Goal: Task Accomplishment & Management: Complete application form

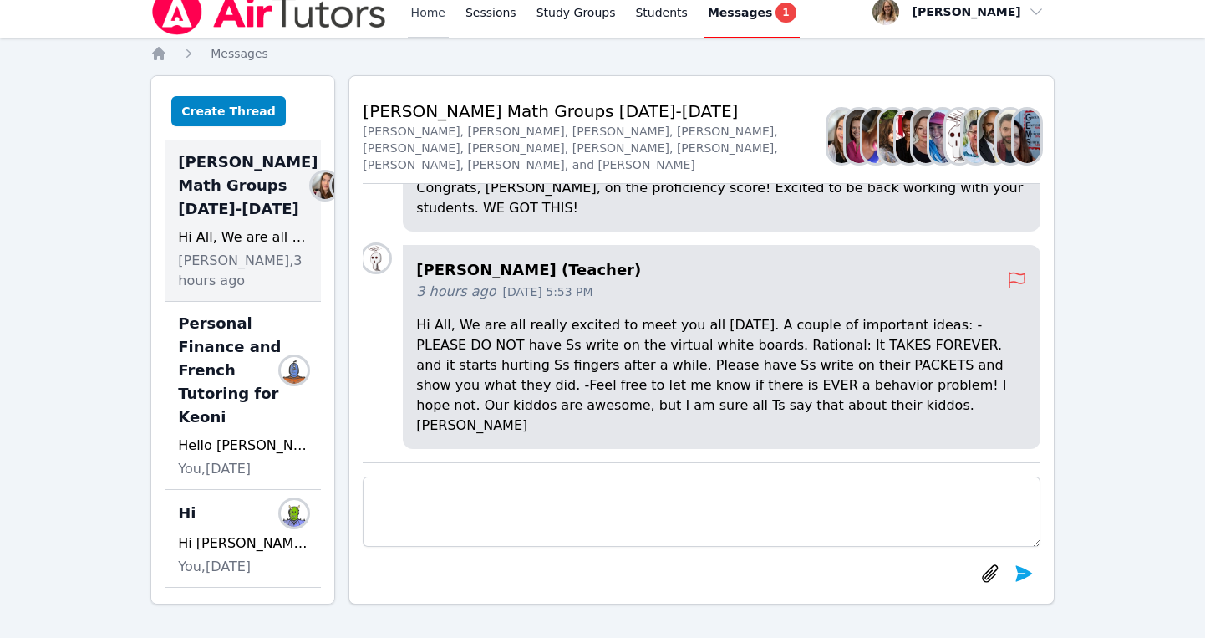
scroll to position [-584, 21]
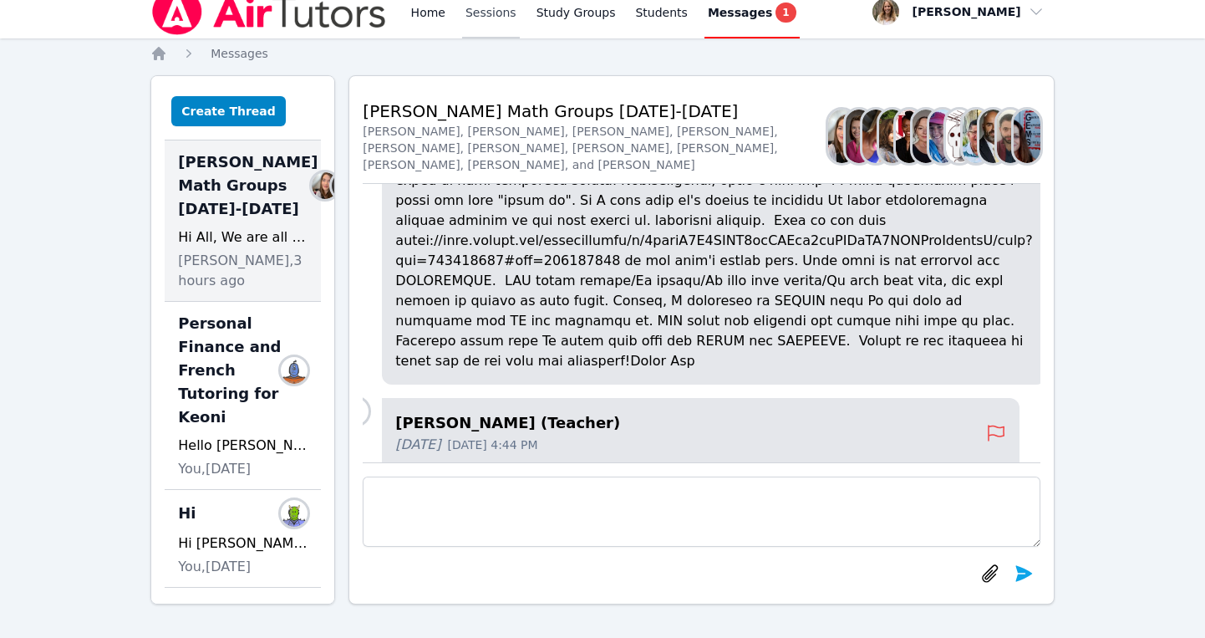
click at [486, 23] on link "Sessions" at bounding box center [491, 11] width 58 height 53
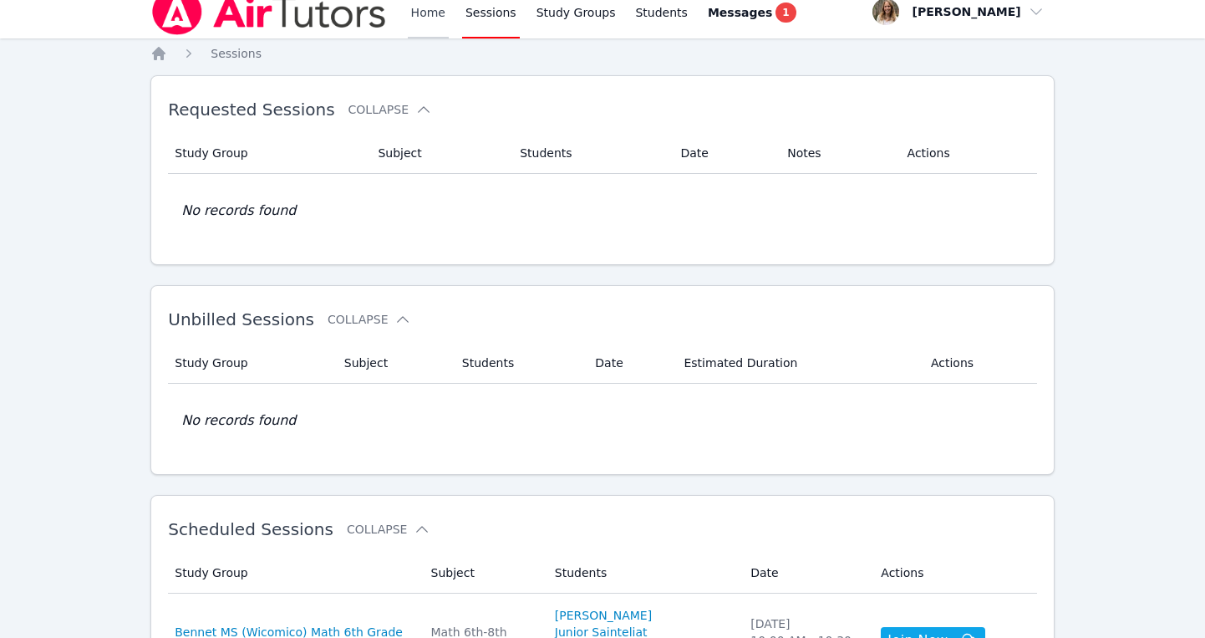
click at [425, 18] on link "Home" at bounding box center [428, 11] width 41 height 53
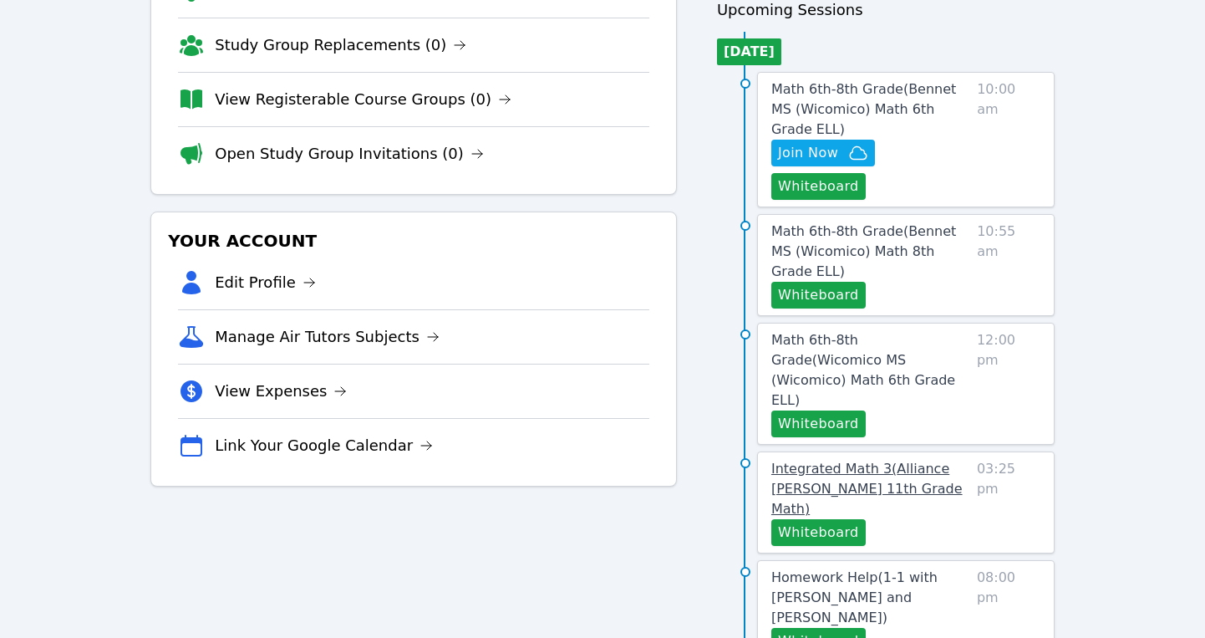
scroll to position [171, 0]
click at [818, 518] on button "Whiteboard" at bounding box center [818, 531] width 94 height 27
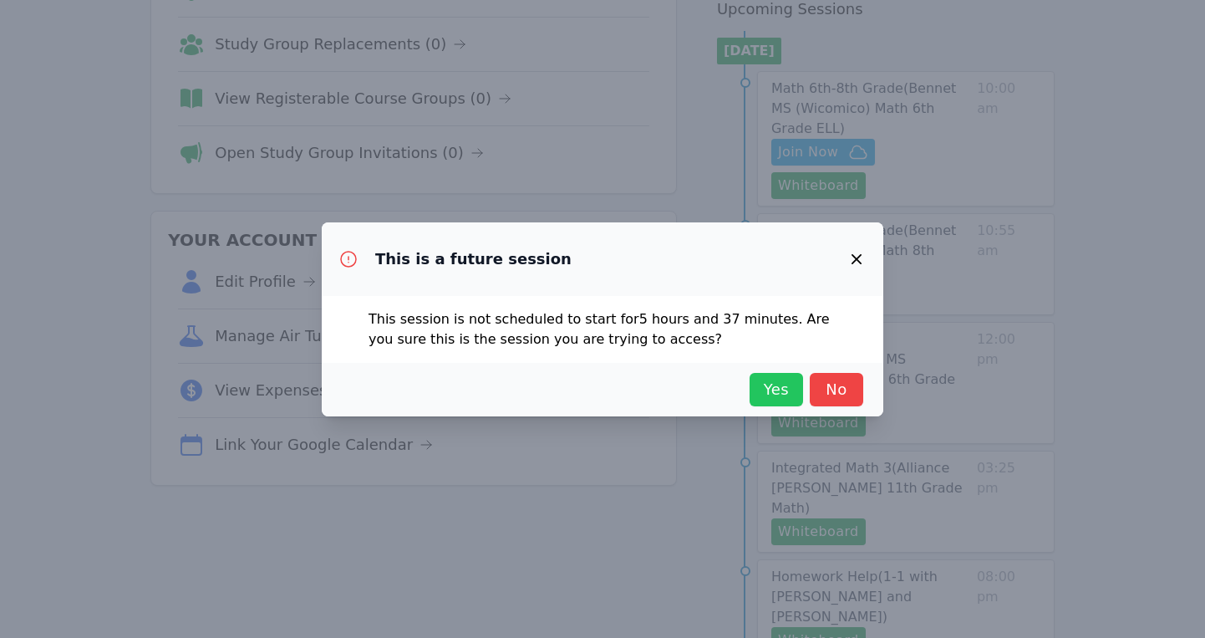
click at [777, 380] on span "Yes" at bounding box center [776, 389] width 37 height 23
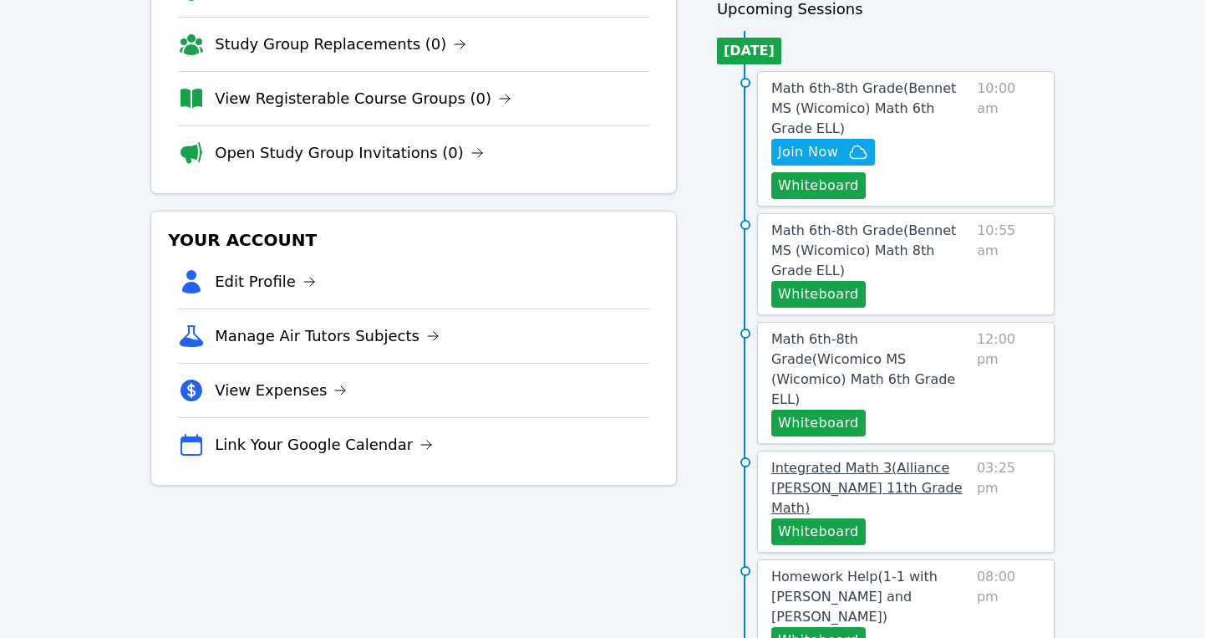
click at [806, 460] on span "Integrated Math 3 ( Alliance McKinzie 11th Grade Math )" at bounding box center [866, 488] width 191 height 56
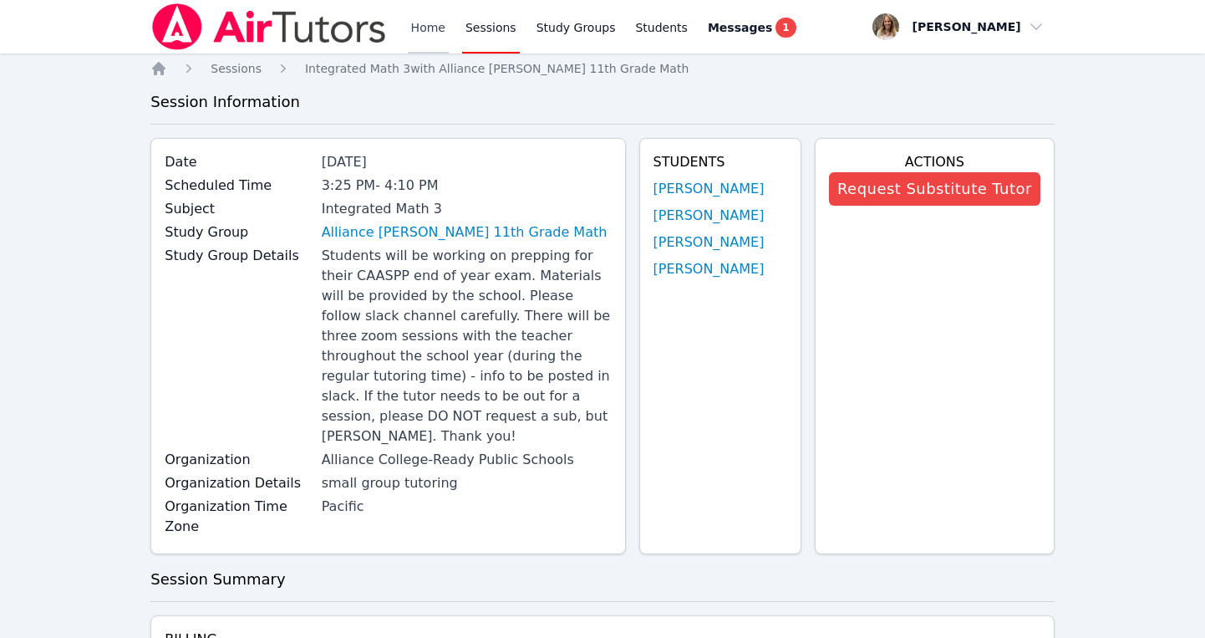
click at [430, 27] on link "Home" at bounding box center [428, 26] width 41 height 53
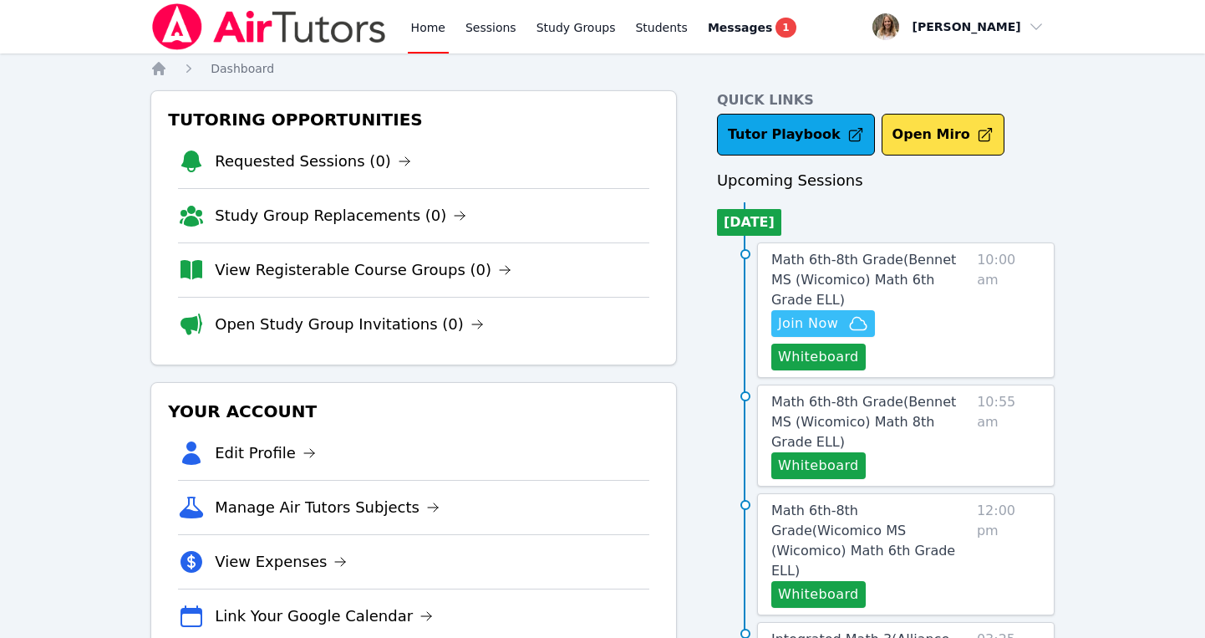
click at [837, 313] on span "Join Now" at bounding box center [808, 323] width 60 height 20
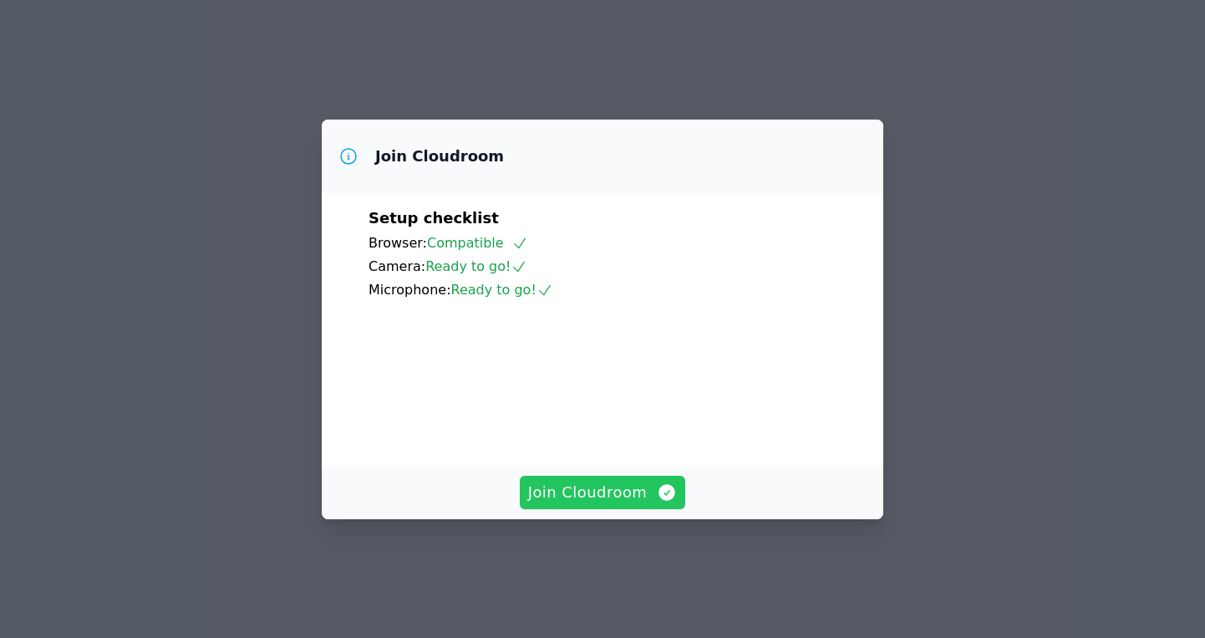
click at [595, 504] on span "Join Cloudroom" at bounding box center [603, 492] width 150 height 23
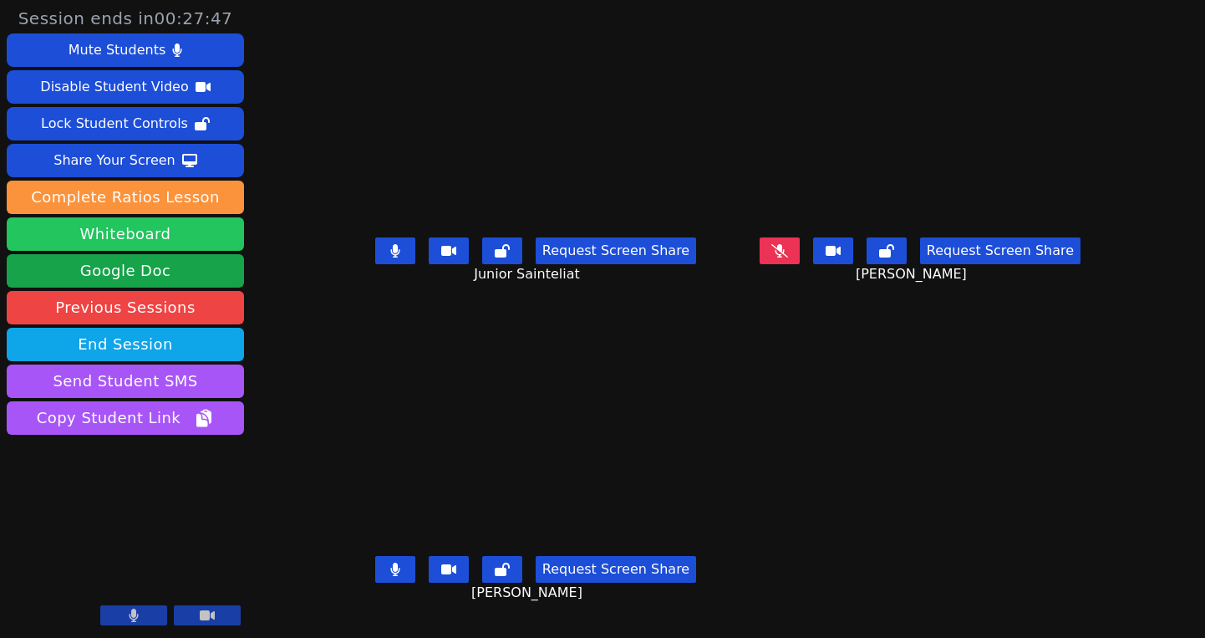
click at [187, 233] on button "Whiteboard" at bounding box center [125, 233] width 237 height 33
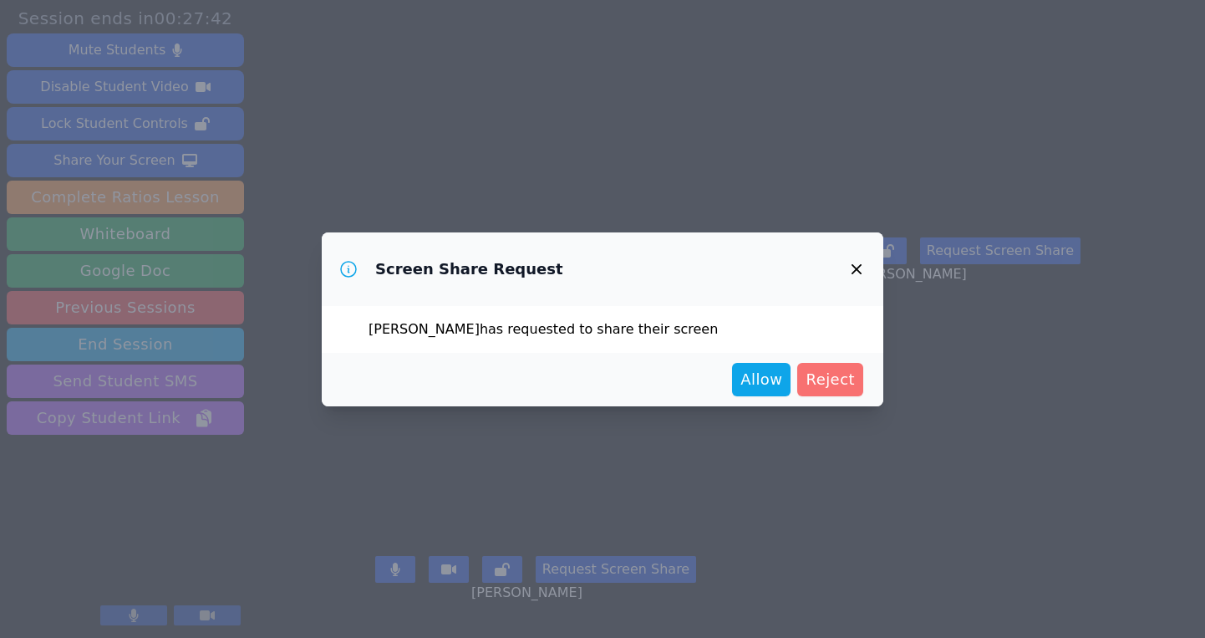
click at [834, 385] on span "Reject" at bounding box center [830, 379] width 49 height 23
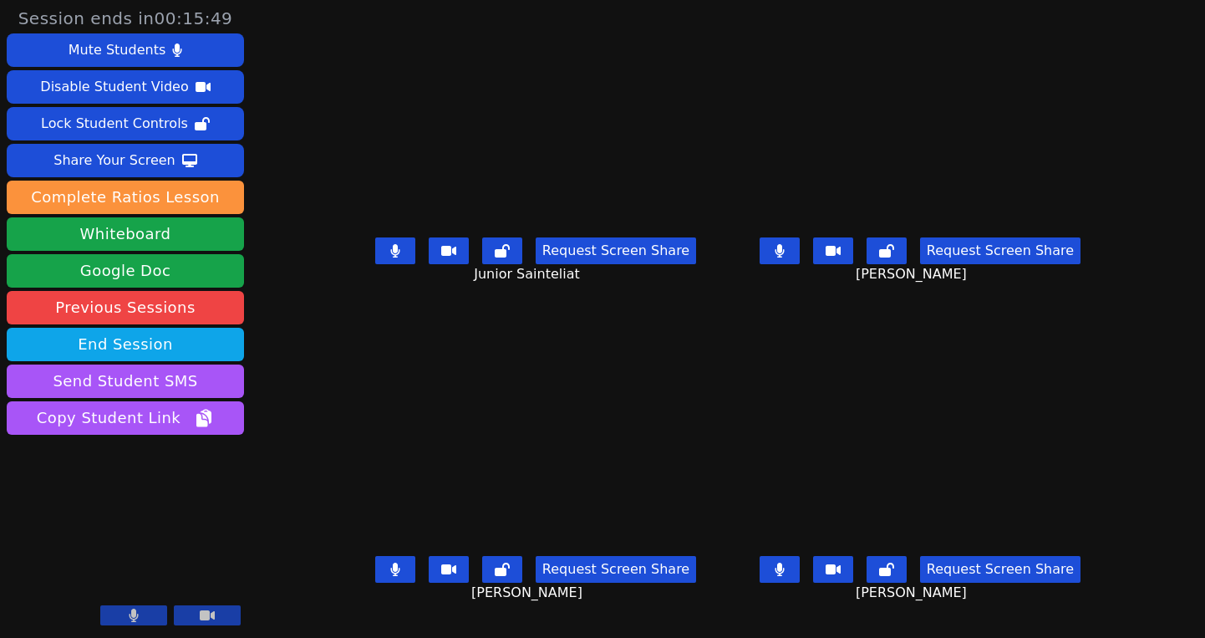
click at [375, 261] on button at bounding box center [395, 250] width 40 height 27
click at [800, 575] on button at bounding box center [780, 569] width 40 height 27
click at [390, 576] on icon at bounding box center [394, 568] width 9 height 13
click at [387, 257] on icon at bounding box center [395, 250] width 17 height 13
click at [788, 576] on icon at bounding box center [779, 568] width 17 height 13
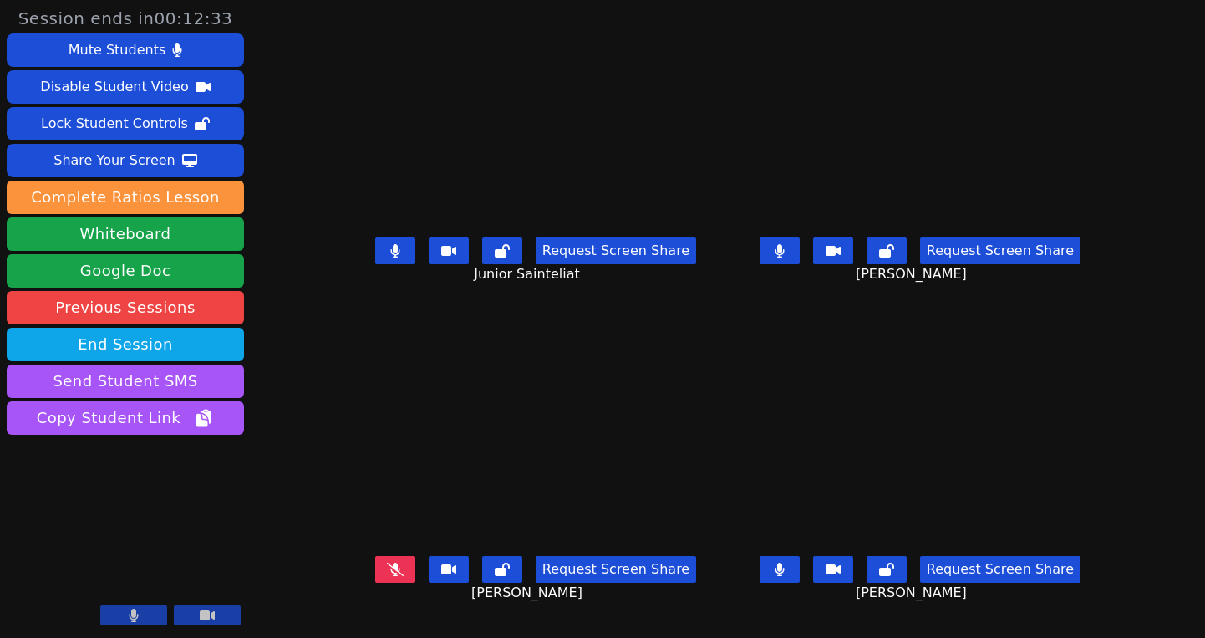
click at [389, 583] on button at bounding box center [395, 569] width 40 height 27
click at [390, 576] on icon at bounding box center [394, 568] width 9 height 13
click at [382, 576] on button at bounding box center [395, 569] width 40 height 27
click at [785, 576] on icon at bounding box center [780, 568] width 10 height 13
click at [788, 576] on icon at bounding box center [779, 568] width 17 height 13
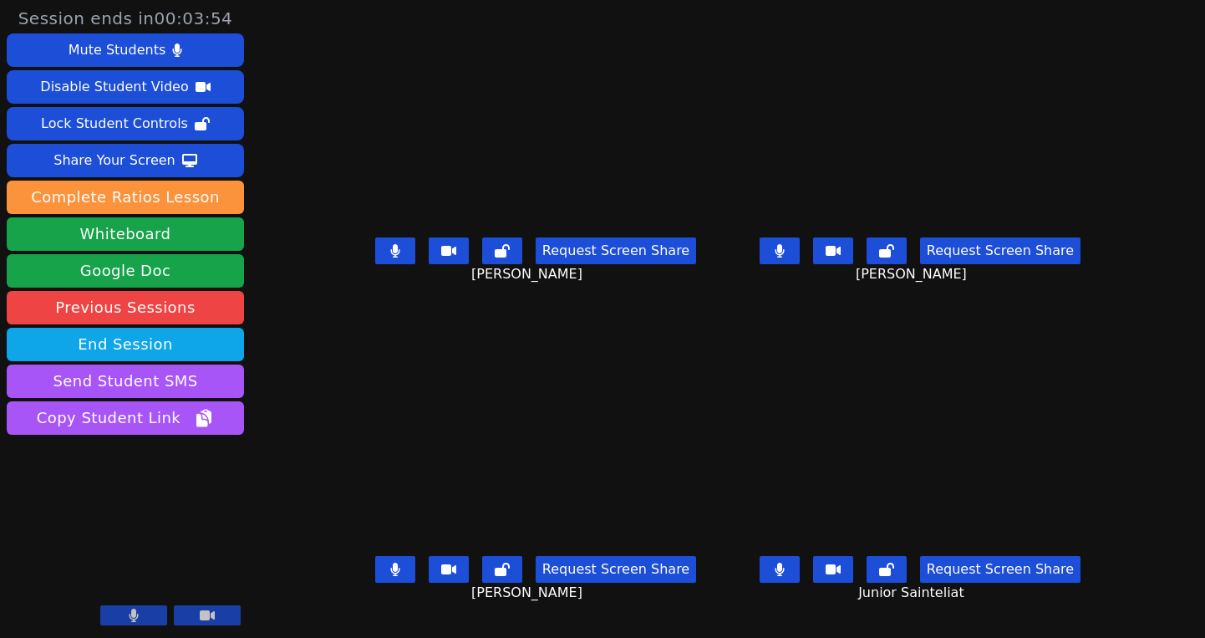
click at [800, 264] on button at bounding box center [780, 250] width 40 height 27
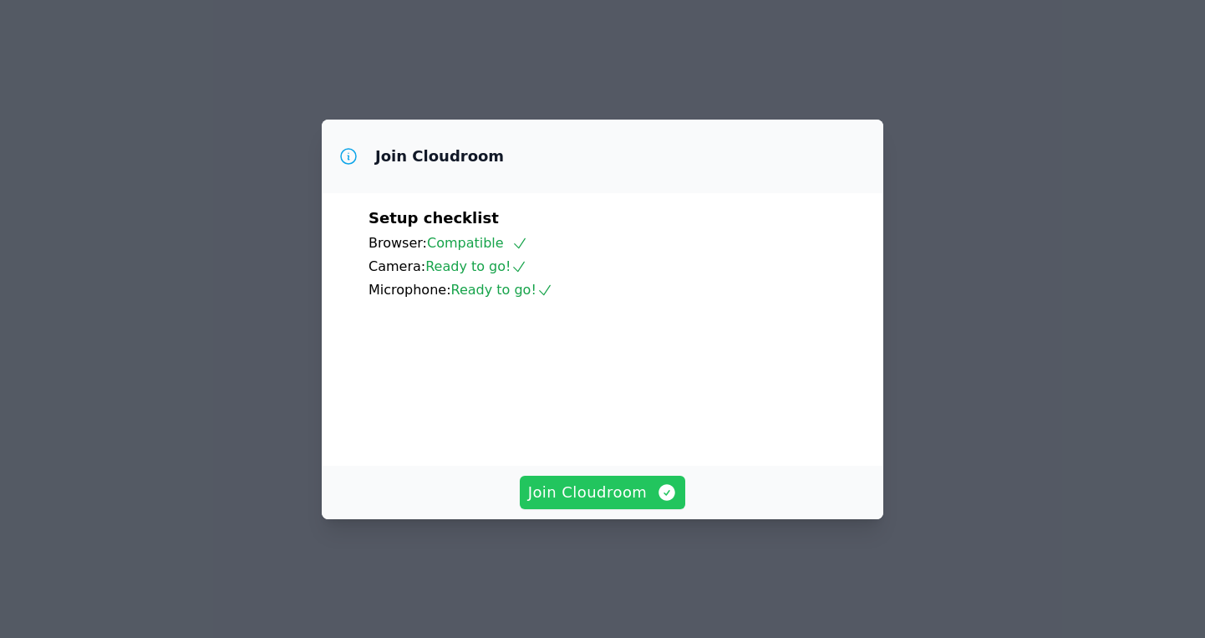
click at [567, 504] on span "Join Cloudroom" at bounding box center [603, 492] width 150 height 23
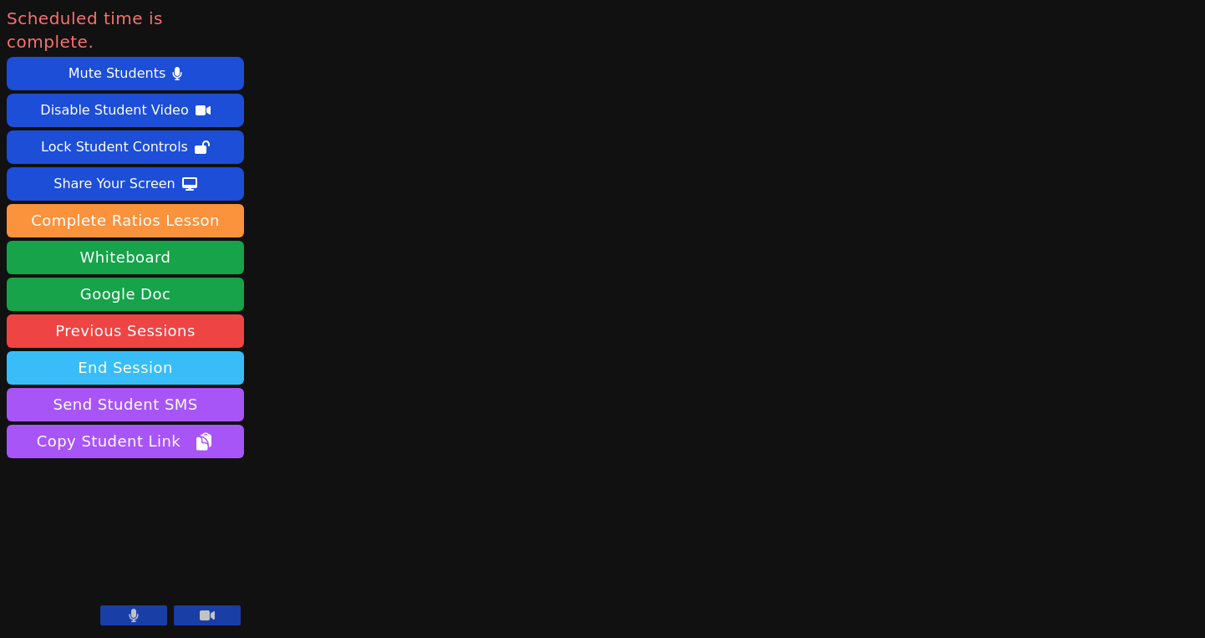
click at [222, 353] on button "End Session" at bounding box center [125, 367] width 237 height 33
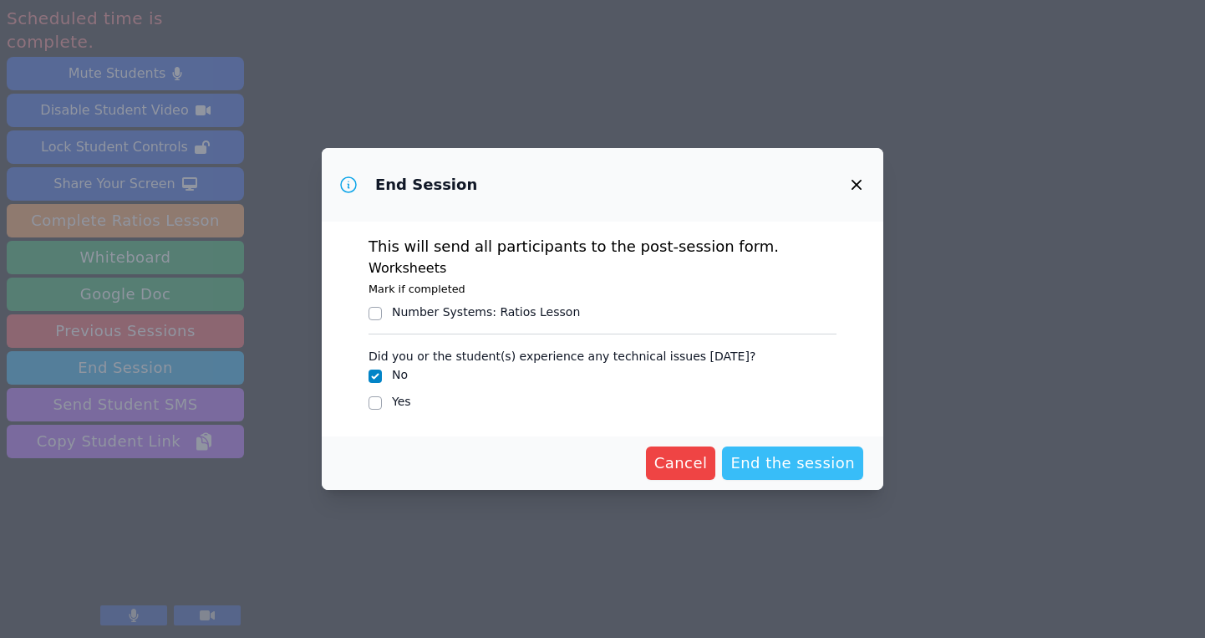
click at [780, 461] on span "End the session" at bounding box center [792, 462] width 125 height 23
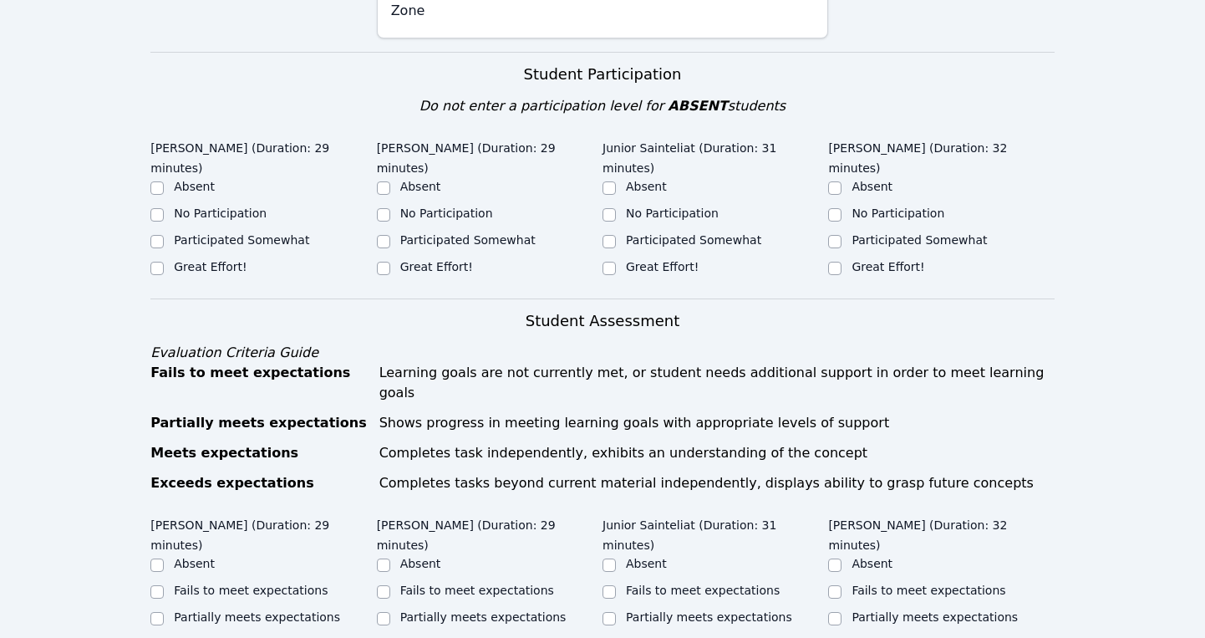
scroll to position [528, 0]
click at [153, 236] on input "Participated Somewhat" at bounding box center [156, 242] width 13 height 13
checkbox input "true"
click at [609, 236] on input "Participated Somewhat" at bounding box center [609, 242] width 13 height 13
checkbox input "true"
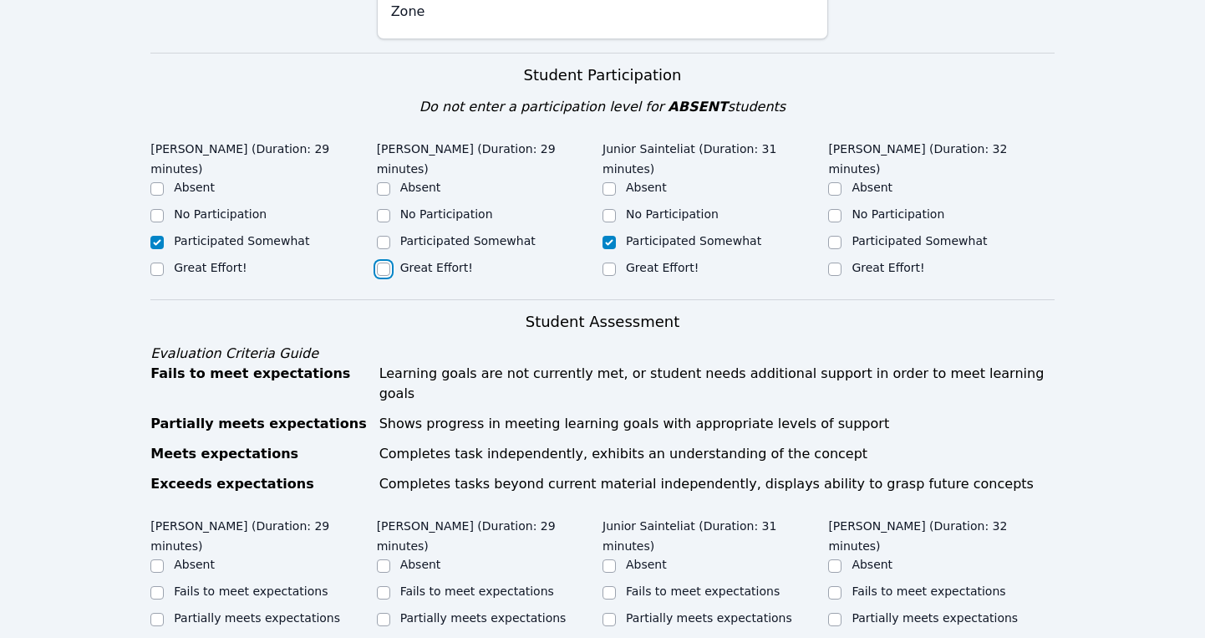
click at [385, 262] on input "Great Effort!" at bounding box center [383, 268] width 13 height 13
checkbox input "true"
click at [841, 262] on input "Great Effort!" at bounding box center [834, 268] width 13 height 13
checkbox input "true"
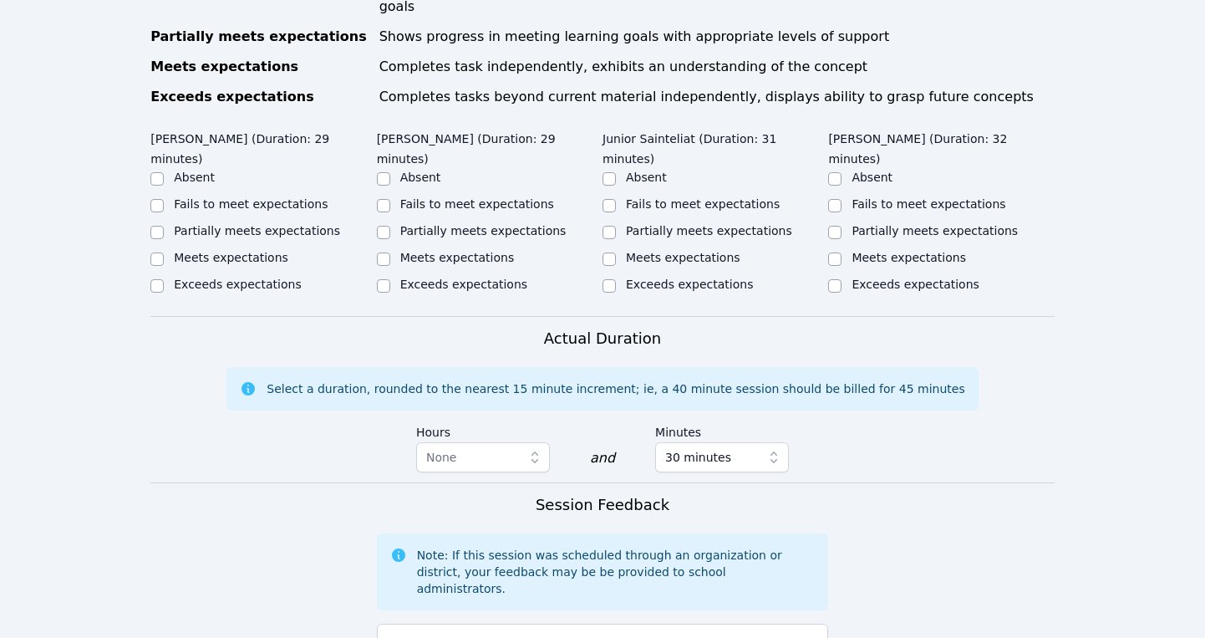
scroll to position [923, 0]
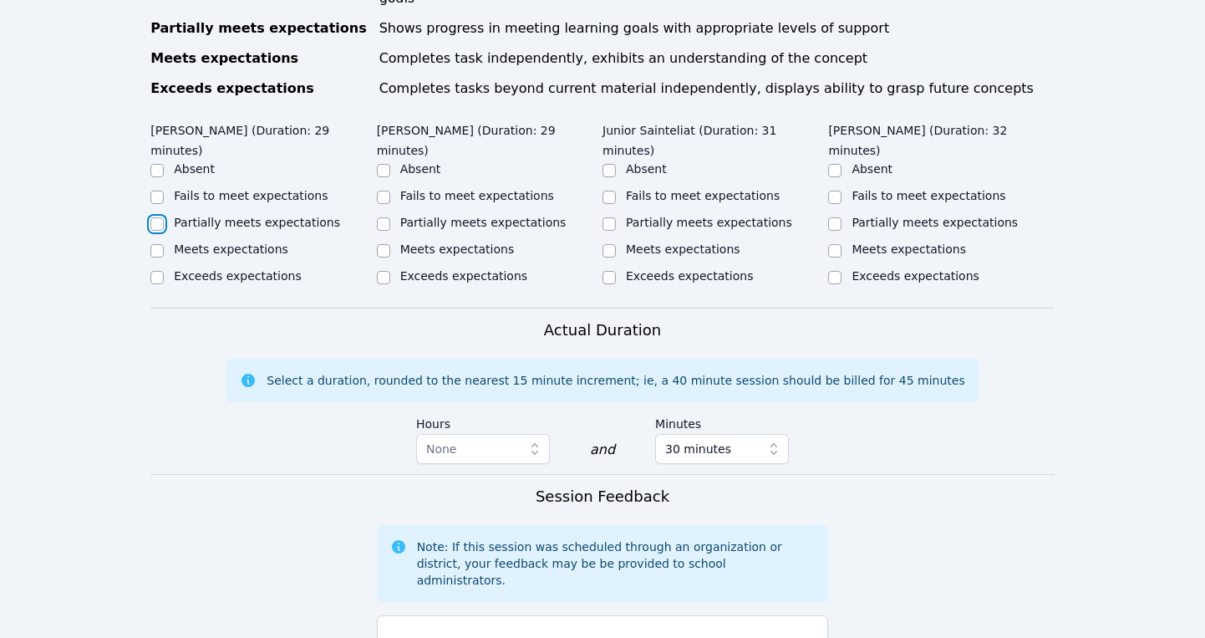
click at [154, 217] on input "Partially meets expectations" at bounding box center [156, 223] width 13 height 13
checkbox input "true"
click at [385, 244] on input "Meets expectations" at bounding box center [383, 250] width 13 height 13
checkbox input "true"
click at [610, 217] on input "Partially meets expectations" at bounding box center [609, 223] width 13 height 13
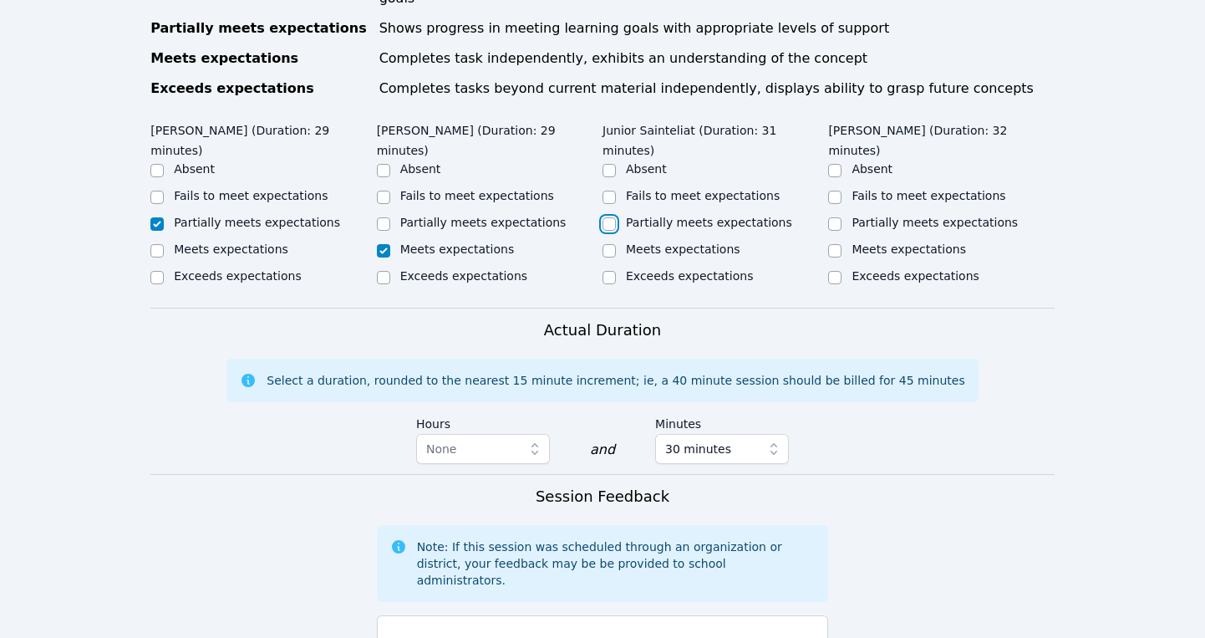
checkbox input "true"
click at [833, 217] on input "Partially meets expectations" at bounding box center [834, 223] width 13 height 13
checkbox input "true"
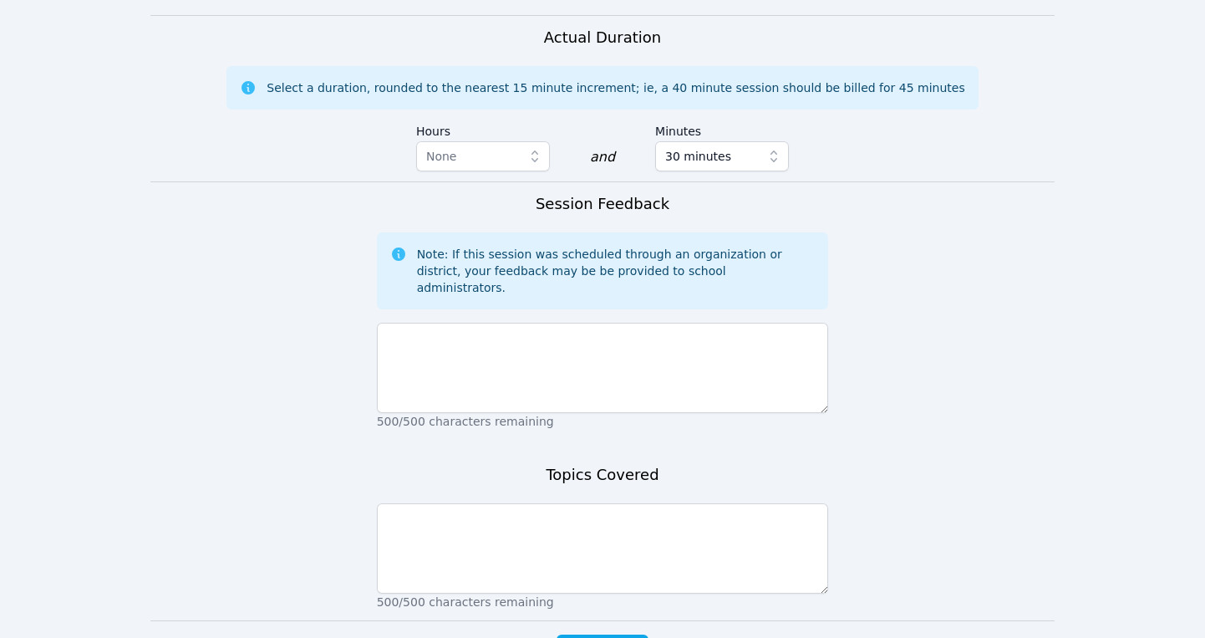
scroll to position [1243, 0]
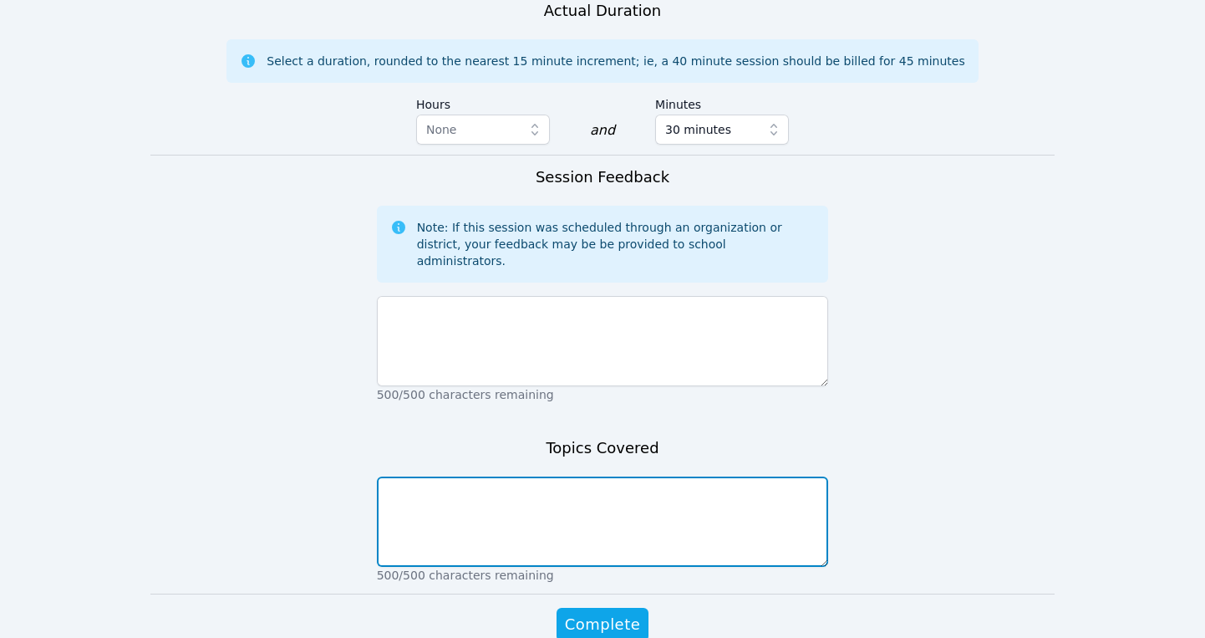
click at [520, 476] on textarea at bounding box center [603, 521] width 452 height 90
click at [438, 476] on textarea "Areas of compound shapes" at bounding box center [603, 521] width 452 height 90
click at [435, 476] on textarea "Areas of compound shapes" at bounding box center [603, 521] width 452 height 90
type textarea "Areas of polygons, compound shapes"
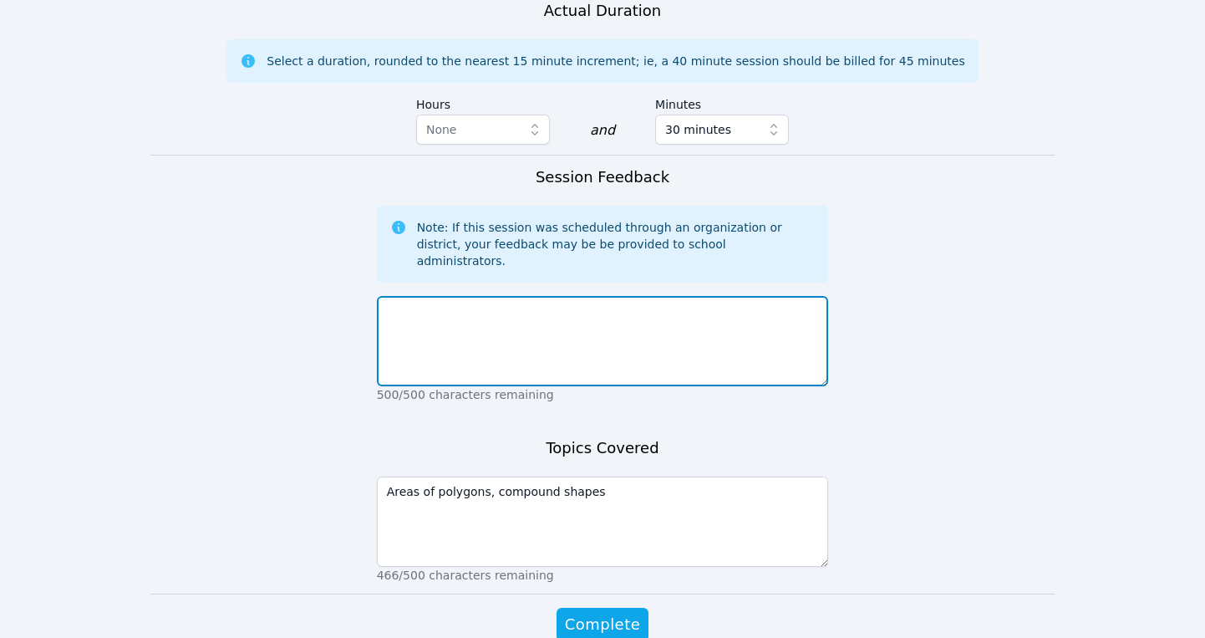
click at [404, 296] on textarea at bounding box center [603, 341] width 452 height 90
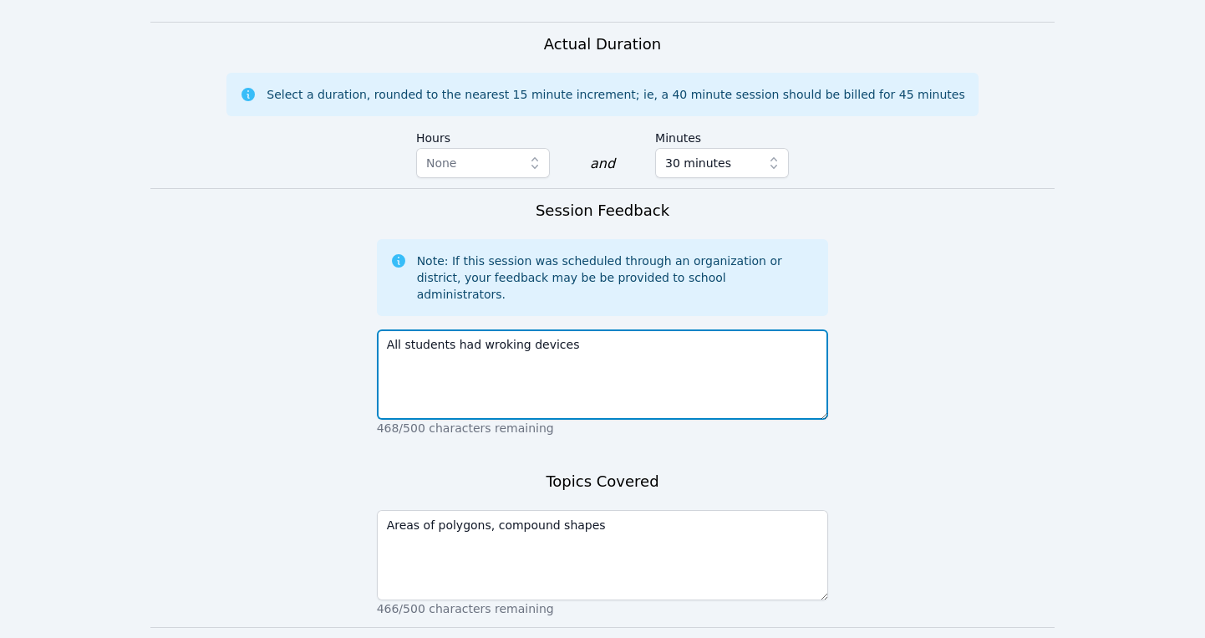
scroll to position [1213, 0]
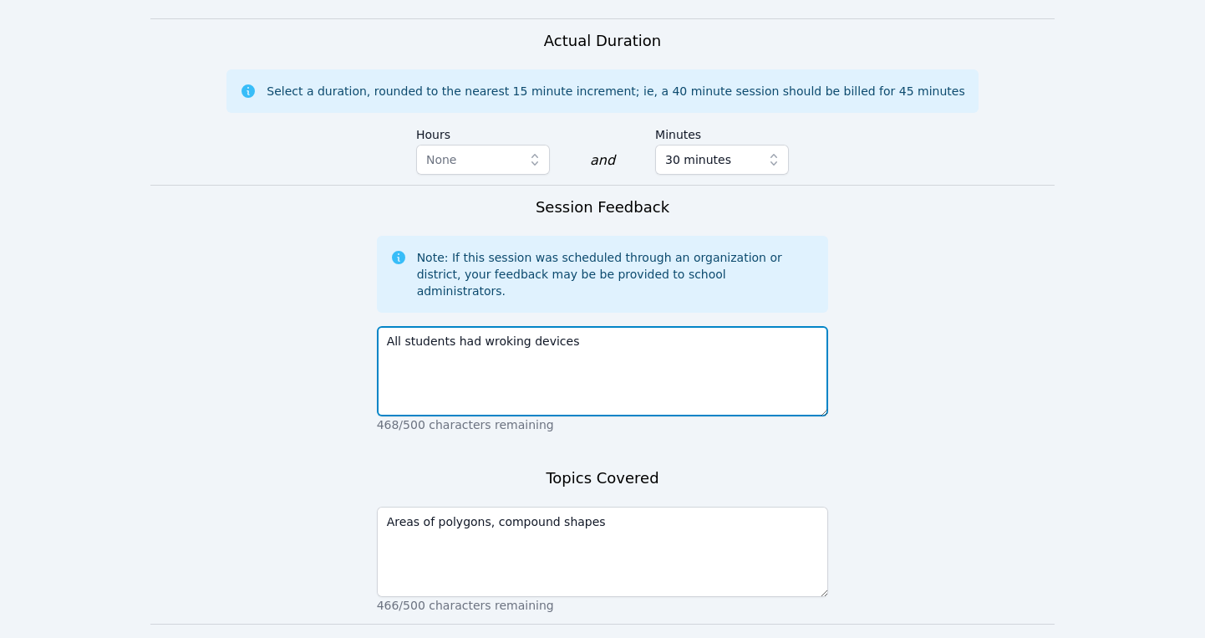
click at [496, 326] on textarea "All students had wroking devices" at bounding box center [603, 371] width 452 height 90
click at [573, 326] on textarea "All students had working devices" at bounding box center [603, 371] width 452 height 90
click at [388, 326] on textarea "All students had working devices." at bounding box center [603, 371] width 452 height 90
click at [386, 326] on textarea "Wooderson participated the full session and was All students had working device…" at bounding box center [603, 371] width 452 height 90
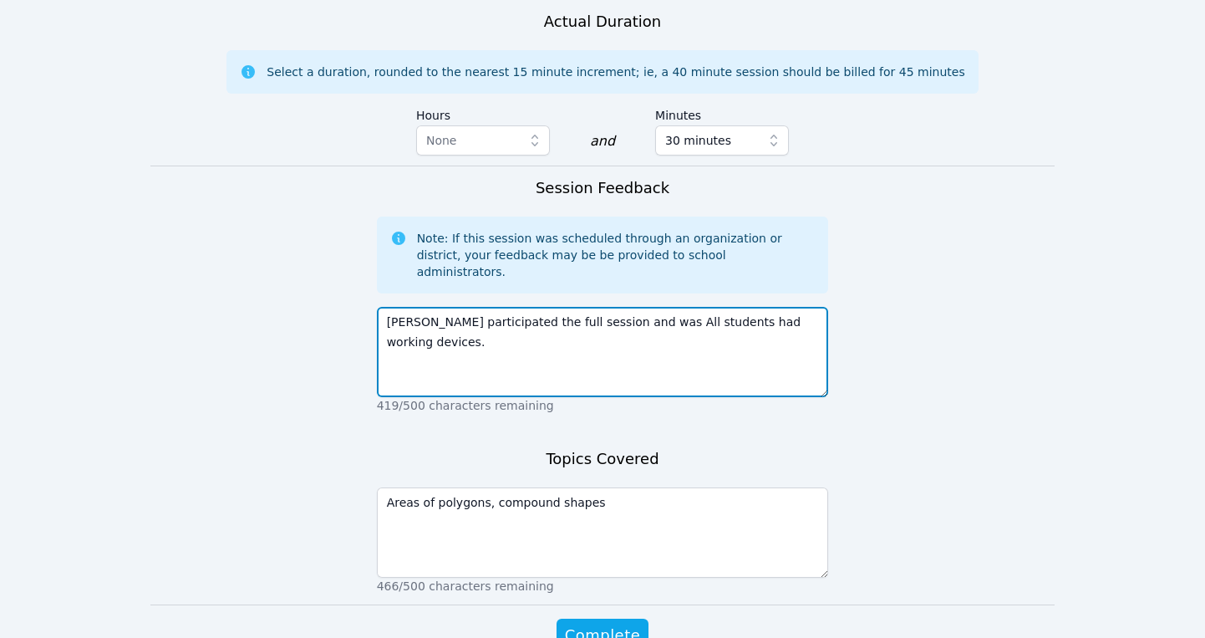
scroll to position [1249, 0]
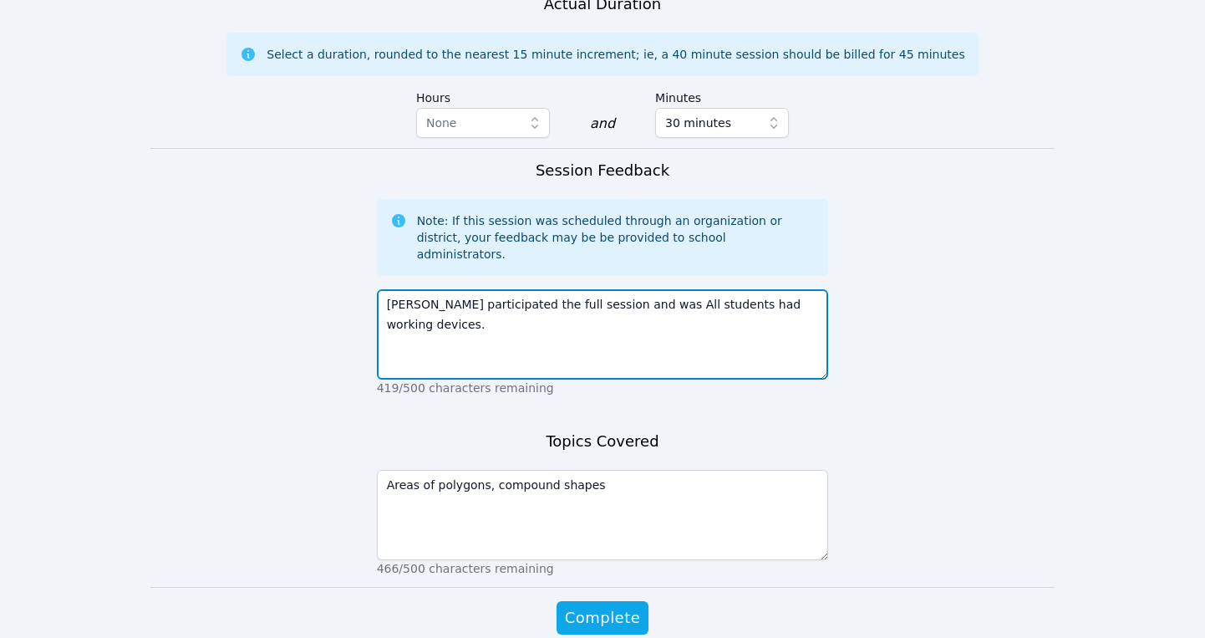
click at [447, 289] on textarea "Wooderson participated the full session and was All students had working device…" at bounding box center [603, 334] width 452 height 90
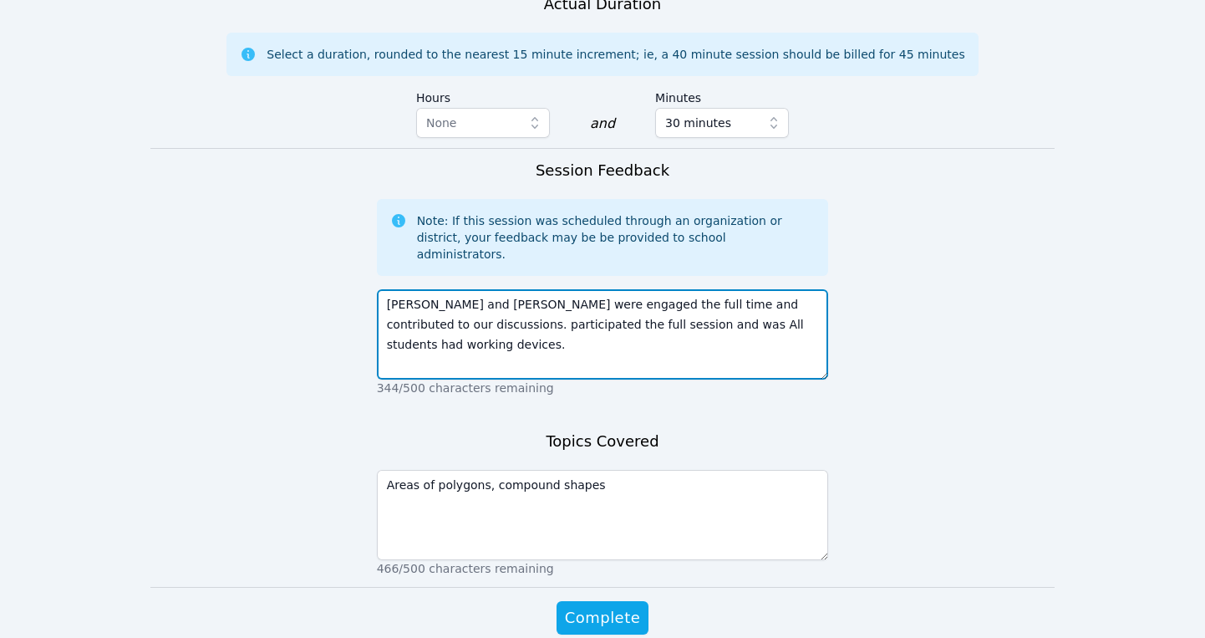
drag, startPoint x: 655, startPoint y: 247, endPoint x: 456, endPoint y: 253, distance: 199.0
click at [456, 289] on textarea "Wooderson and Witchel were engaged the full time and contributed to our discuss…" at bounding box center [603, 334] width 452 height 90
click at [635, 289] on textarea "Wooderson and Witchel were engaged the full time and contributed to our discuss…" at bounding box center [603, 334] width 452 height 90
click at [455, 289] on textarea "Wooderson and Witchel were engaged the full time and contributed to our discuss…" at bounding box center [603, 334] width 452 height 90
click at [517, 289] on textarea "Wooderson and Witchel were engaged the full time and contributed to our discuss…" at bounding box center [603, 334] width 452 height 90
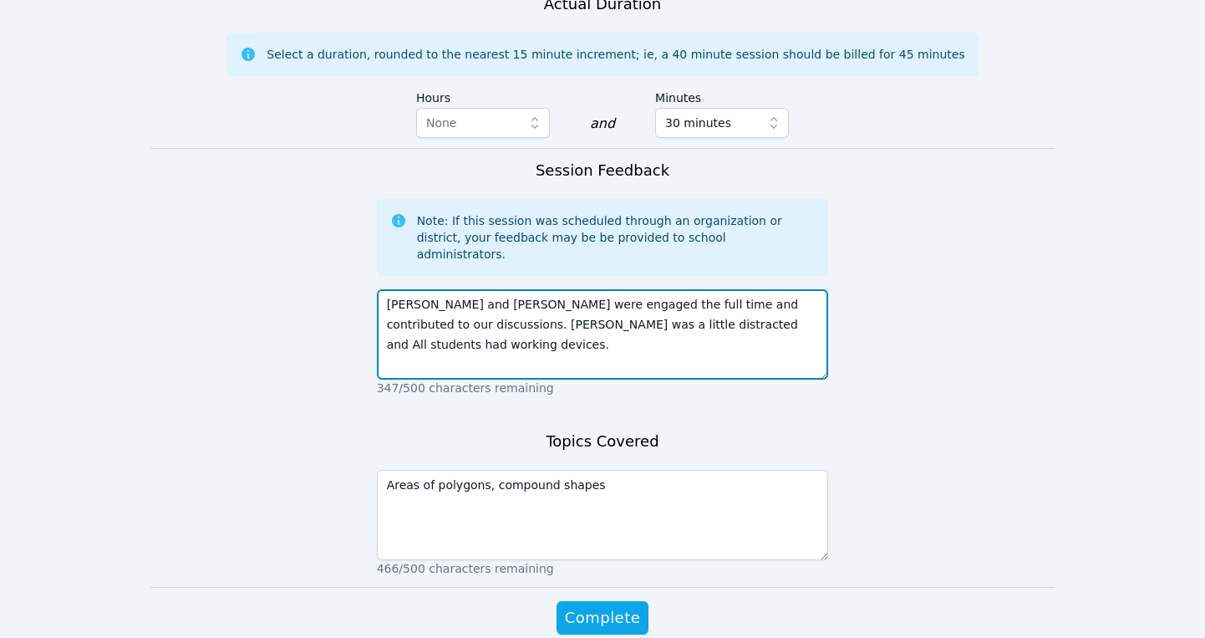
click at [613, 289] on textarea "Wooderson and Witchel were engaged the full time and contributed to our discuss…" at bounding box center [603, 334] width 452 height 90
drag, startPoint x: 454, startPoint y: 269, endPoint x: 544, endPoint y: 270, distance: 90.3
click at [544, 289] on textarea "Wooderson and Witchel were engaged the full time and contributed to our discuss…" at bounding box center [603, 334] width 452 height 90
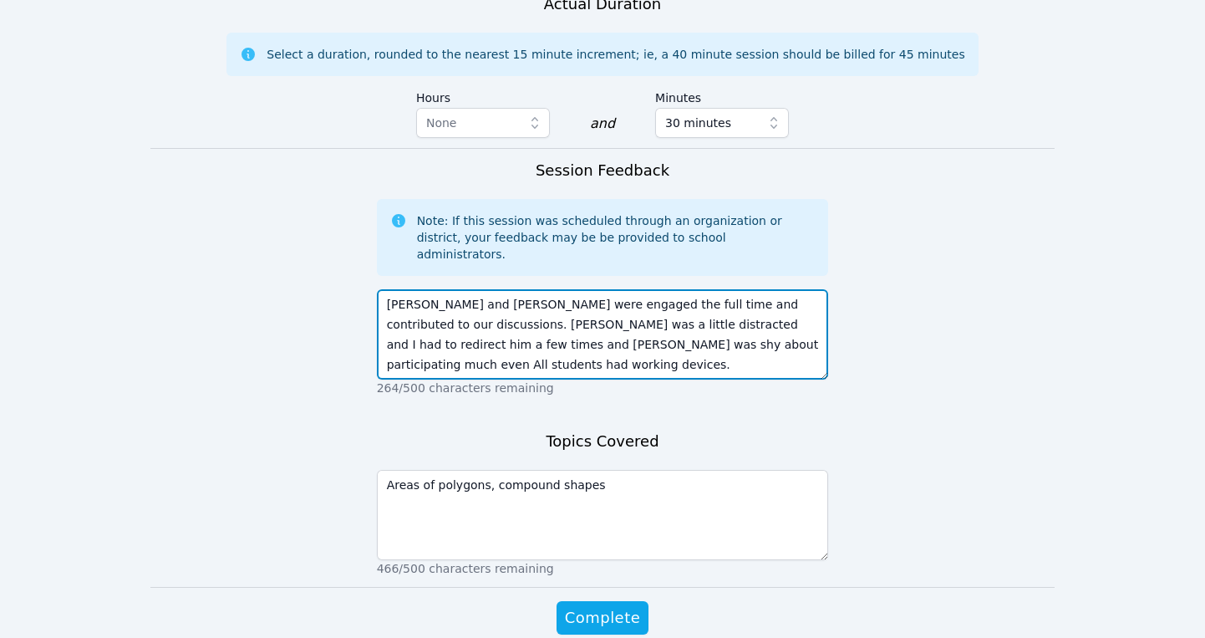
click at [611, 289] on textarea "Wooderson and Witchel were engaged the full time and contributed to our discuss…" at bounding box center [603, 334] width 452 height 90
click at [637, 289] on textarea "Wooderson and Witchel were engaged the full time and contributed to our discuss…" at bounding box center [603, 334] width 452 height 90
click at [634, 289] on textarea "Wooderson and Witchel were engaged the full time and contributed to our discuss…" at bounding box center [603, 334] width 452 height 90
click at [619, 289] on textarea "Wooderson and Witchel were engaged the full time and contributed to our discuss…" at bounding box center [603, 334] width 452 height 90
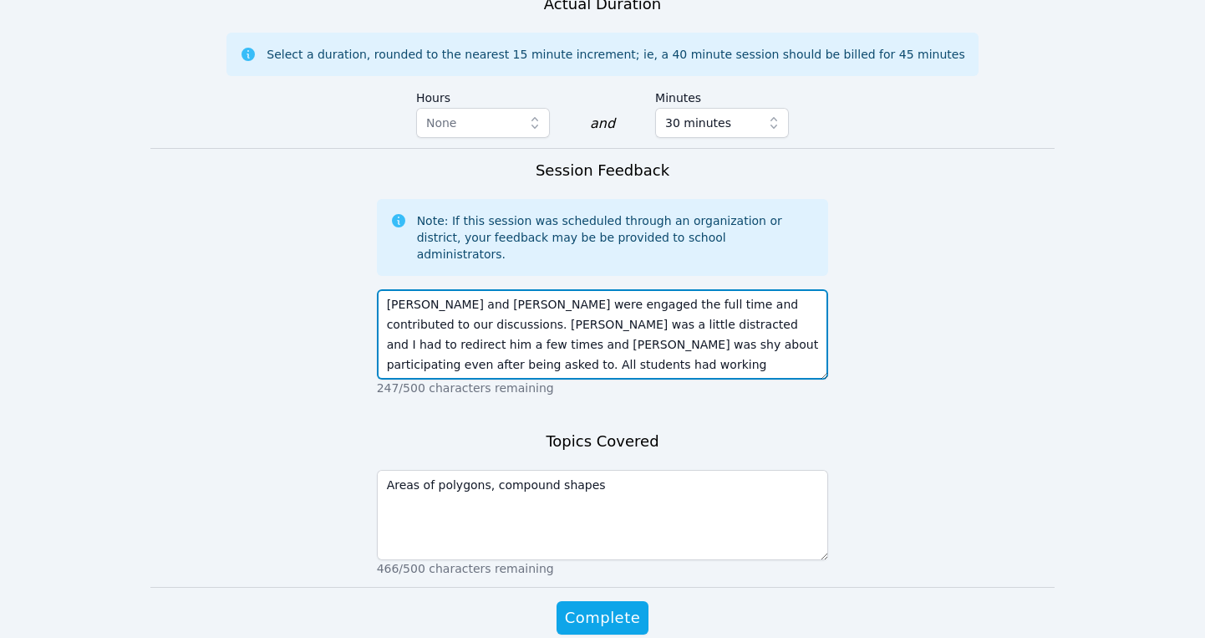
click at [619, 289] on textarea "Wooderson and Witchel were engaged the full time and contributed to our discuss…" at bounding box center [603, 334] width 452 height 90
type textarea "Wooderson and Witchel were engaged the full time and contributed to our discuss…"
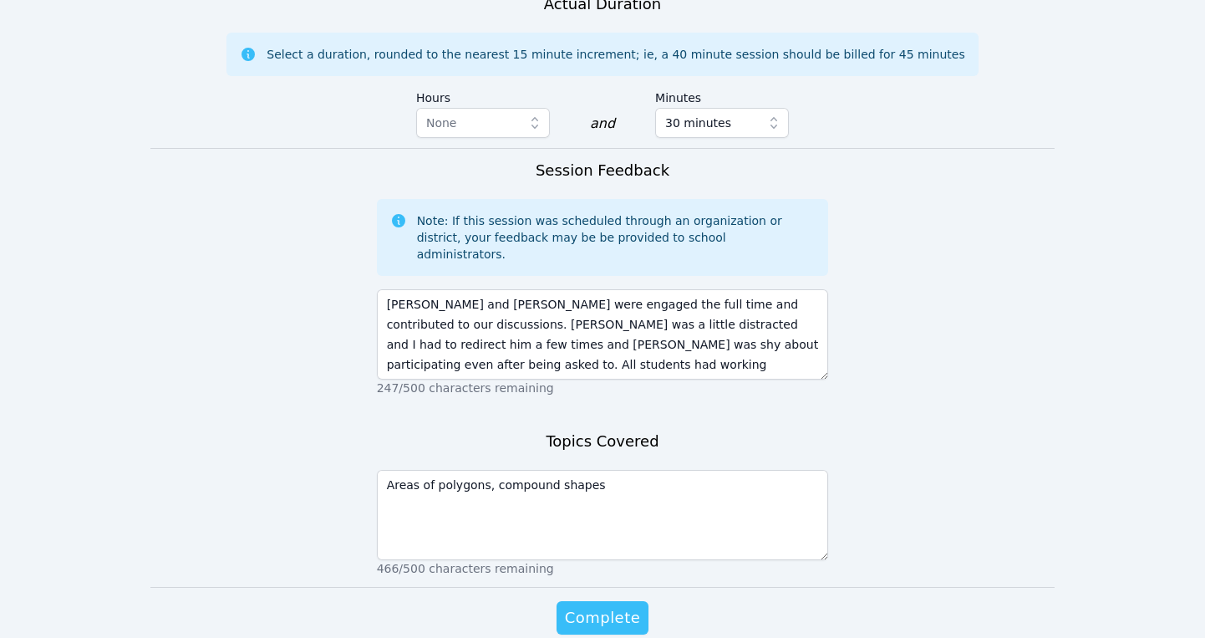
click at [601, 606] on span "Complete" at bounding box center [602, 617] width 75 height 23
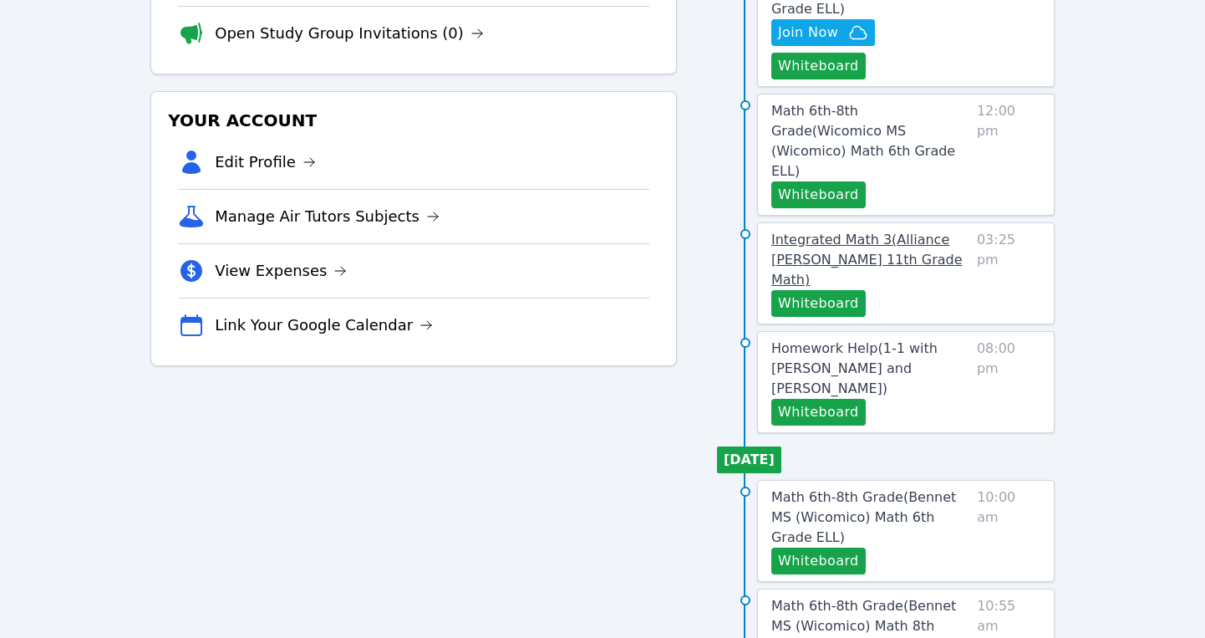
scroll to position [293, 0]
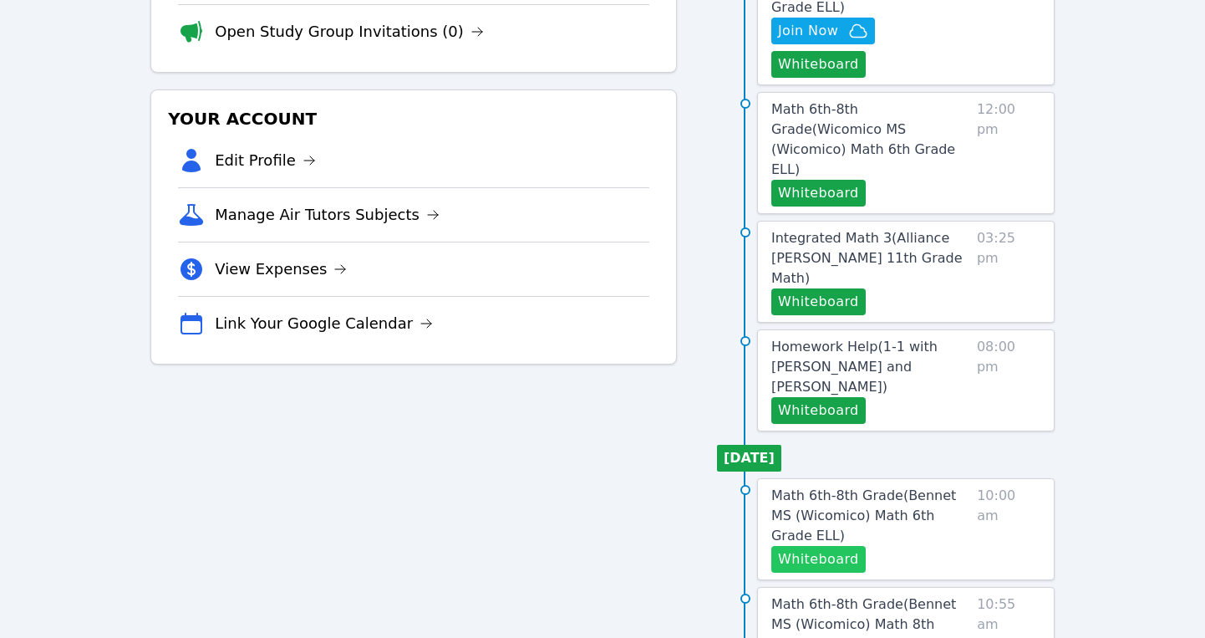
click at [835, 546] on button "Whiteboard" at bounding box center [818, 559] width 94 height 27
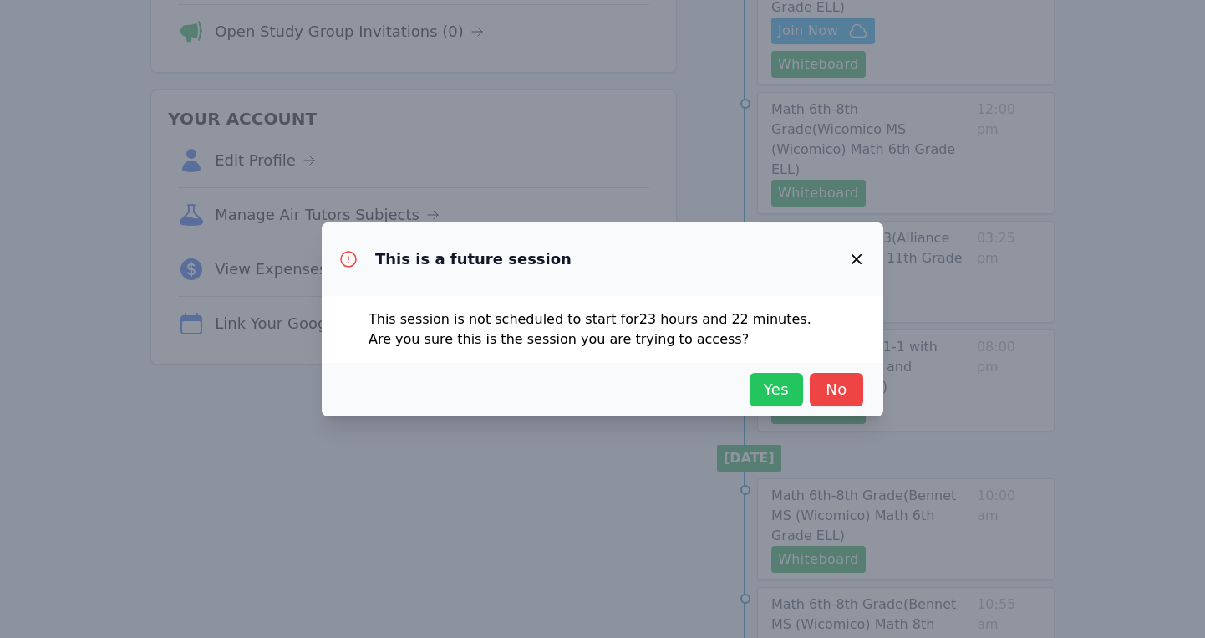
click at [764, 385] on span "Yes" at bounding box center [776, 389] width 37 height 23
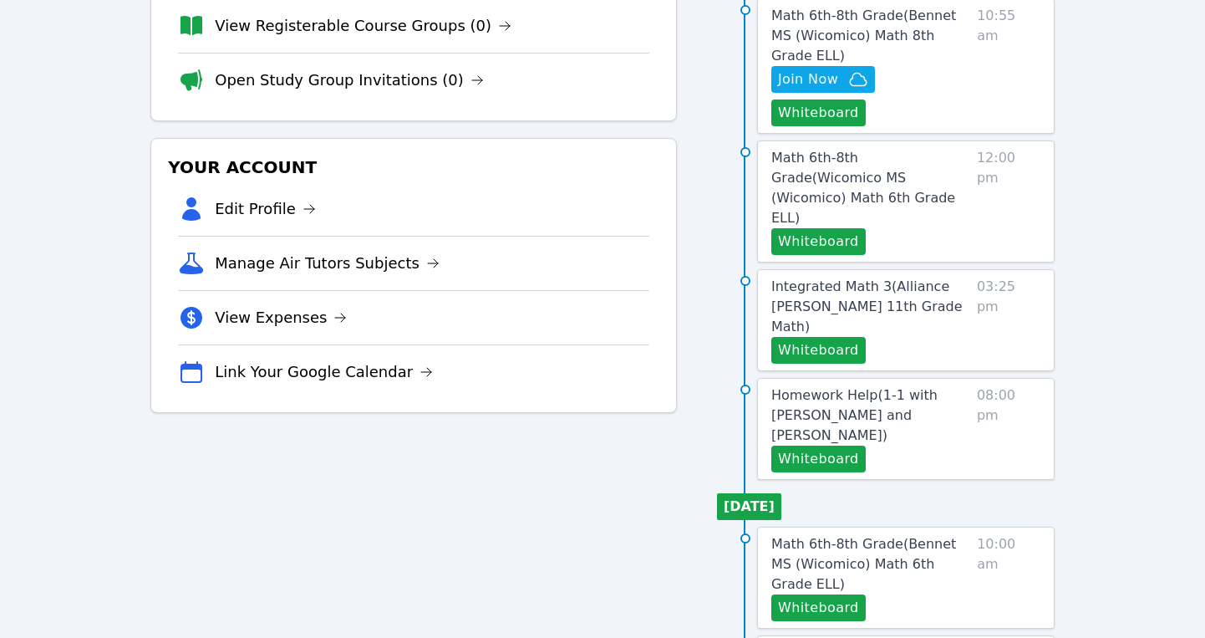
scroll to position [242, 0]
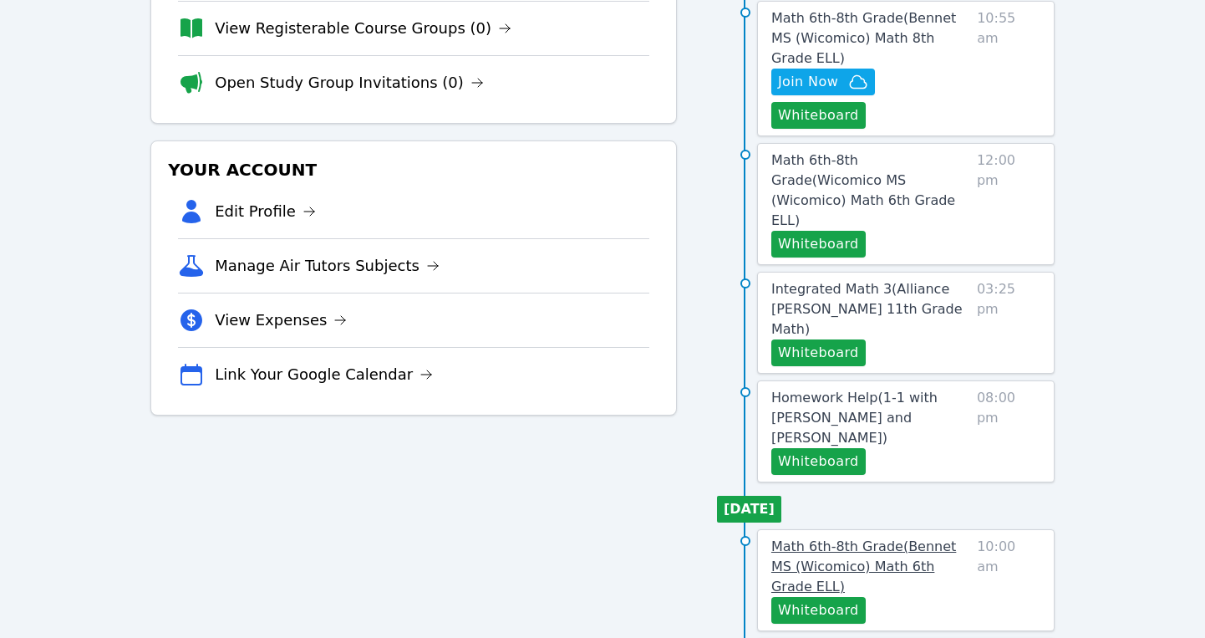
click at [812, 537] on link "Math 6th-8th Grade ( Bennet MS (Wicomico) Math 6th Grade ELL )" at bounding box center [870, 567] width 199 height 60
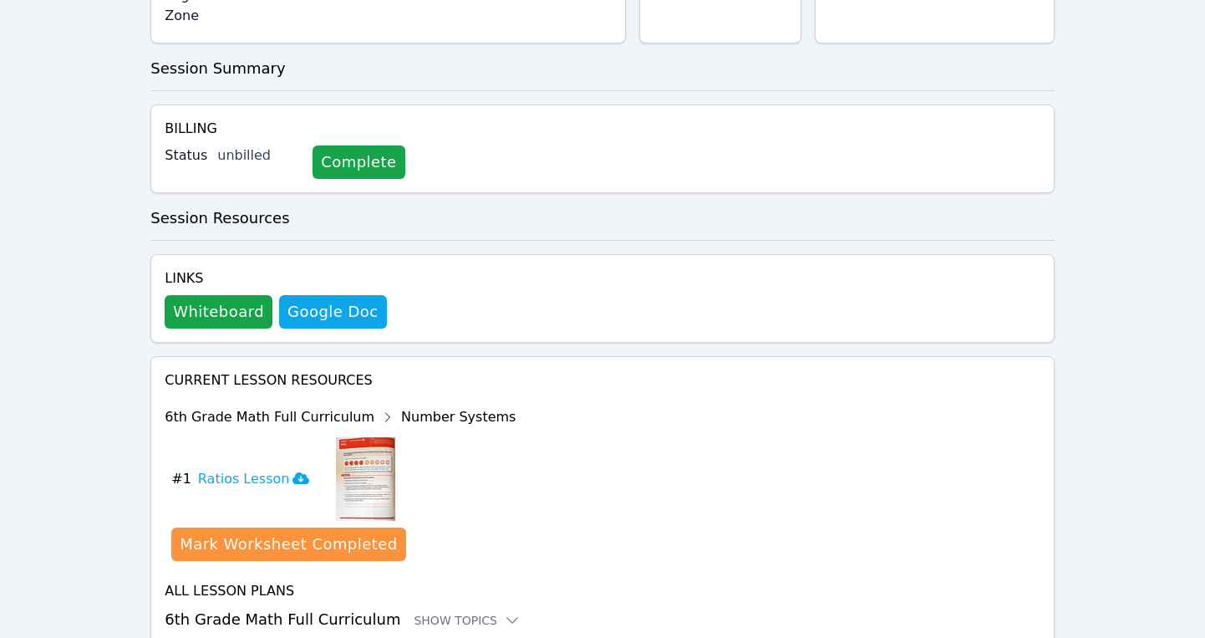
scroll to position [498, 0]
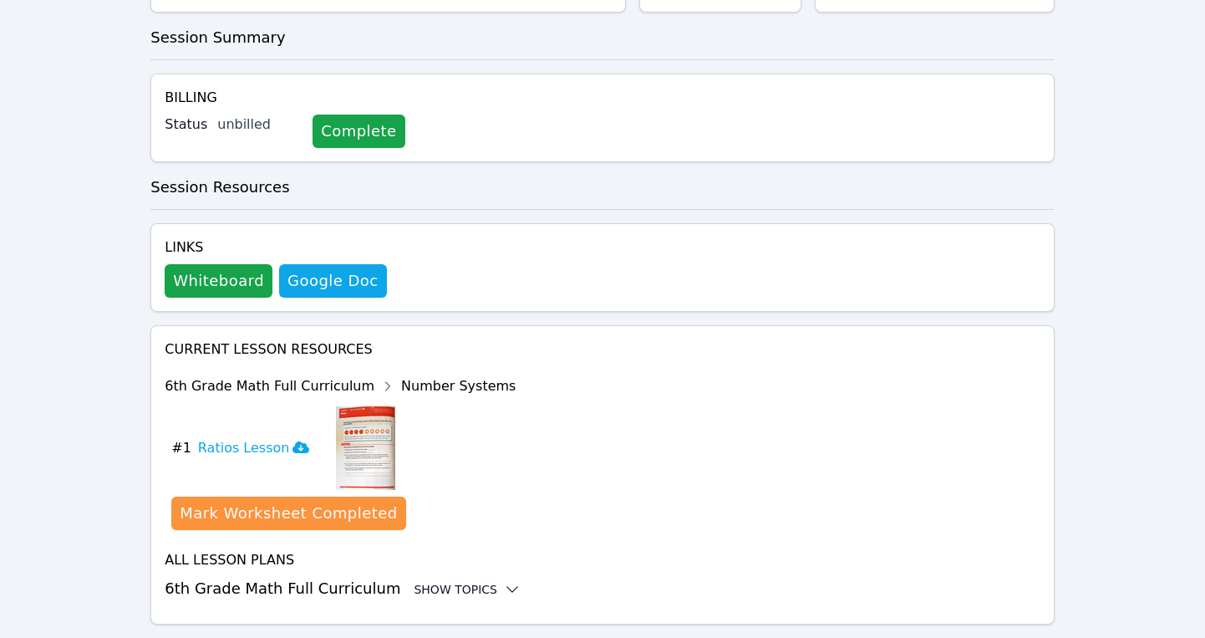
click at [456, 581] on div "Show Topics" at bounding box center [467, 589] width 107 height 17
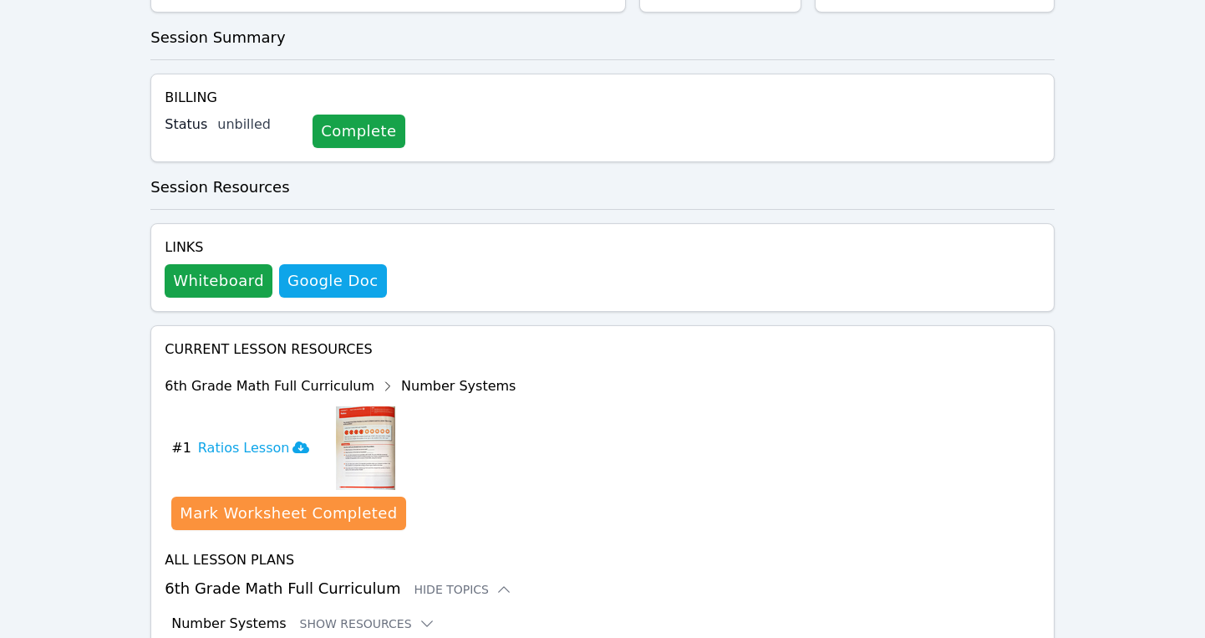
scroll to position [635, 0]
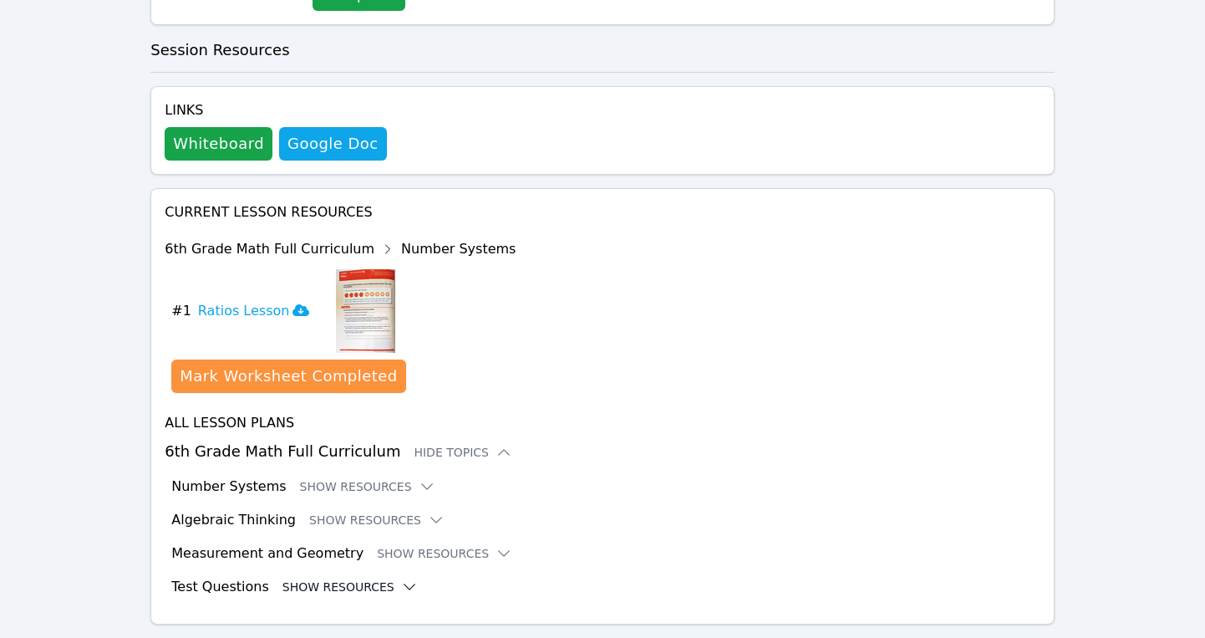
click at [341, 578] on button "Show Resources" at bounding box center [349, 586] width 135 height 17
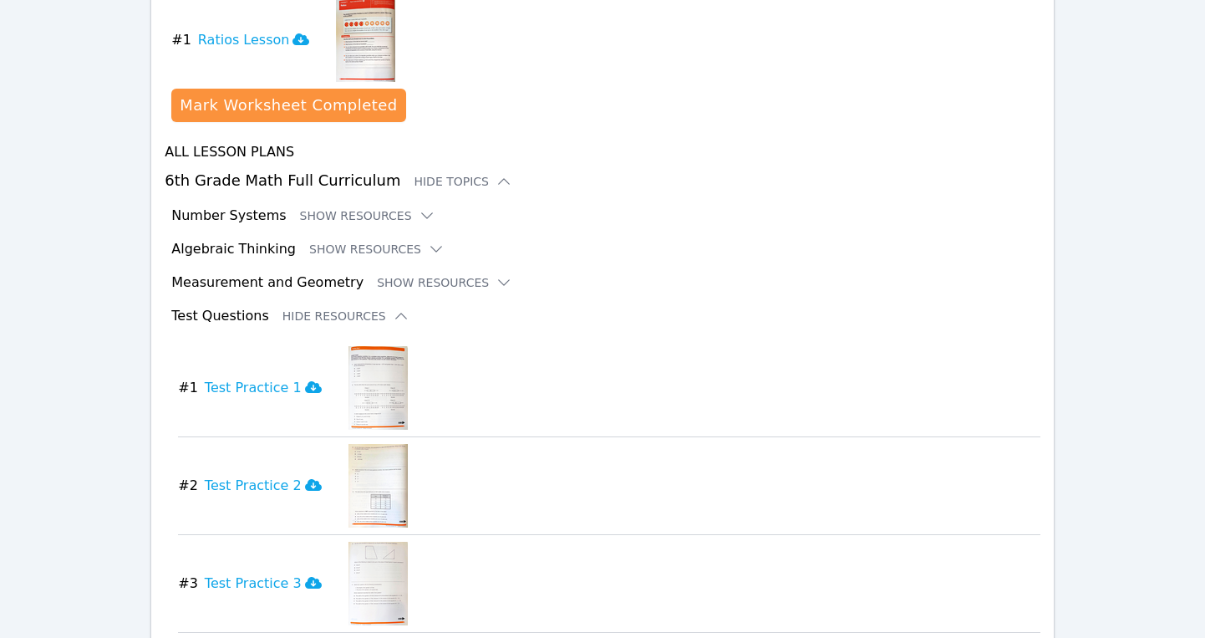
scroll to position [916, 0]
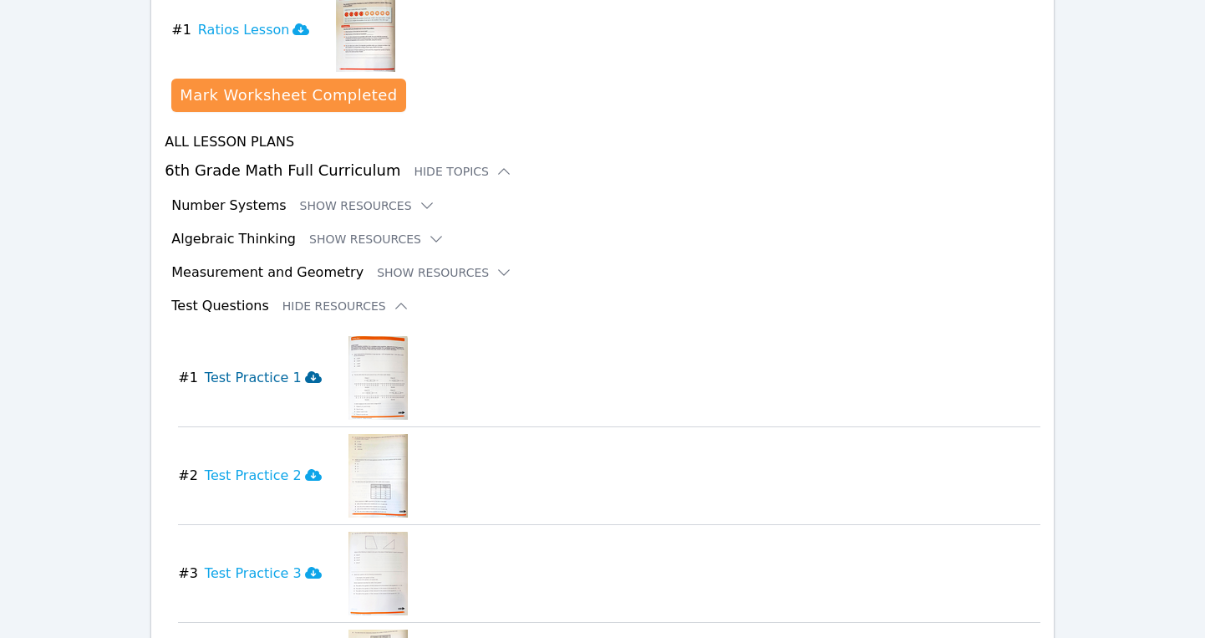
click at [205, 368] on h3 "Test Practice 1" at bounding box center [263, 378] width 117 height 20
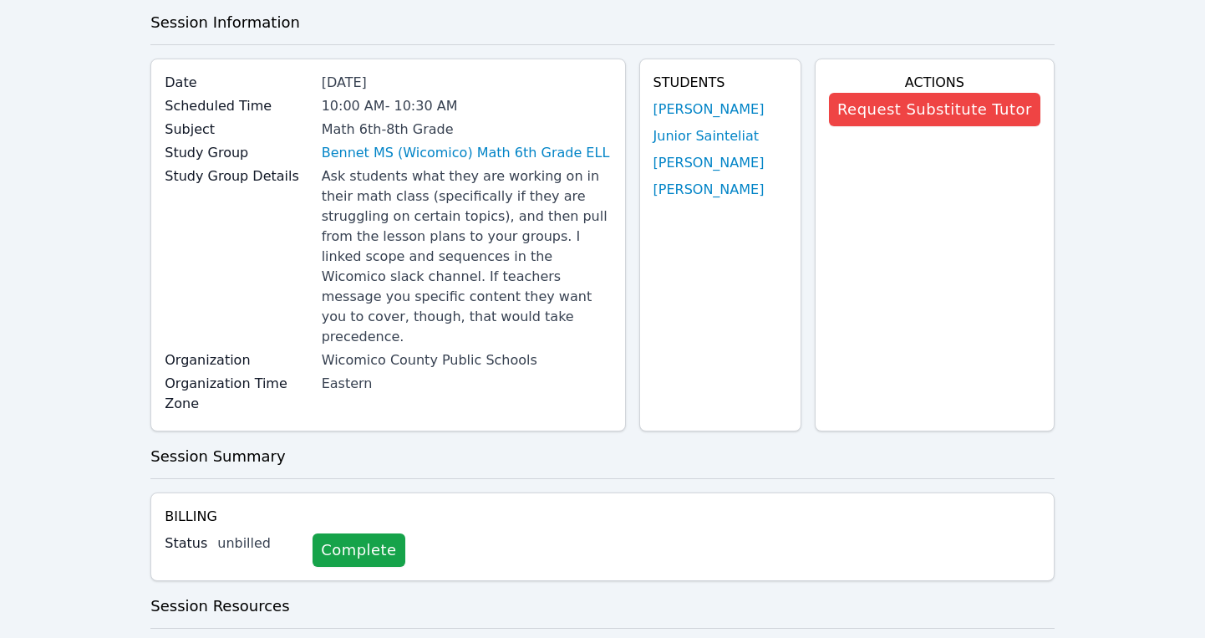
scroll to position [76, 0]
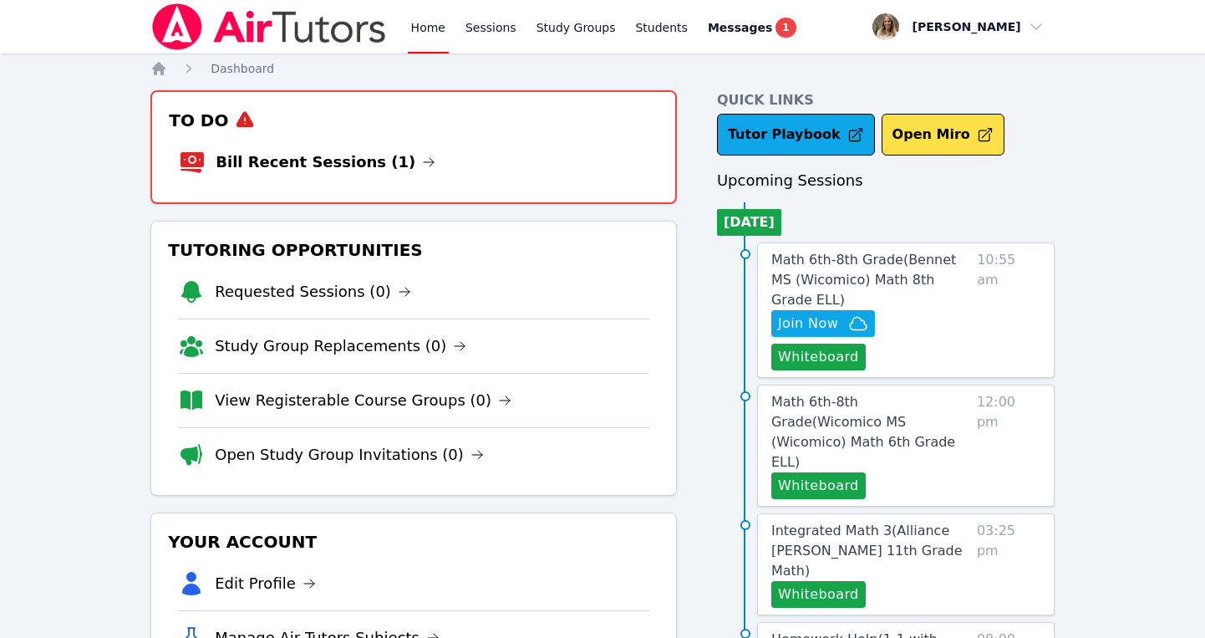
click at [430, 30] on link "Home" at bounding box center [428, 26] width 41 height 53
click at [427, 22] on link "Home" at bounding box center [428, 26] width 41 height 53
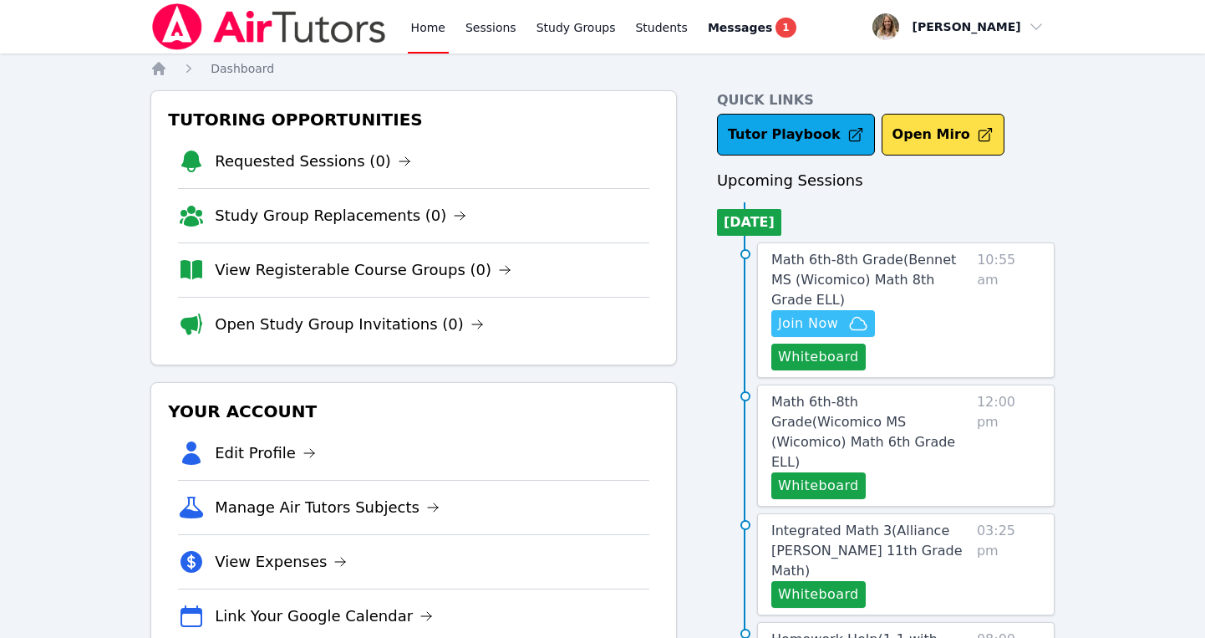
click at [807, 313] on span "Join Now" at bounding box center [808, 323] width 60 height 20
click at [859, 273] on span "Math 6th-8th Grade ( Bennet MS (Wicomico) Math 8th Grade ELL )" at bounding box center [863, 280] width 185 height 56
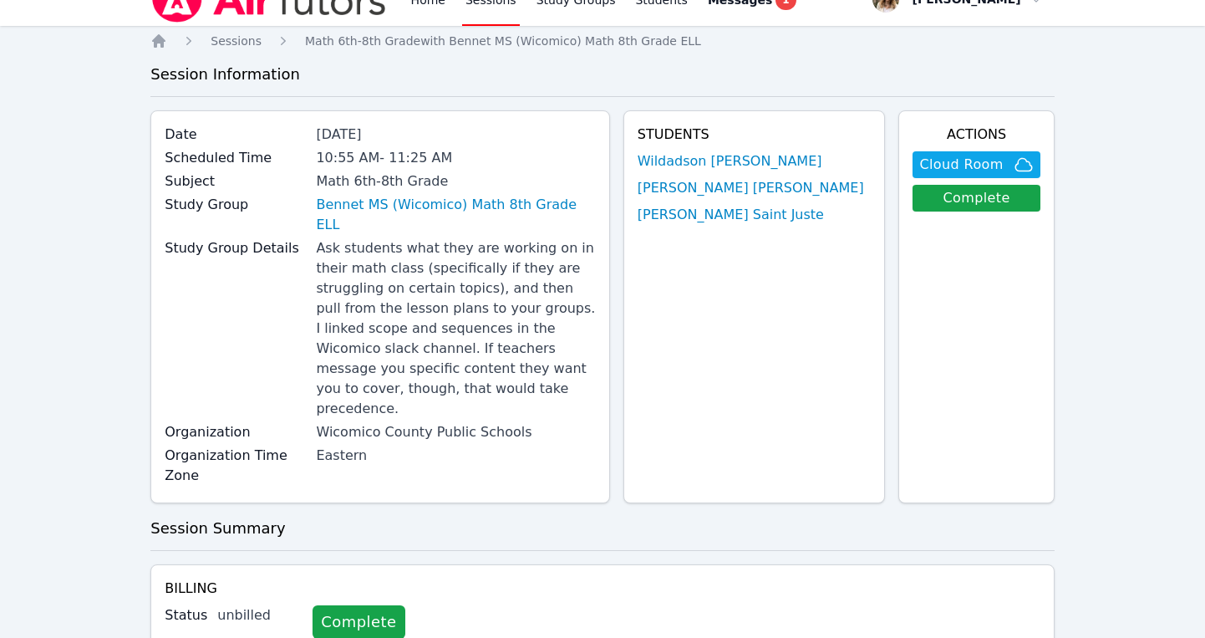
scroll to position [27, 0]
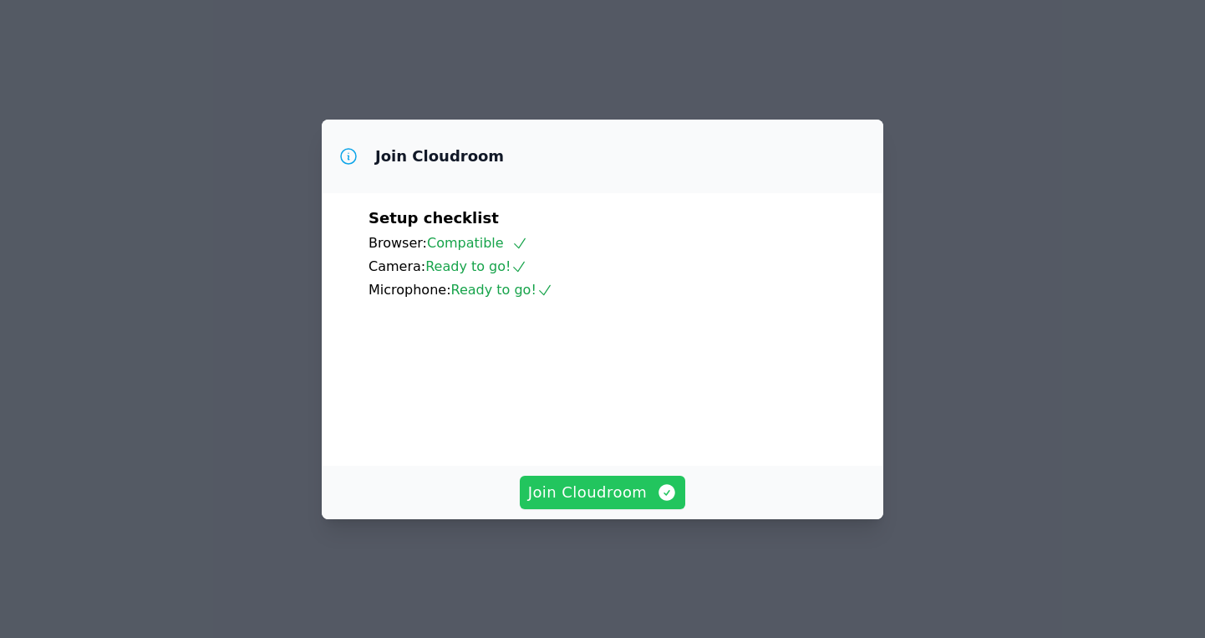
click at [597, 504] on span "Join Cloudroom" at bounding box center [603, 492] width 150 height 23
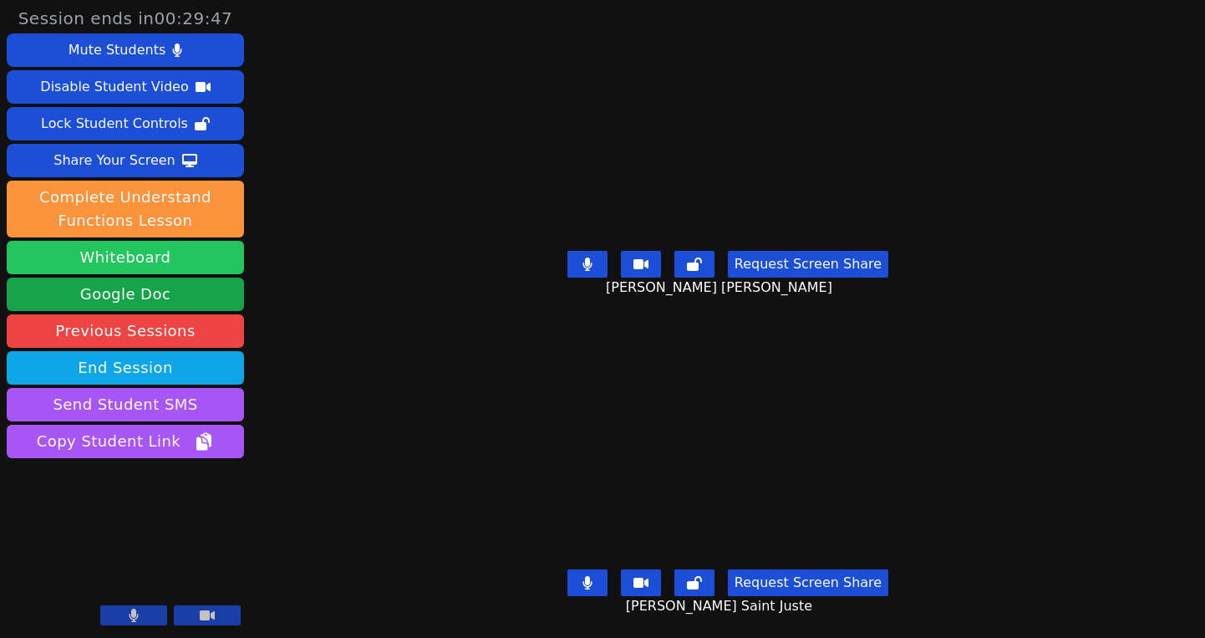
click at [132, 262] on button "Whiteboard" at bounding box center [125, 257] width 237 height 33
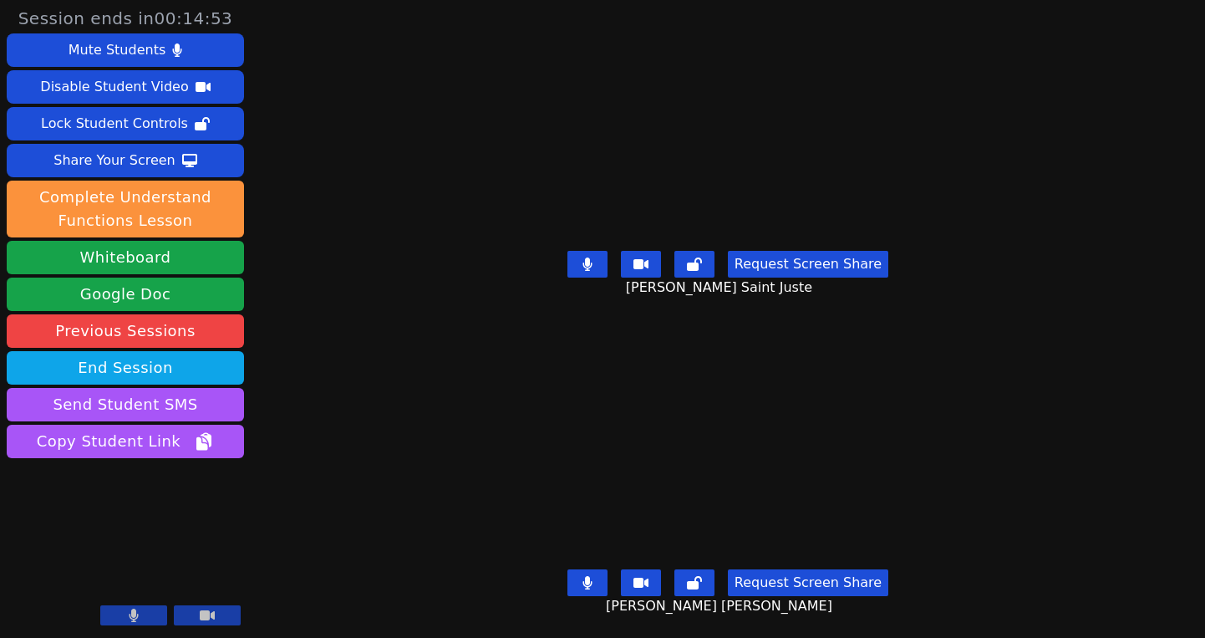
click at [593, 573] on button at bounding box center [587, 582] width 40 height 27
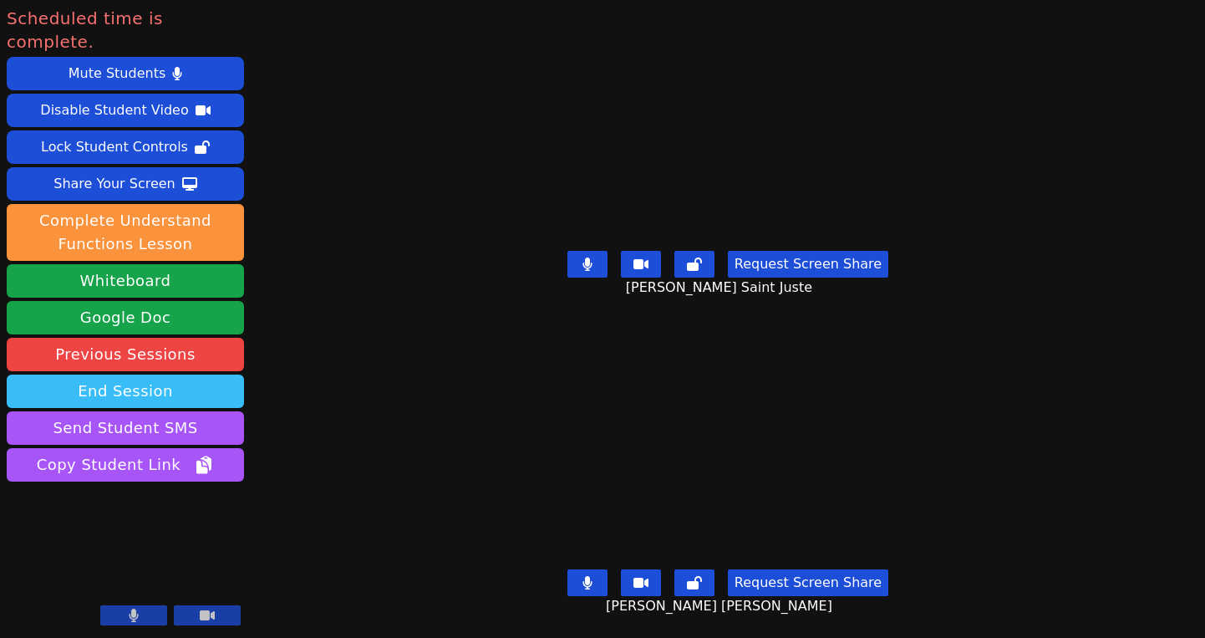
click at [210, 374] on button "End Session" at bounding box center [125, 390] width 237 height 33
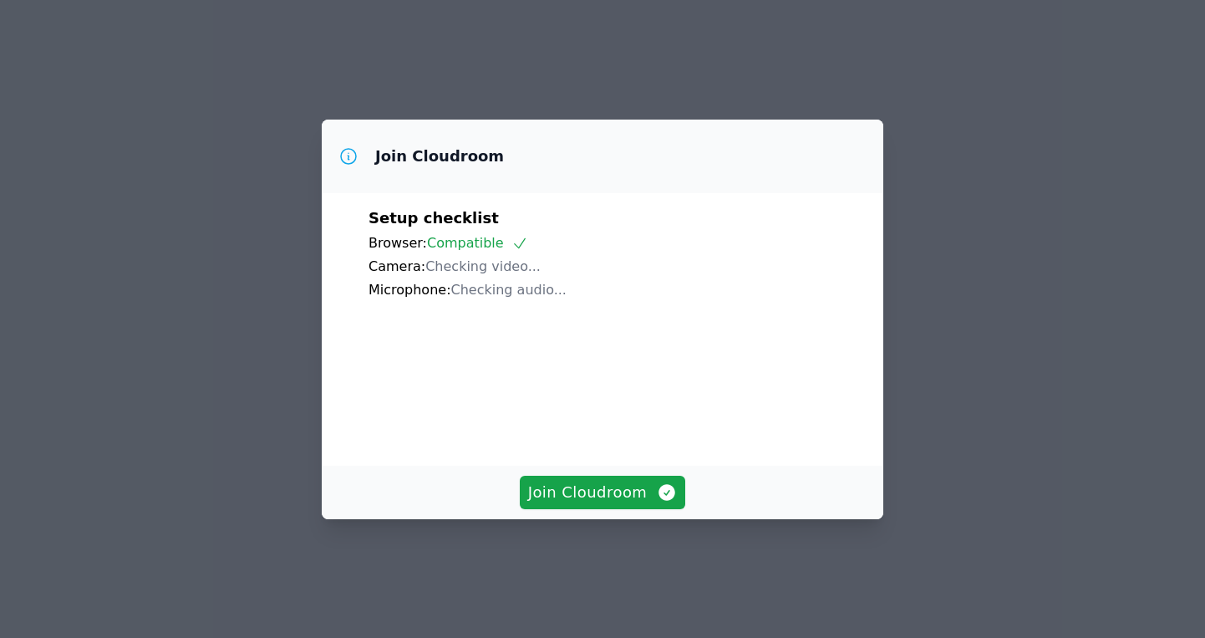
click at [619, 519] on div "Join Cloudroom" at bounding box center [603, 492] width 562 height 53
click at [603, 509] on button "Join Cloudroom" at bounding box center [603, 492] width 166 height 33
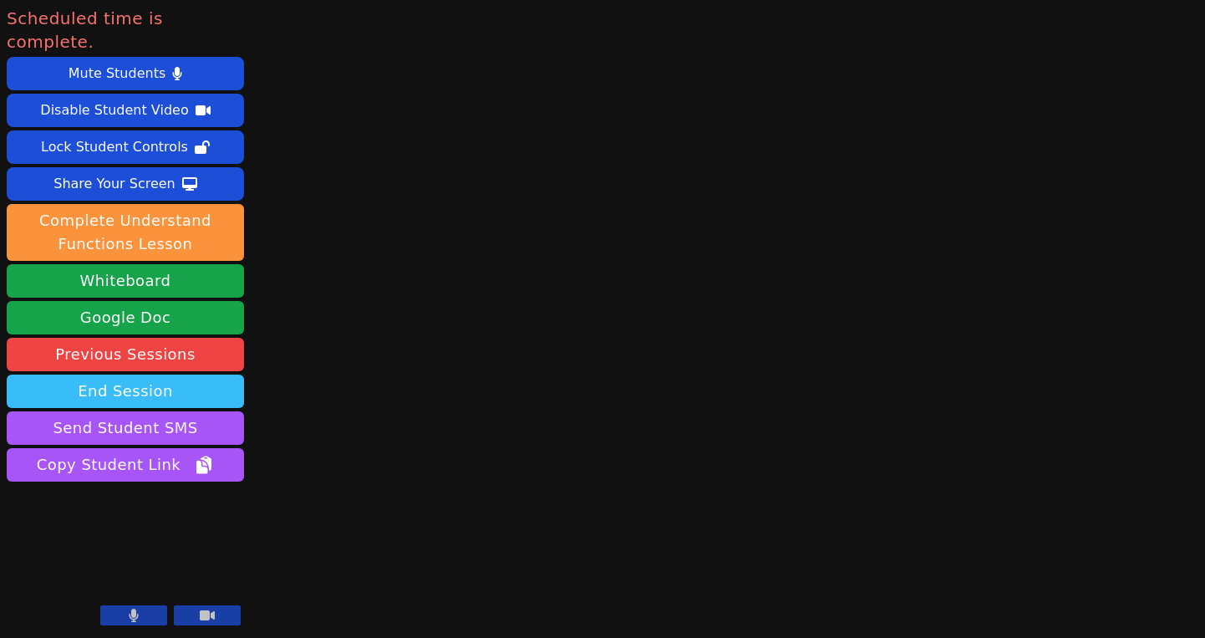
click at [152, 374] on button "End Session" at bounding box center [125, 390] width 237 height 33
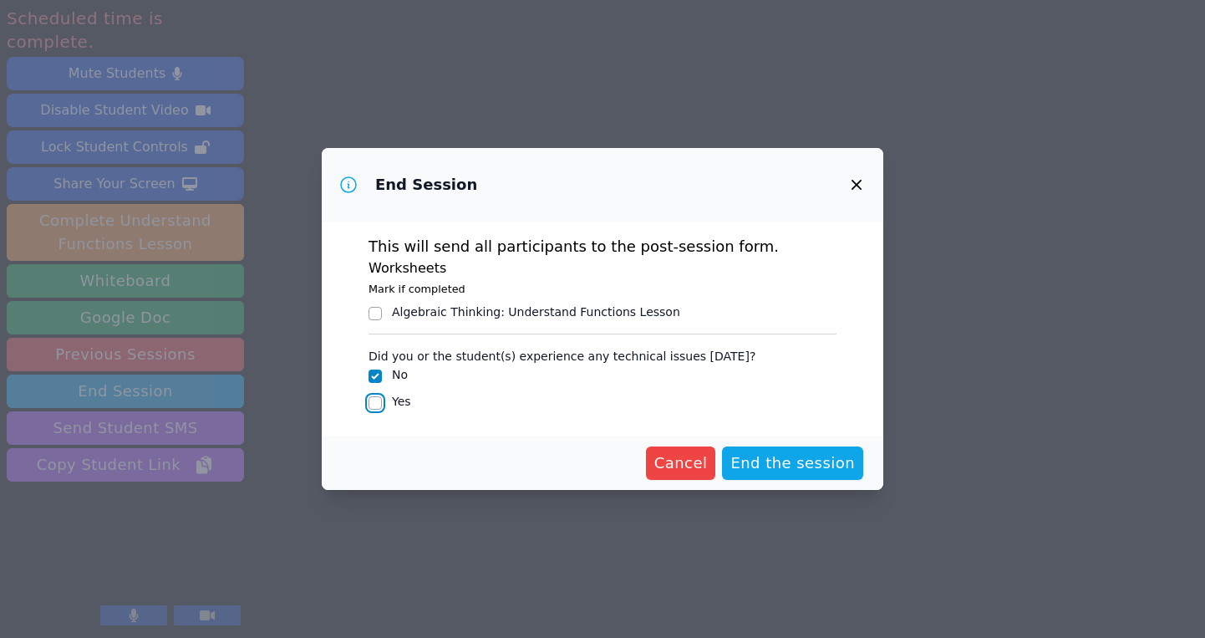
click at [377, 404] on input "Yes" at bounding box center [375, 402] width 13 height 13
checkbox input "true"
checkbox input "false"
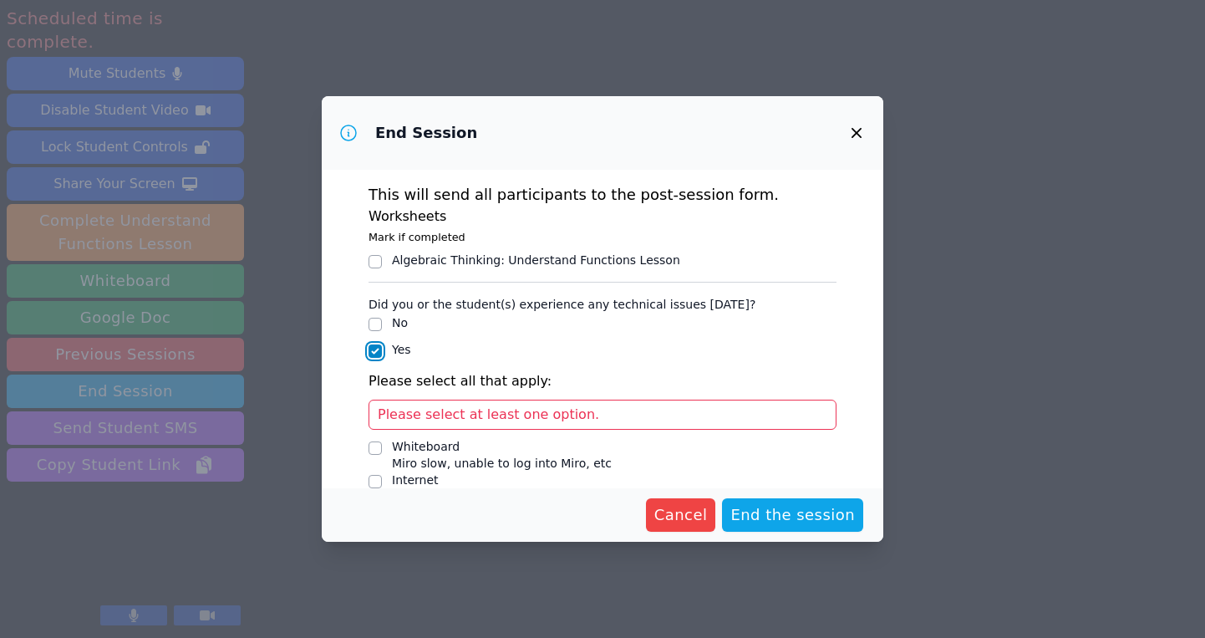
scroll to position [125, 0]
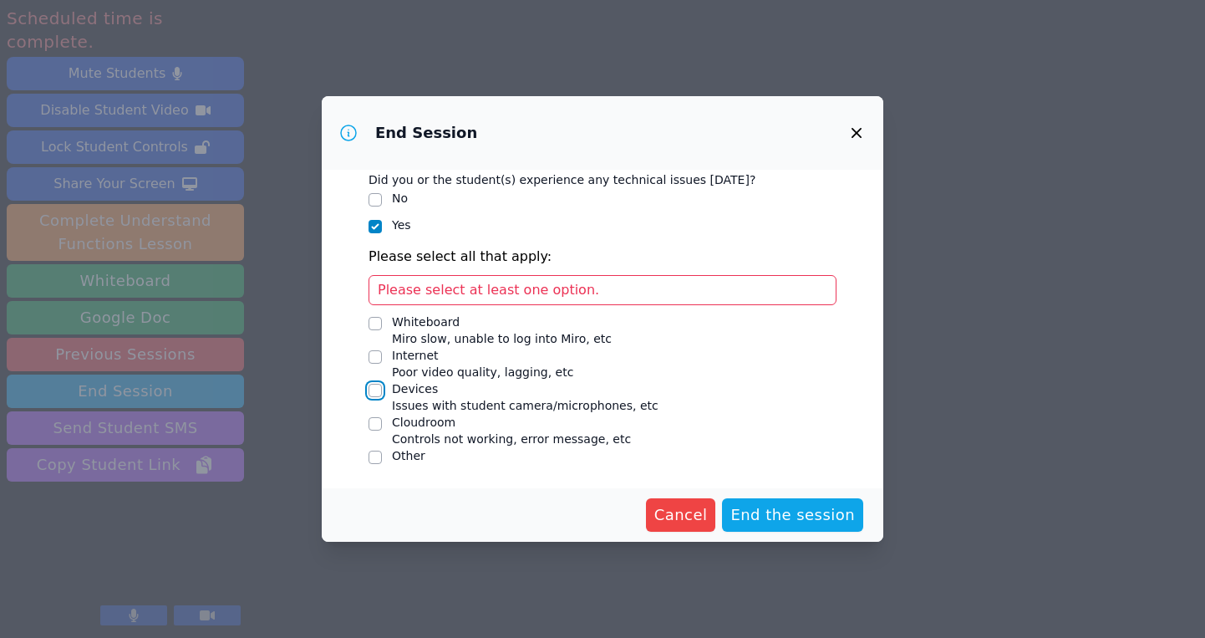
click at [379, 388] on input "Devices Issues with student camera/microphones, etc" at bounding box center [375, 390] width 13 height 13
checkbox input "true"
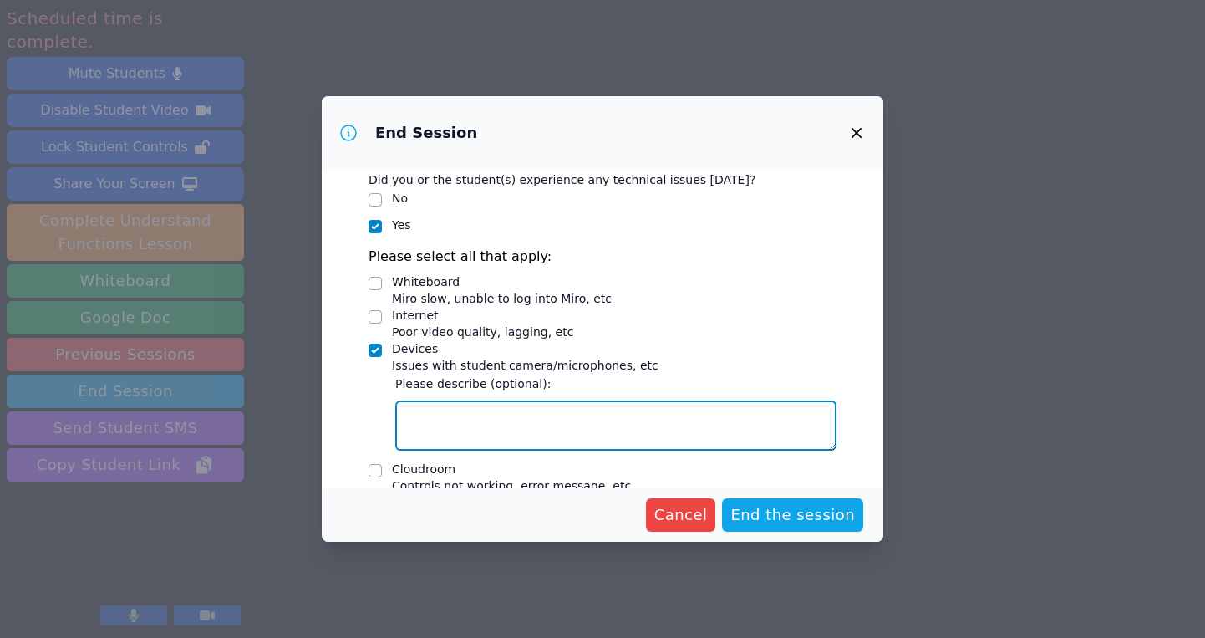
click at [420, 419] on textarea "Devices Issues with student camera/microphones, etc" at bounding box center [615, 425] width 441 height 50
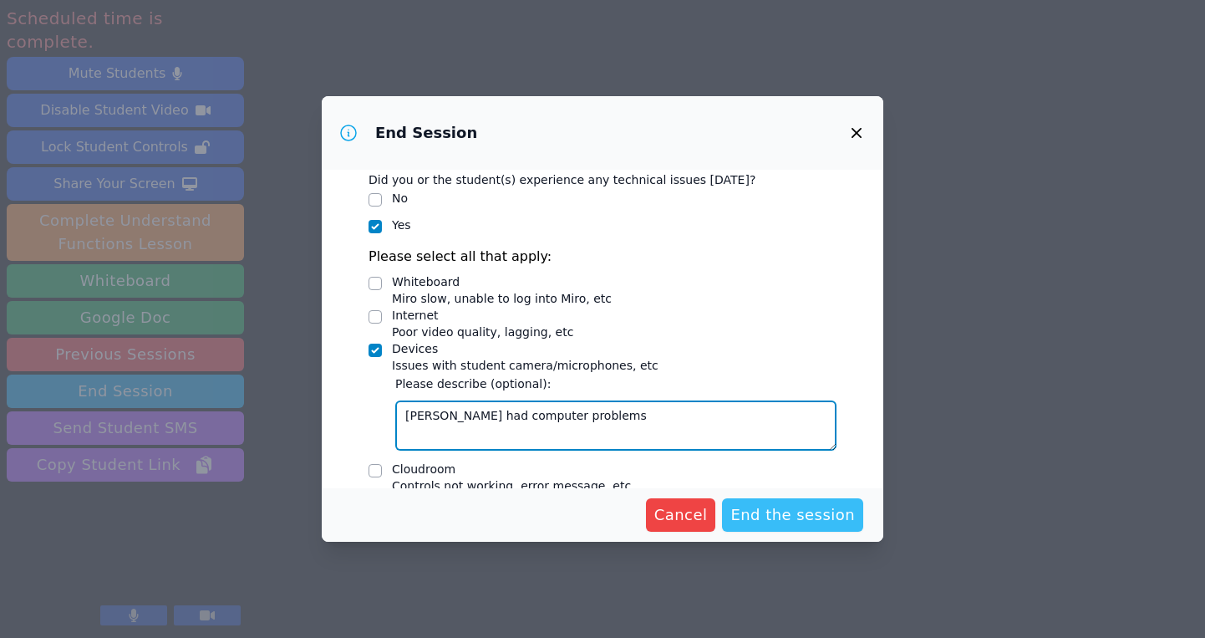
type textarea "[PERSON_NAME] had computer problems"
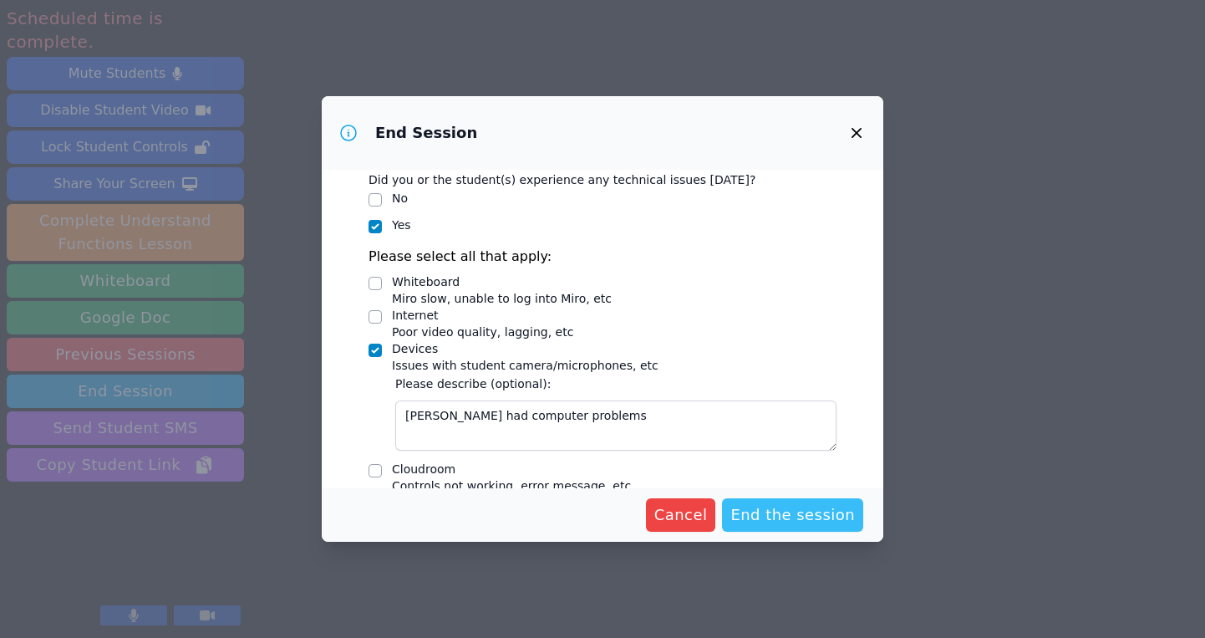
click at [777, 513] on span "End the session" at bounding box center [792, 514] width 125 height 23
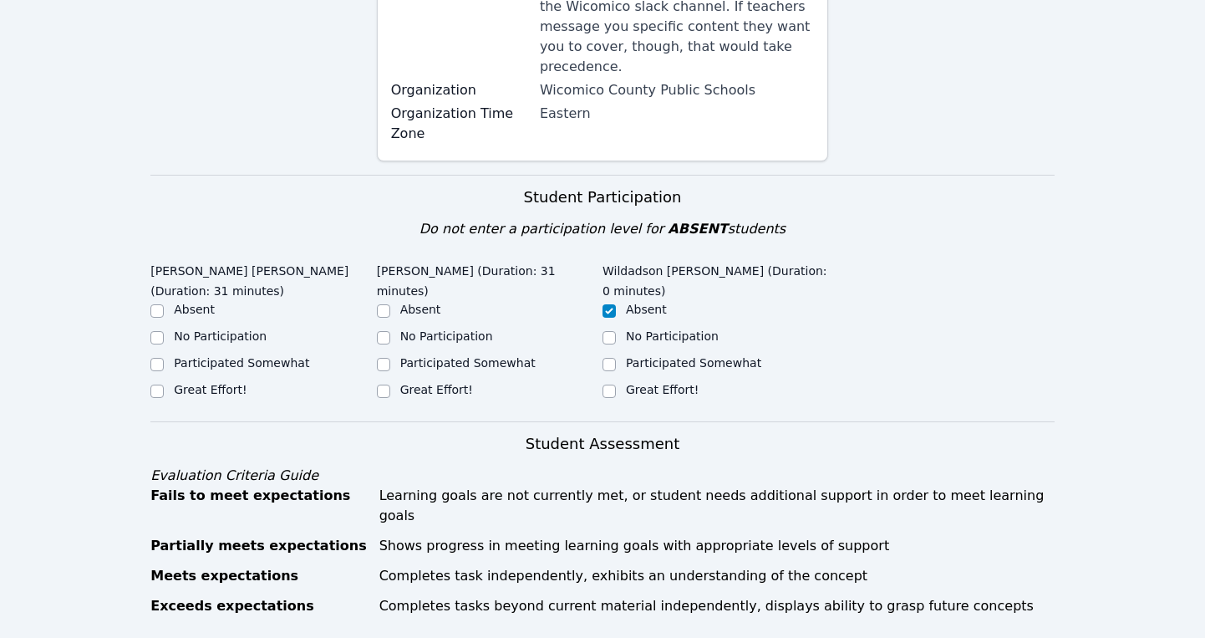
scroll to position [499, 0]
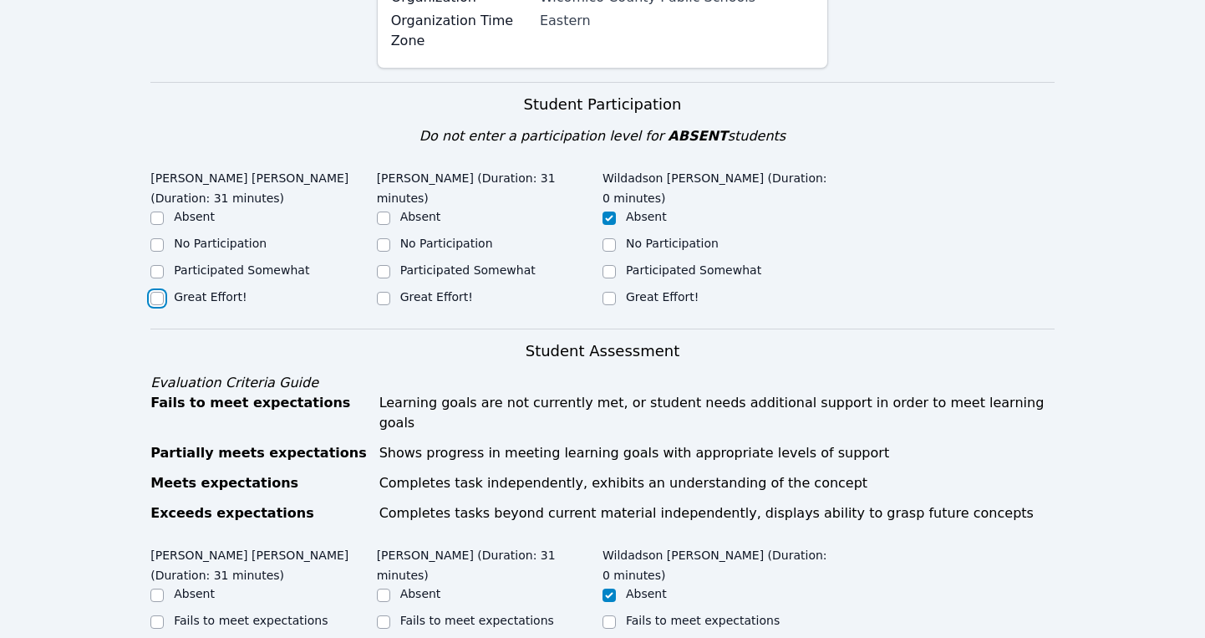
click at [160, 292] on input "Great Effort!" at bounding box center [156, 298] width 13 height 13
checkbox input "true"
click at [379, 292] on input "Great Effort!" at bounding box center [383, 298] width 13 height 13
checkbox input "true"
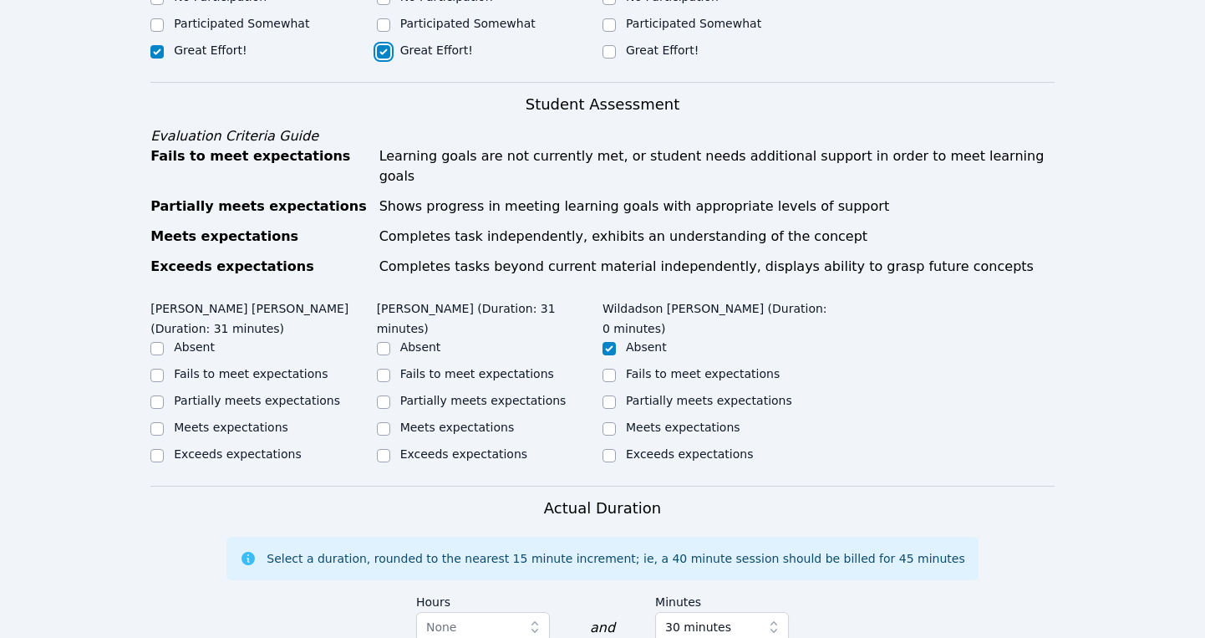
scroll to position [748, 0]
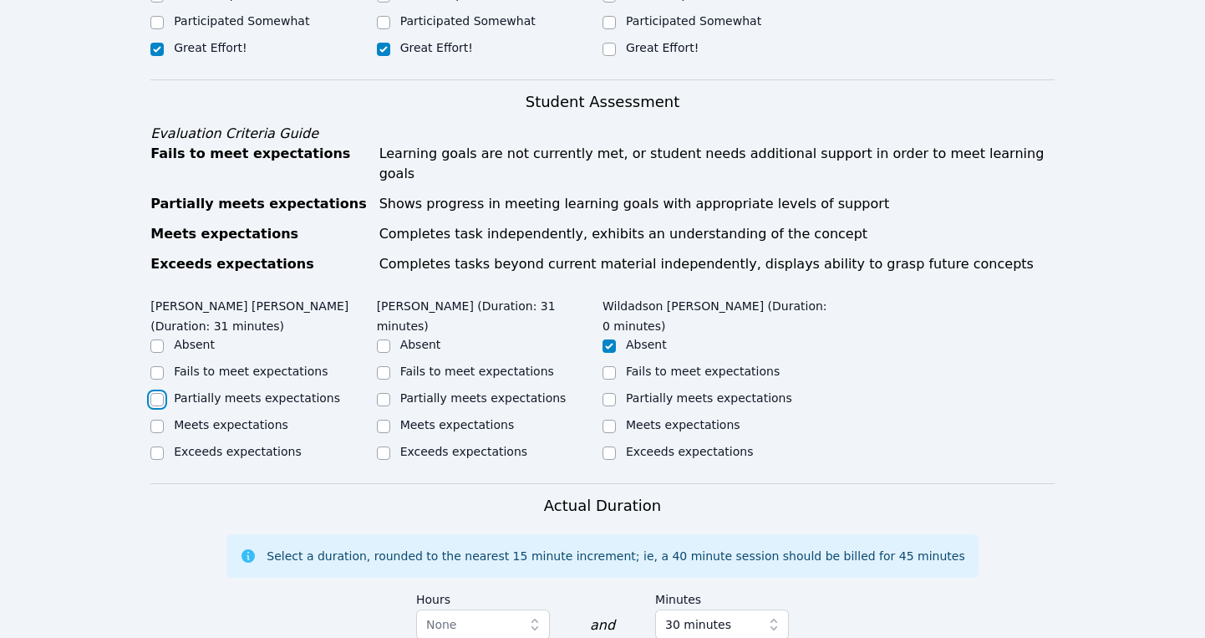
click at [163, 393] on input "Partially meets expectations" at bounding box center [156, 399] width 13 height 13
checkbox input "true"
click at [432, 391] on label "Partially meets expectations" at bounding box center [483, 397] width 166 height 13
click at [390, 393] on input "Partially meets expectations" at bounding box center [383, 399] width 13 height 13
checkbox input "true"
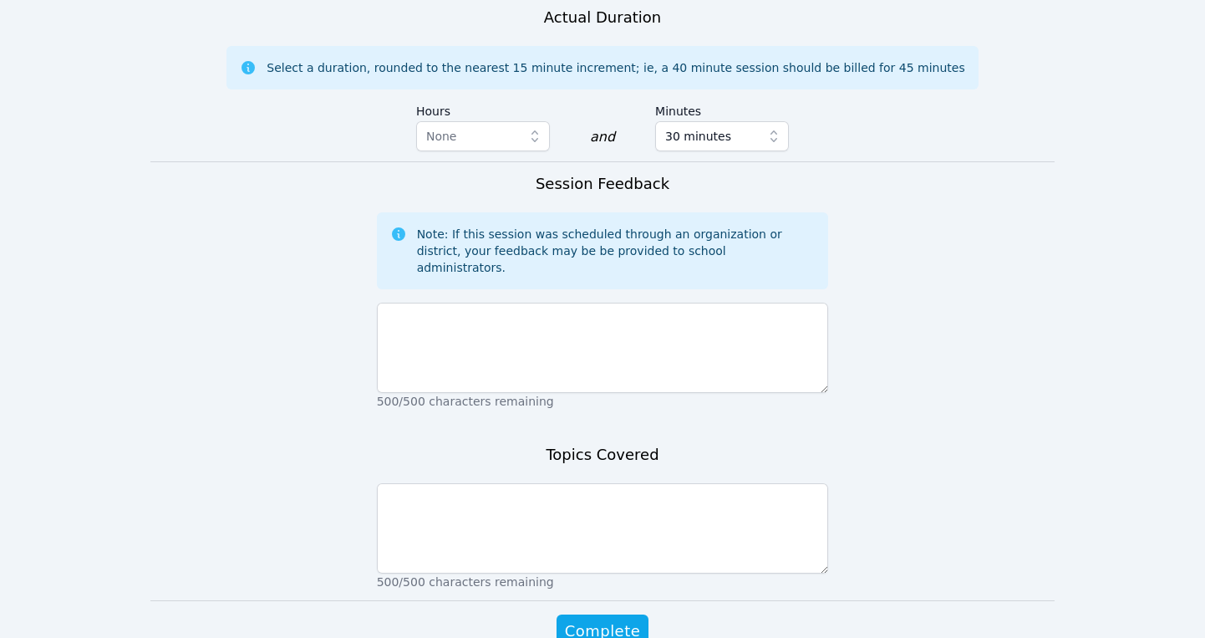
scroll to position [1249, 0]
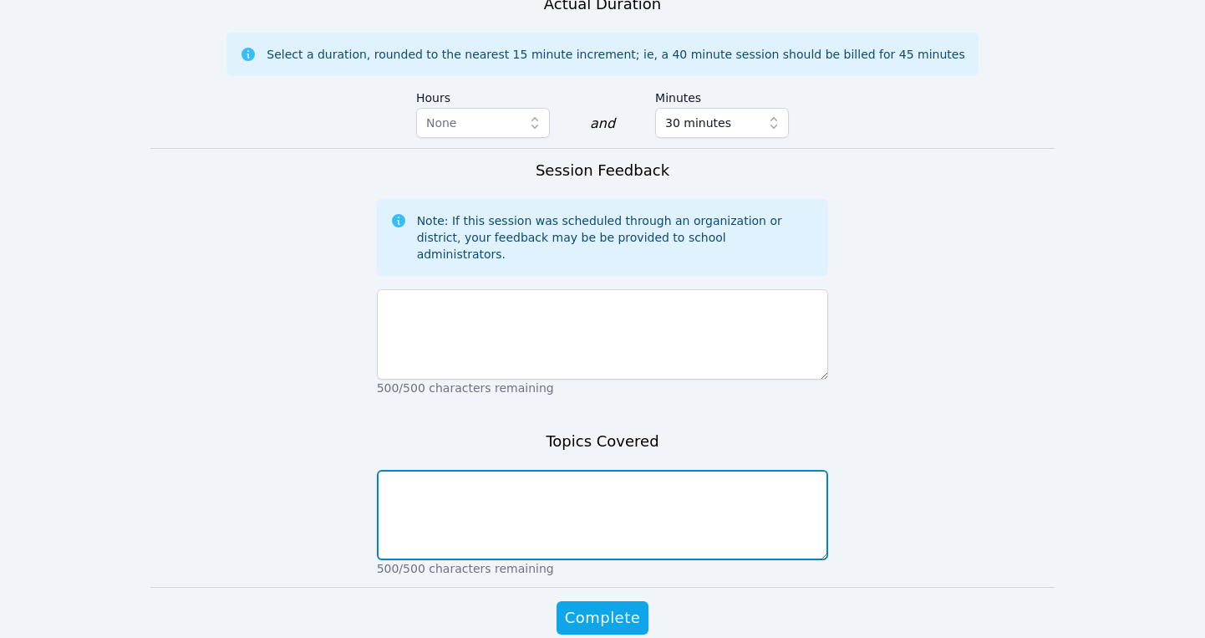
click at [424, 470] on textarea at bounding box center [603, 515] width 452 height 90
type textarea "T"
type textarea "Rotations, translations, and reflections"
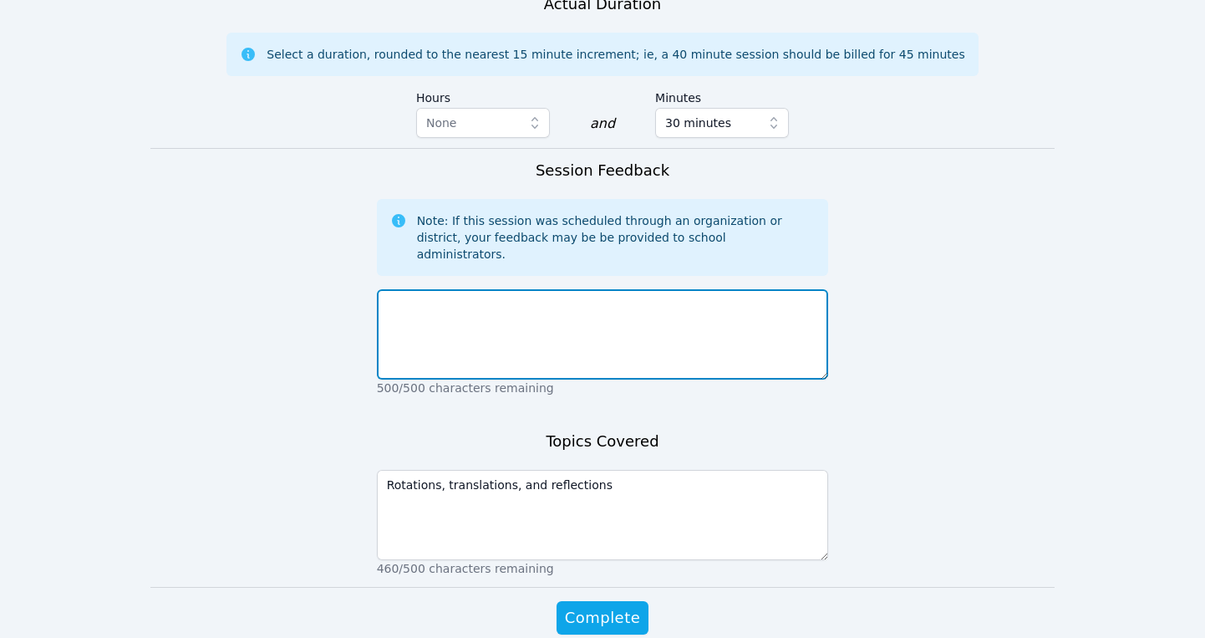
click at [468, 289] on textarea at bounding box center [603, 334] width 452 height 90
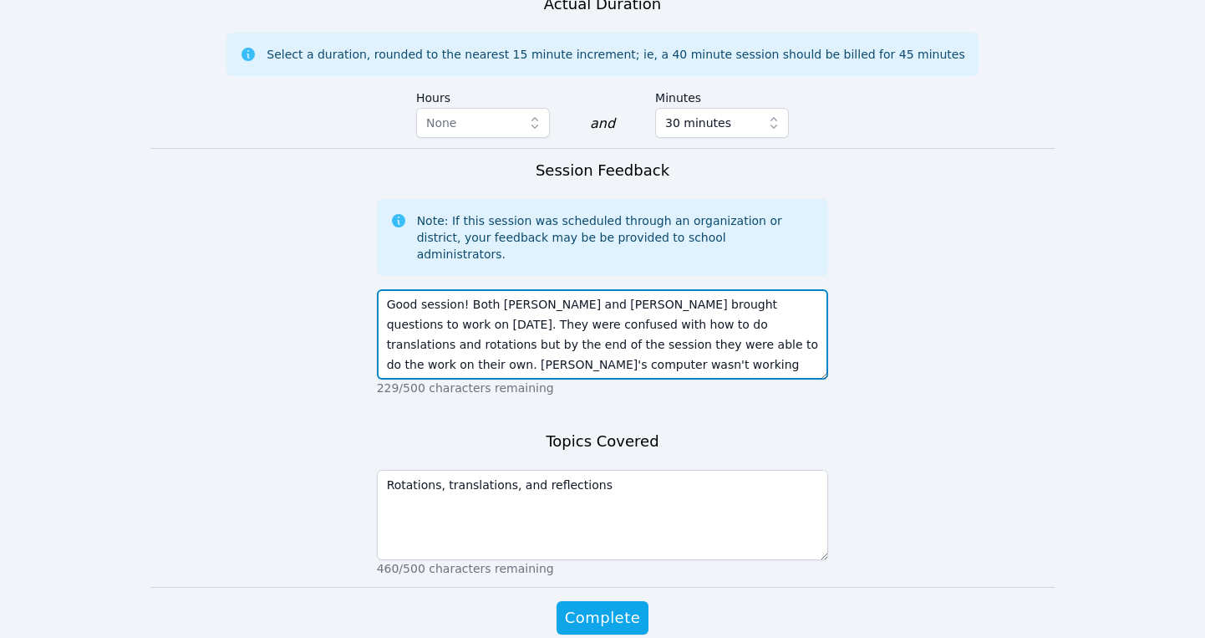
click at [576, 290] on textarea "Good session! Both Aisha and Cassie brought questions to work on today. They we…" at bounding box center [603, 334] width 452 height 90
click at [604, 289] on textarea "Good session! Both Aisha and Cassie brought questions to work on today. They we…" at bounding box center [603, 334] width 452 height 90
type textarea "Good session! Both Aisha and Cassie brought questions to work on today. They we…"
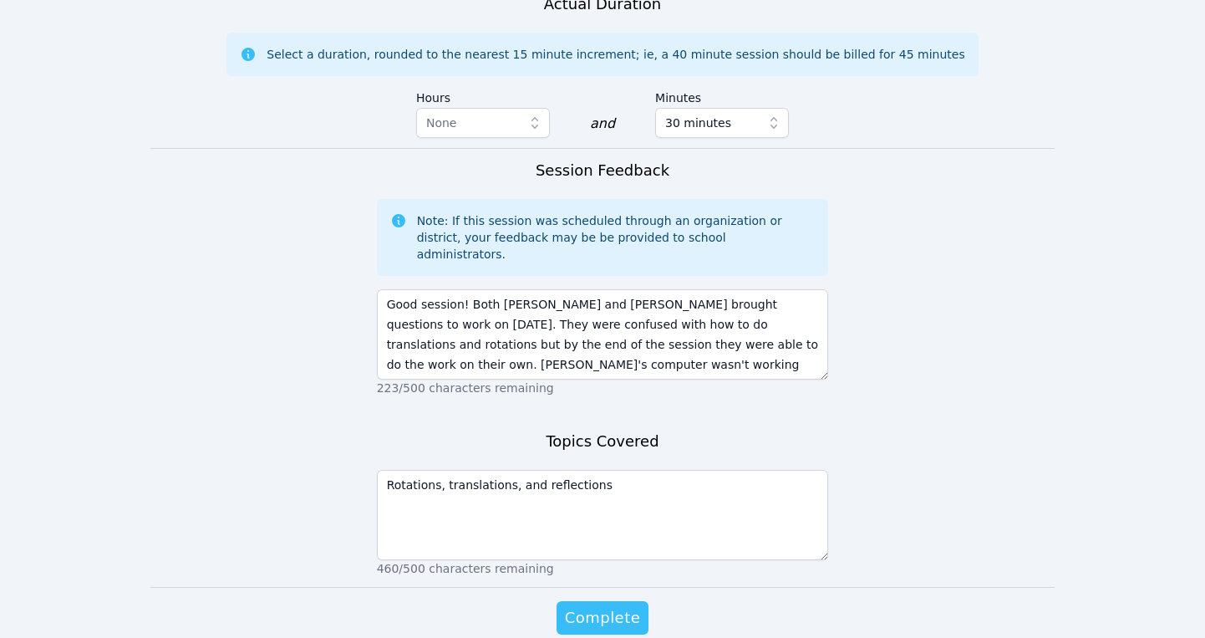
click at [597, 606] on span "Complete" at bounding box center [602, 617] width 75 height 23
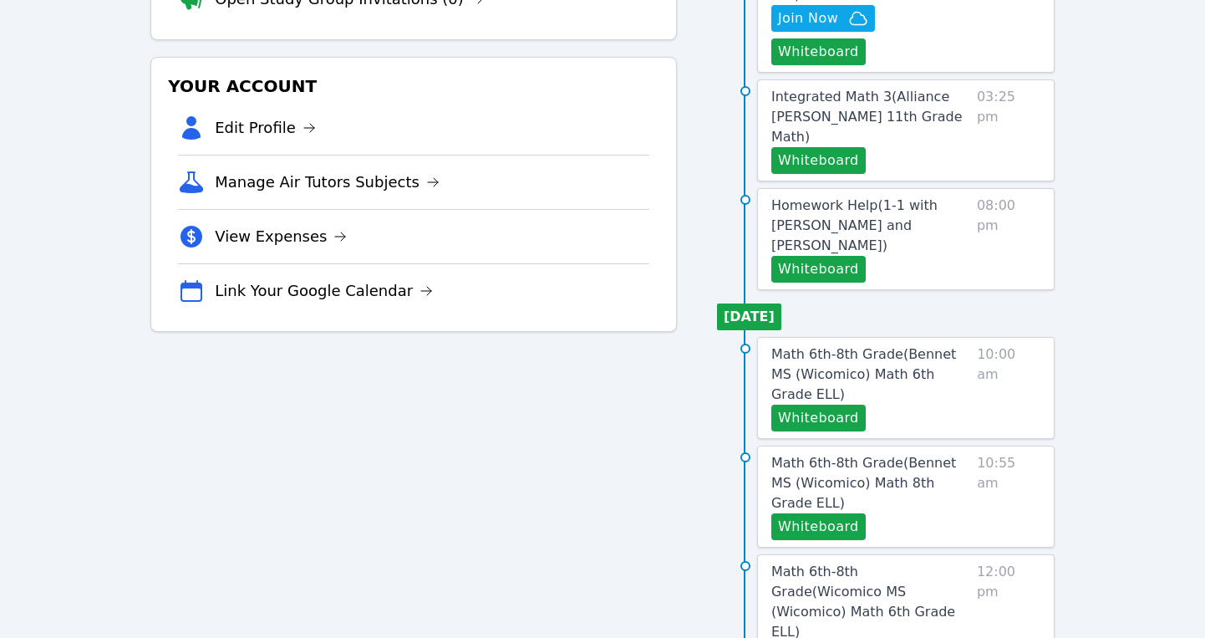
scroll to position [332, 0]
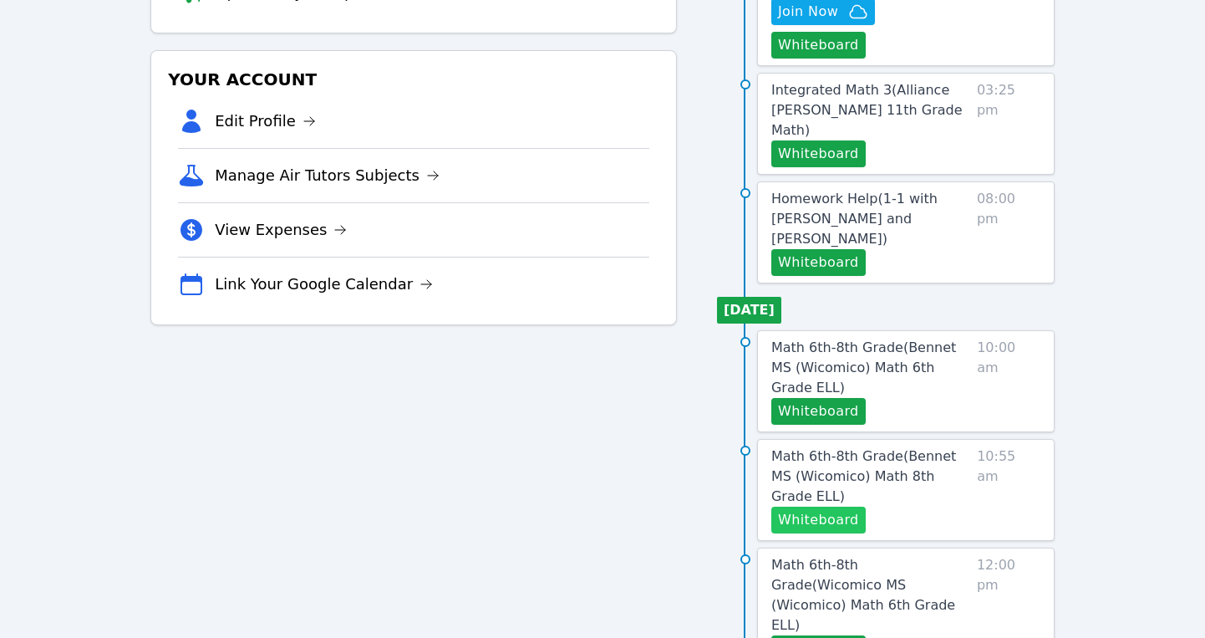
click at [823, 506] on button "Whiteboard" at bounding box center [818, 519] width 94 height 27
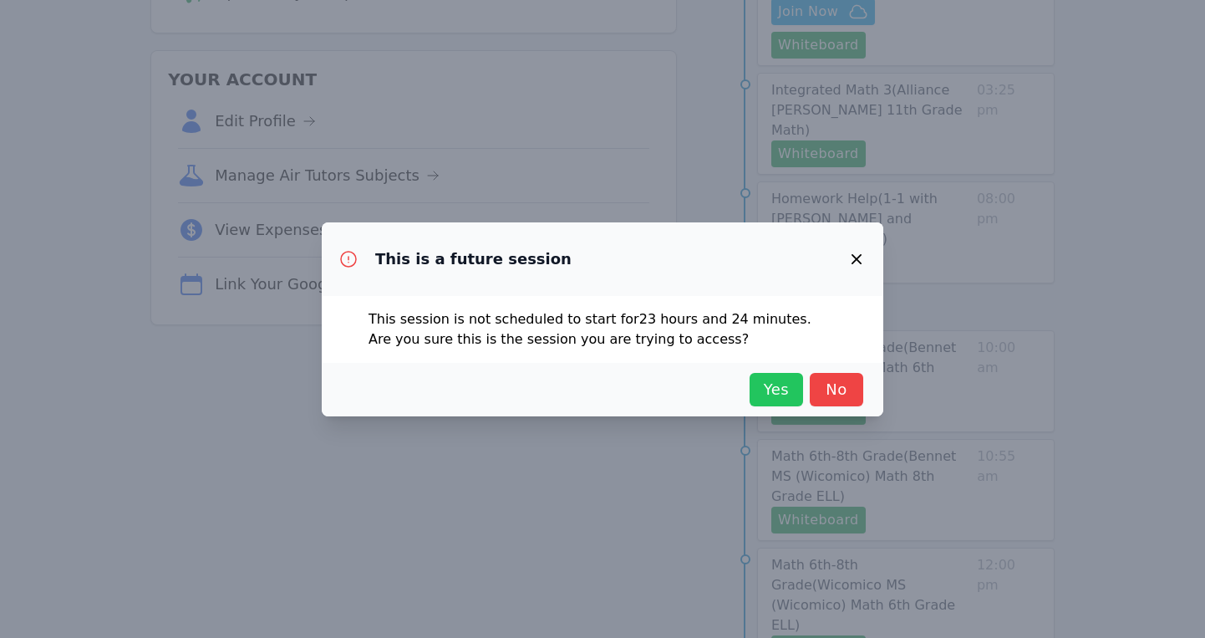
click at [762, 394] on span "Yes" at bounding box center [776, 389] width 37 height 23
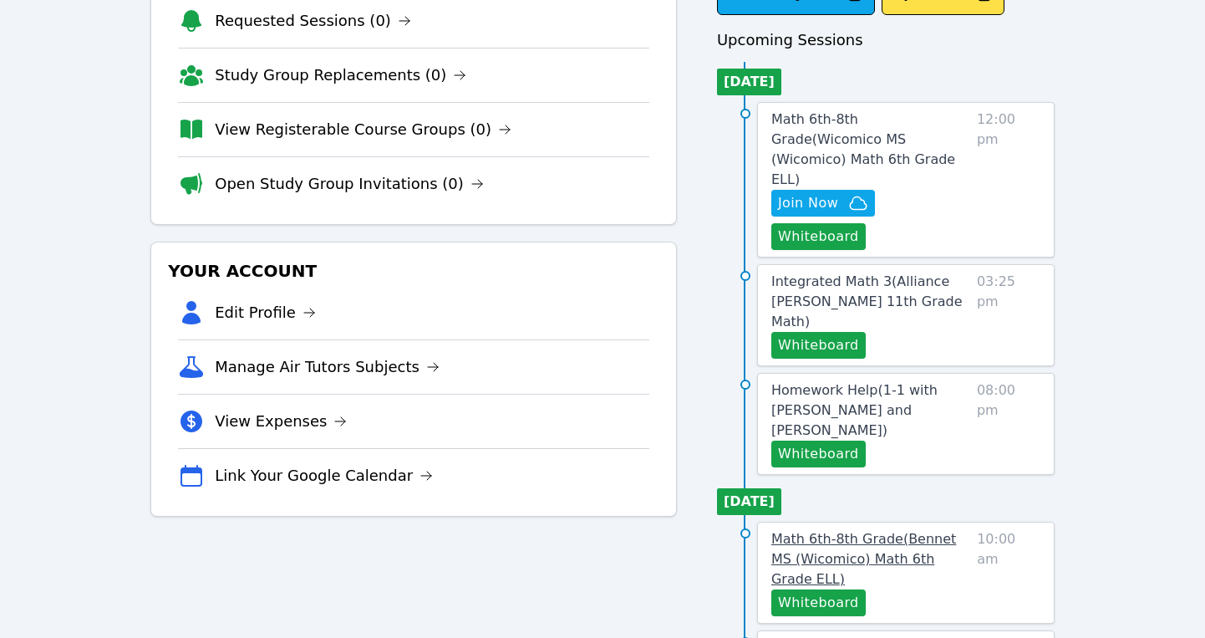
scroll to position [121, 0]
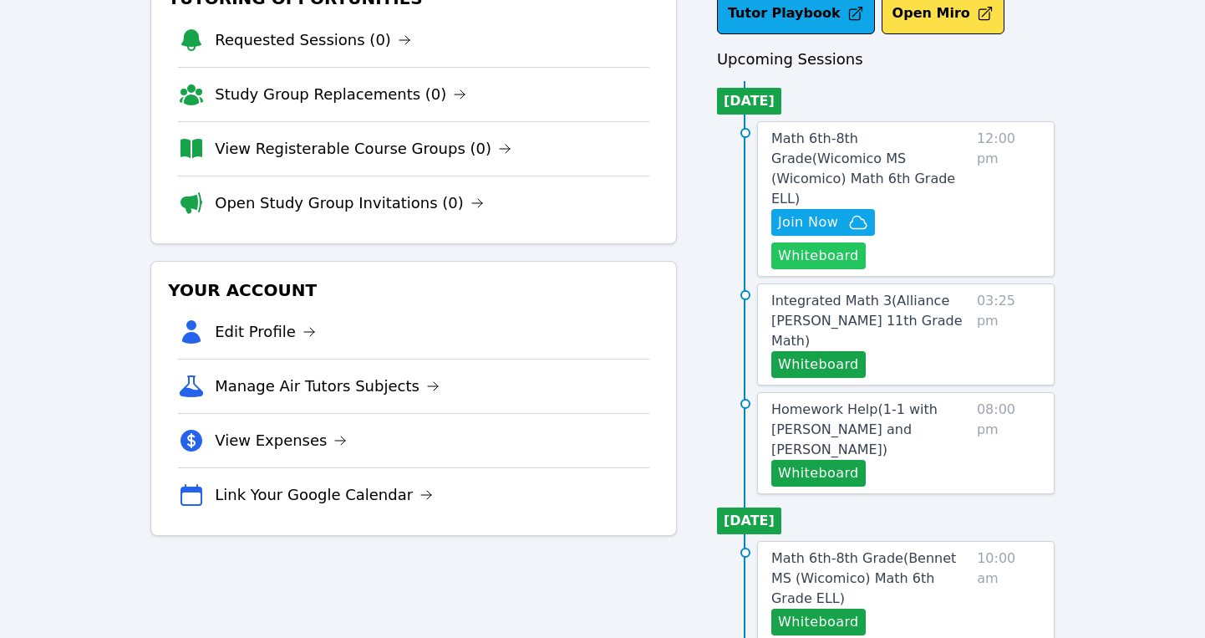
click at [866, 242] on button "Whiteboard" at bounding box center [818, 255] width 94 height 27
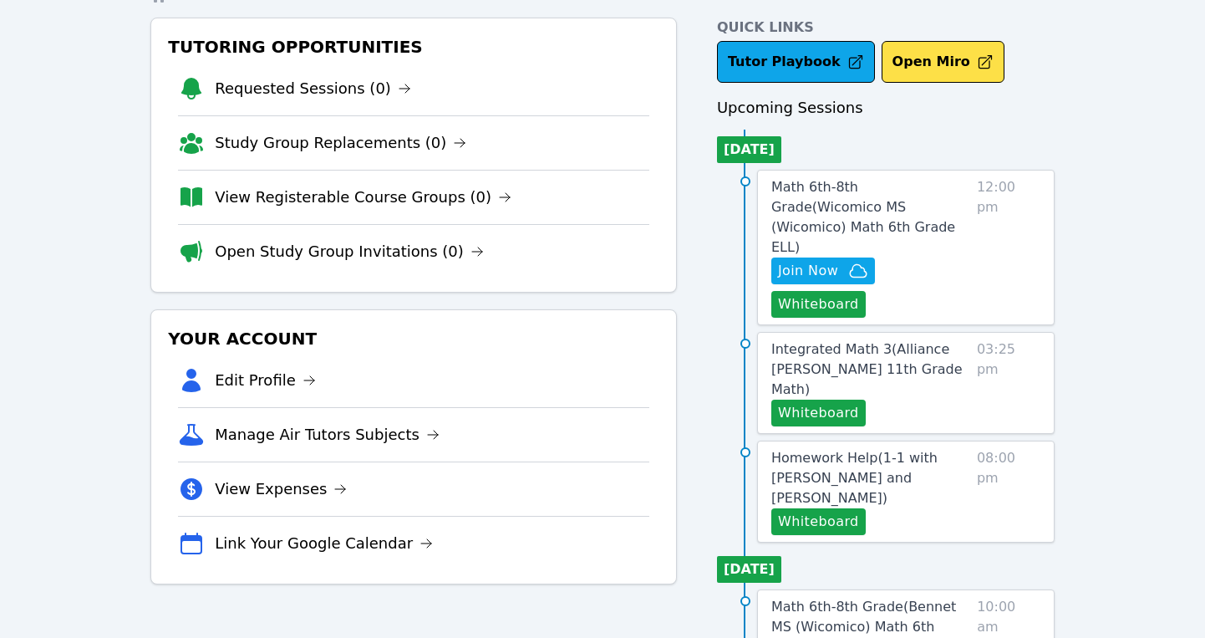
scroll to position [55, 0]
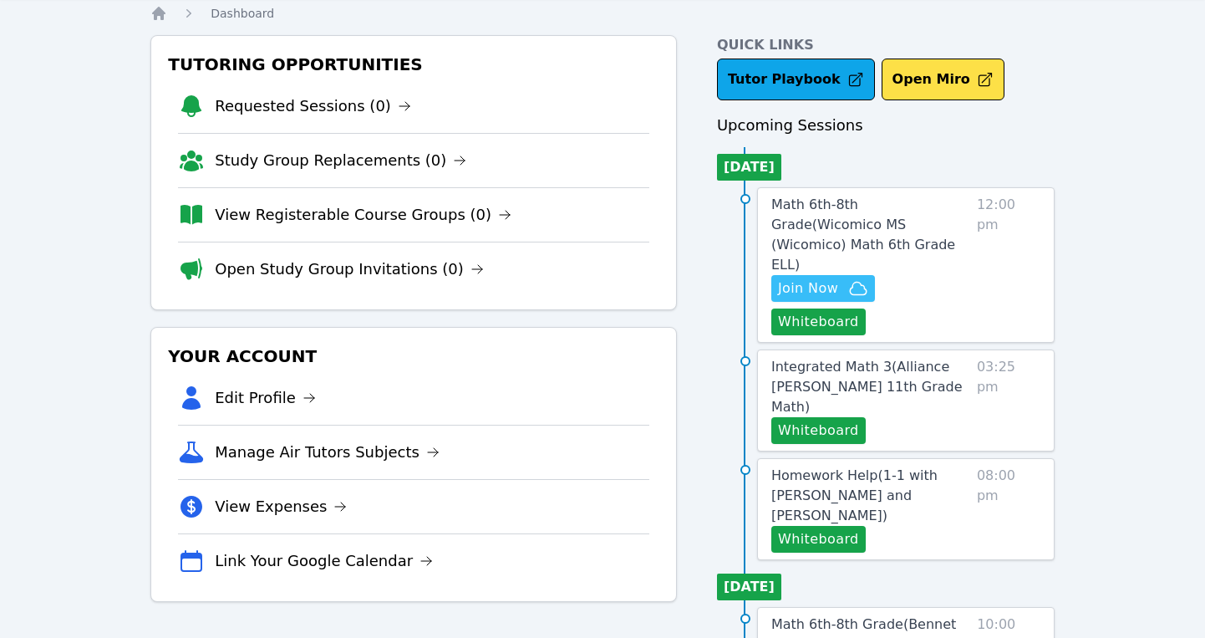
click at [813, 278] on span "Join Now" at bounding box center [808, 288] width 60 height 20
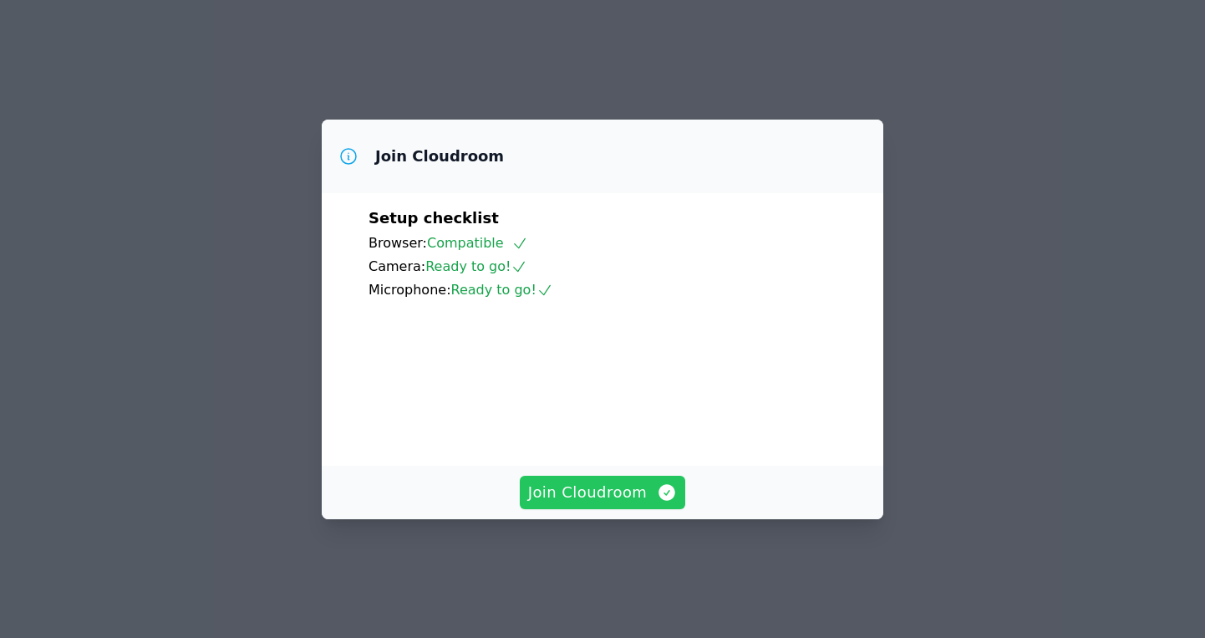
click at [587, 504] on span "Join Cloudroom" at bounding box center [603, 492] width 150 height 23
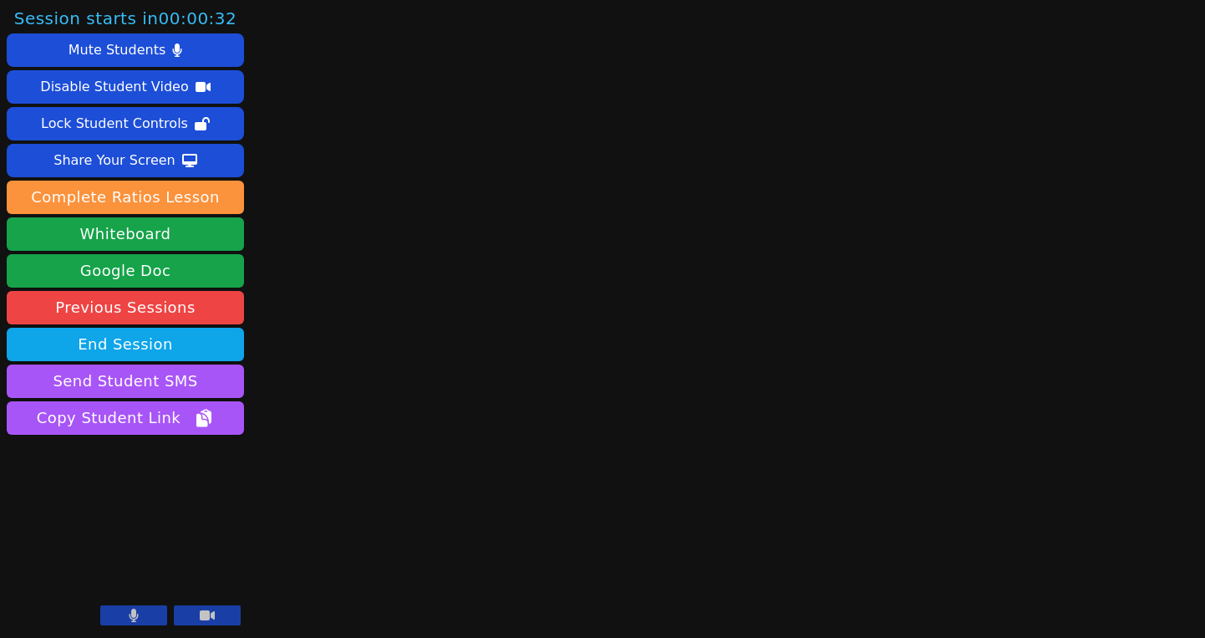
click at [203, 612] on icon at bounding box center [207, 615] width 15 height 10
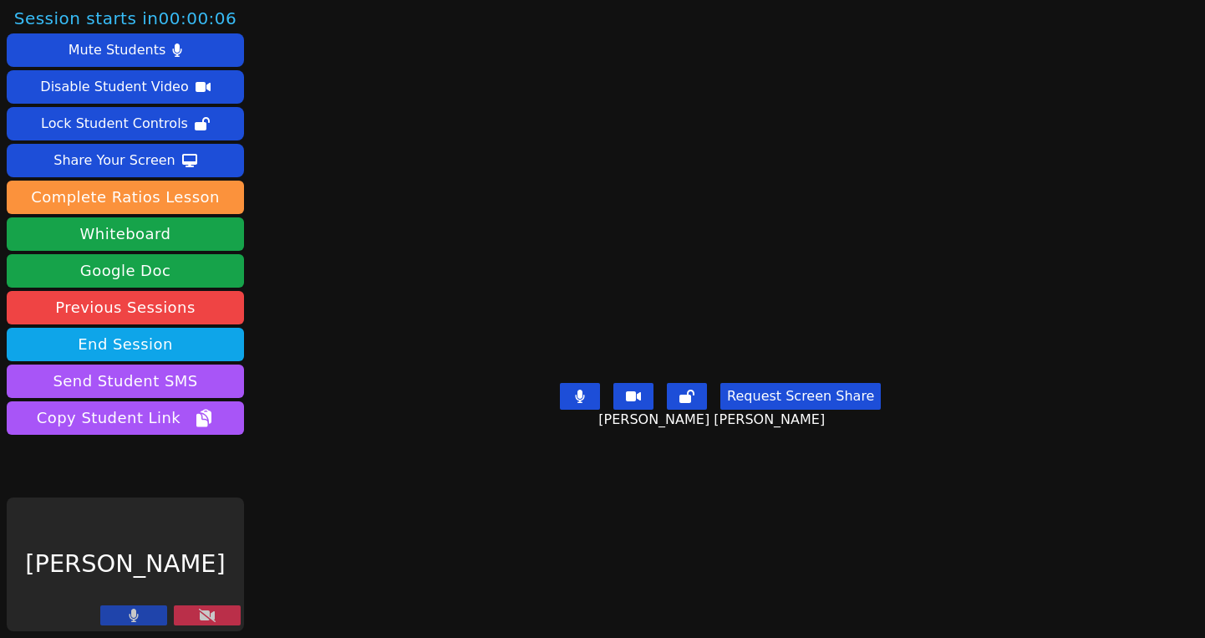
click at [206, 612] on icon at bounding box center [207, 614] width 17 height 13
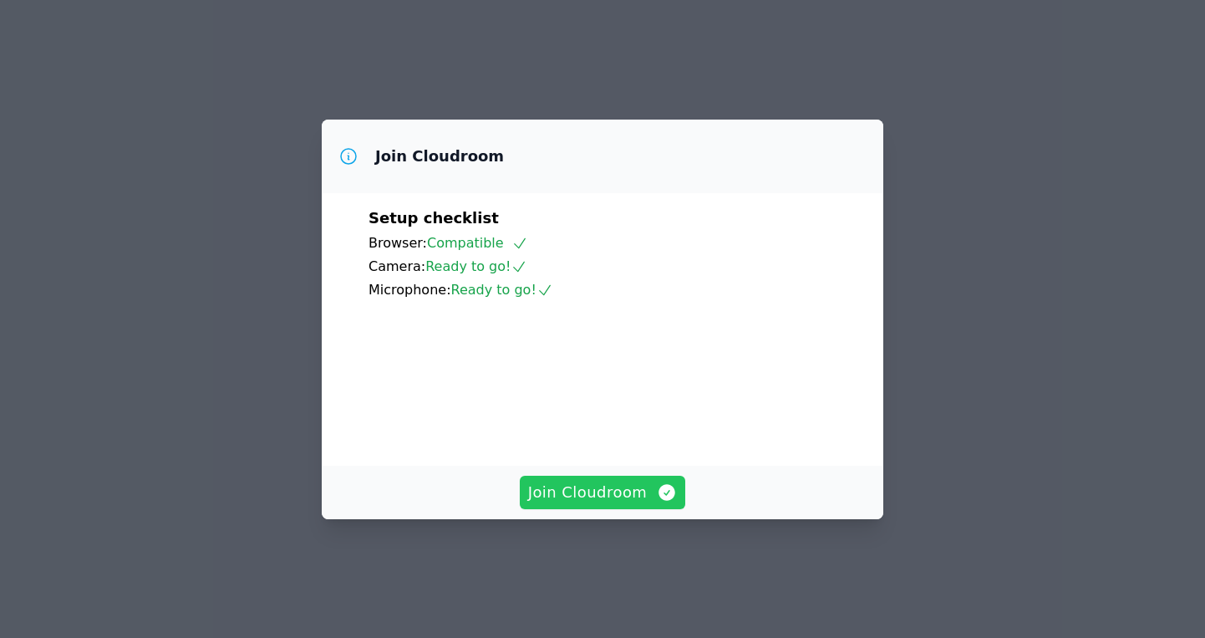
click at [603, 504] on span "Join Cloudroom" at bounding box center [603, 492] width 150 height 23
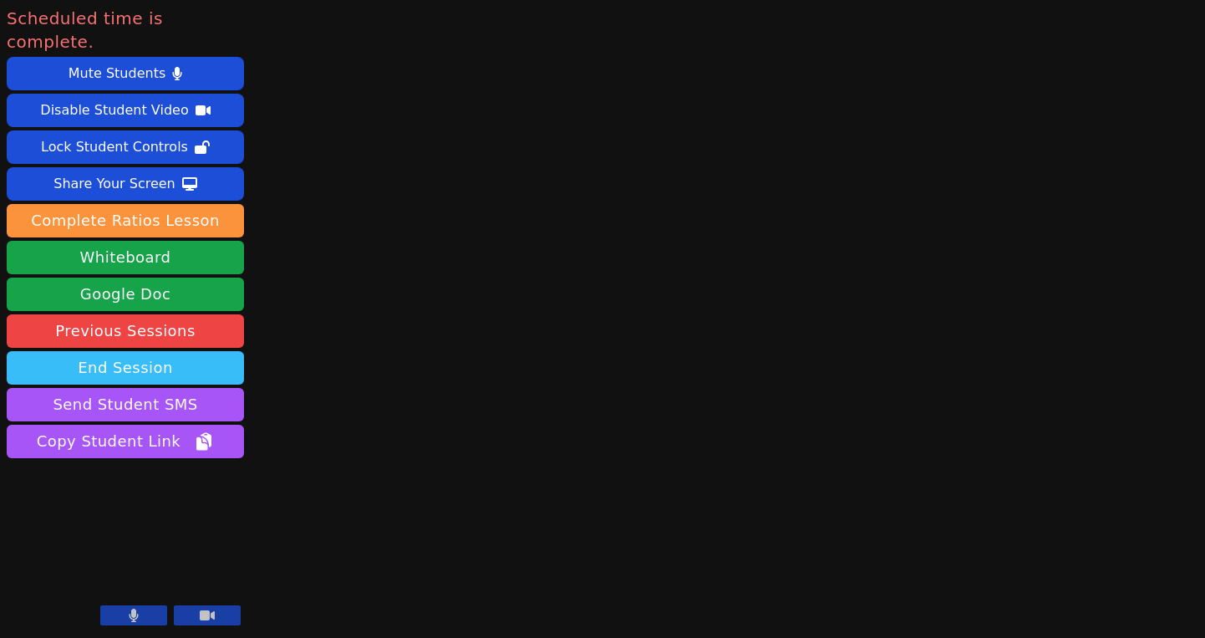
click at [156, 351] on button "End Session" at bounding box center [125, 367] width 237 height 33
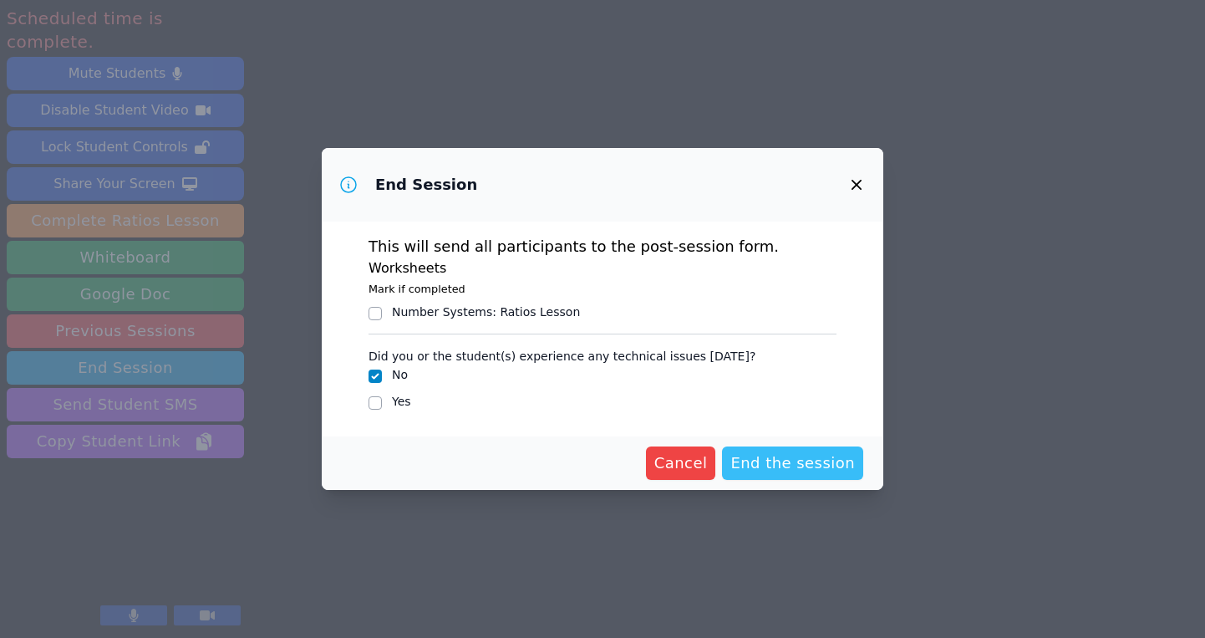
click at [793, 468] on span "End the session" at bounding box center [792, 462] width 125 height 23
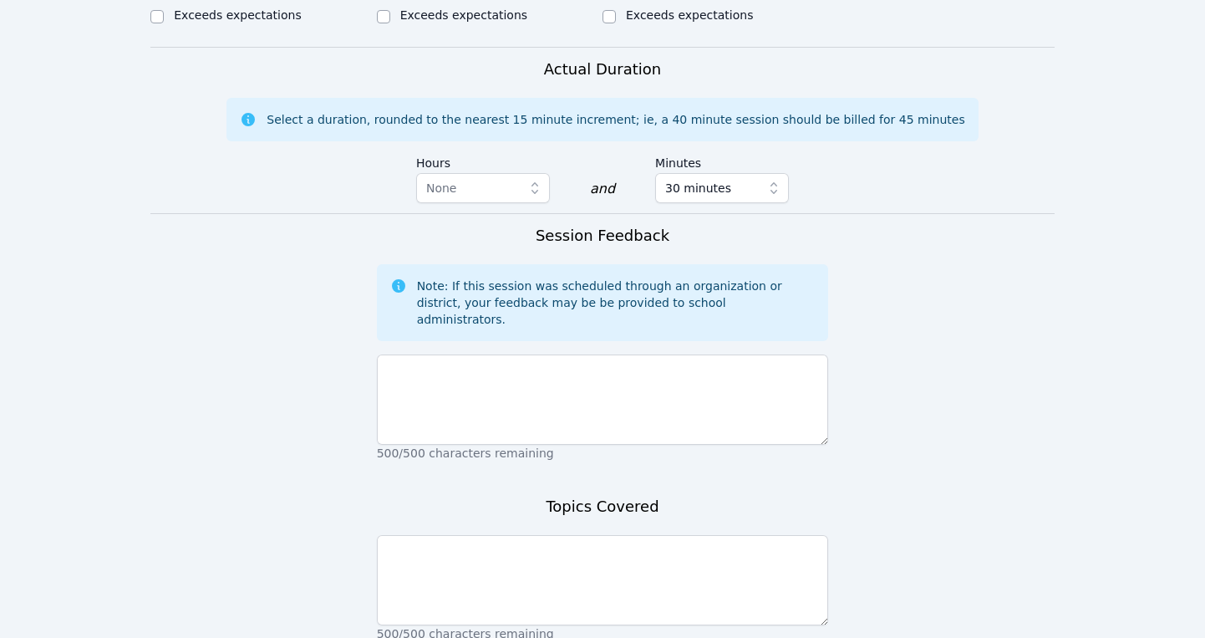
scroll to position [1269, 0]
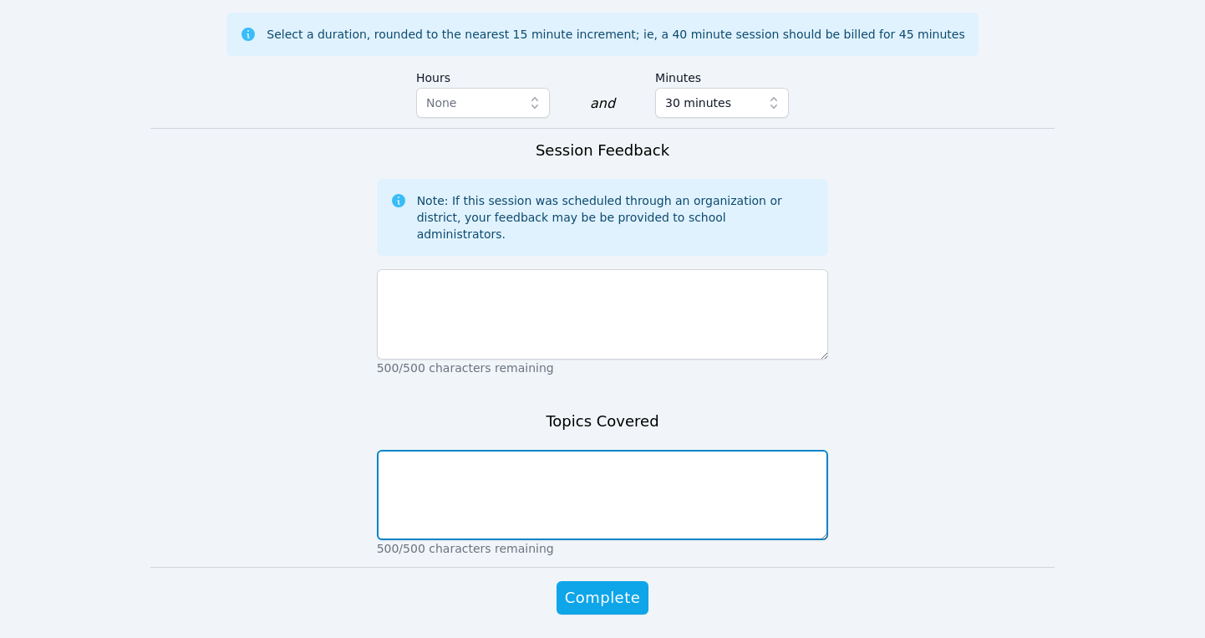
click at [430, 450] on textarea at bounding box center [603, 495] width 452 height 90
click at [458, 450] on textarea "Area of composite shapes" at bounding box center [603, 495] width 452 height 90
click at [399, 450] on textarea "Area of composite shapes" at bounding box center [603, 495] width 452 height 90
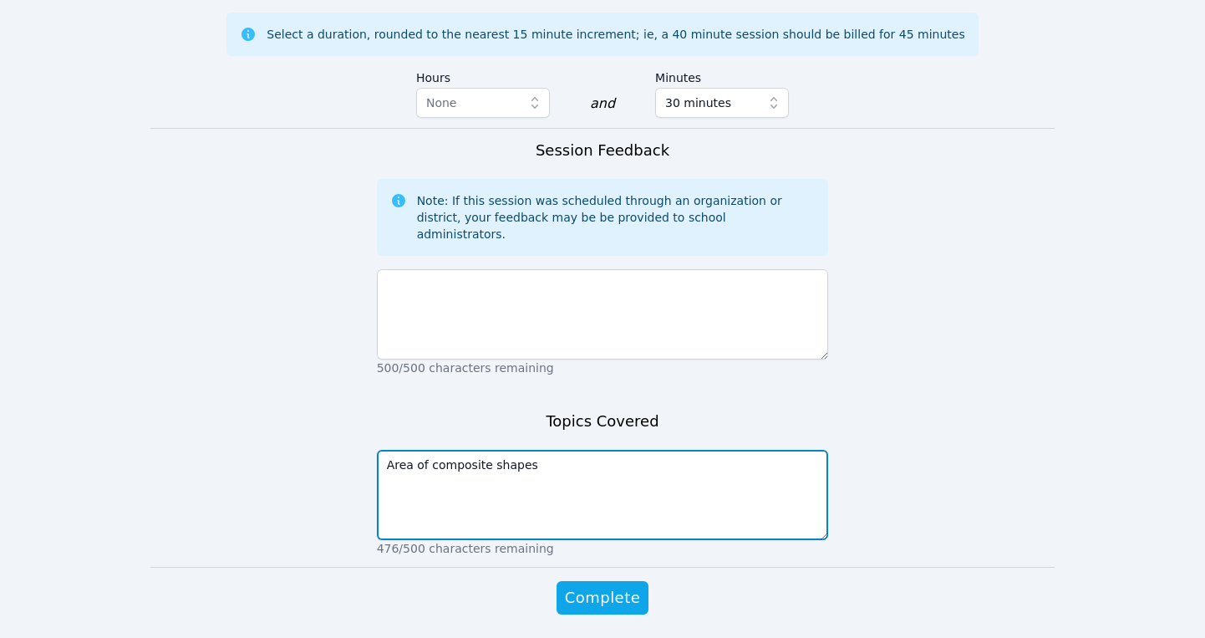
click at [539, 450] on textarea "Area of composite shapes" at bounding box center [603, 495] width 452 height 90
type textarea "Area of composite shapes"
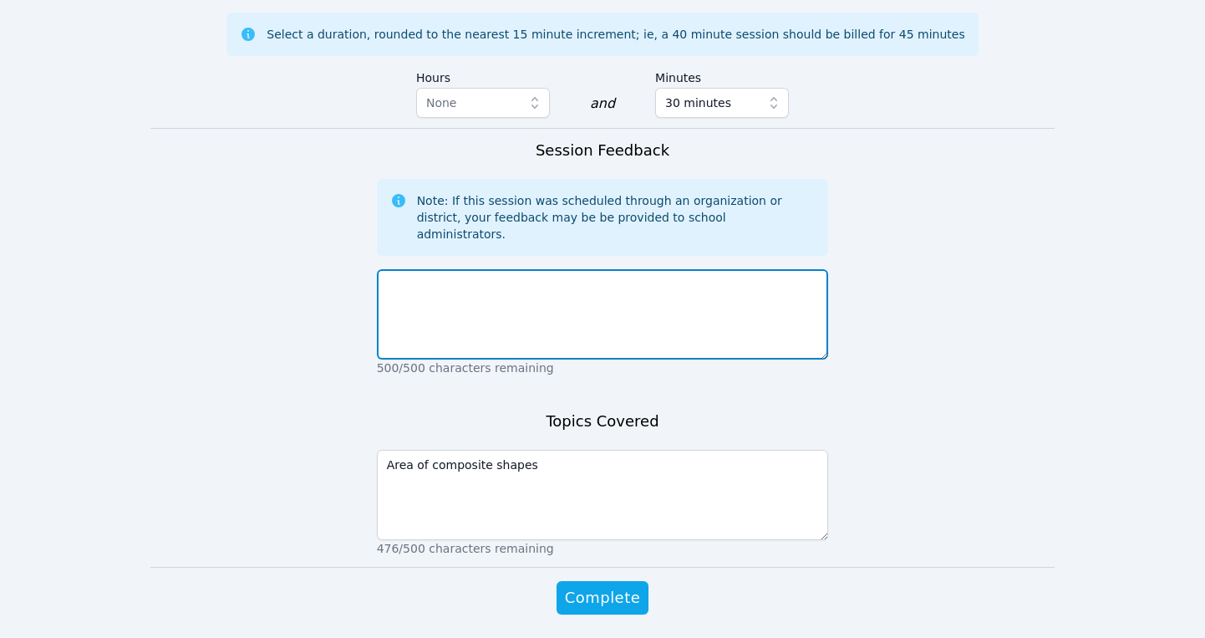
click at [483, 269] on textarea at bounding box center [603, 314] width 452 height 90
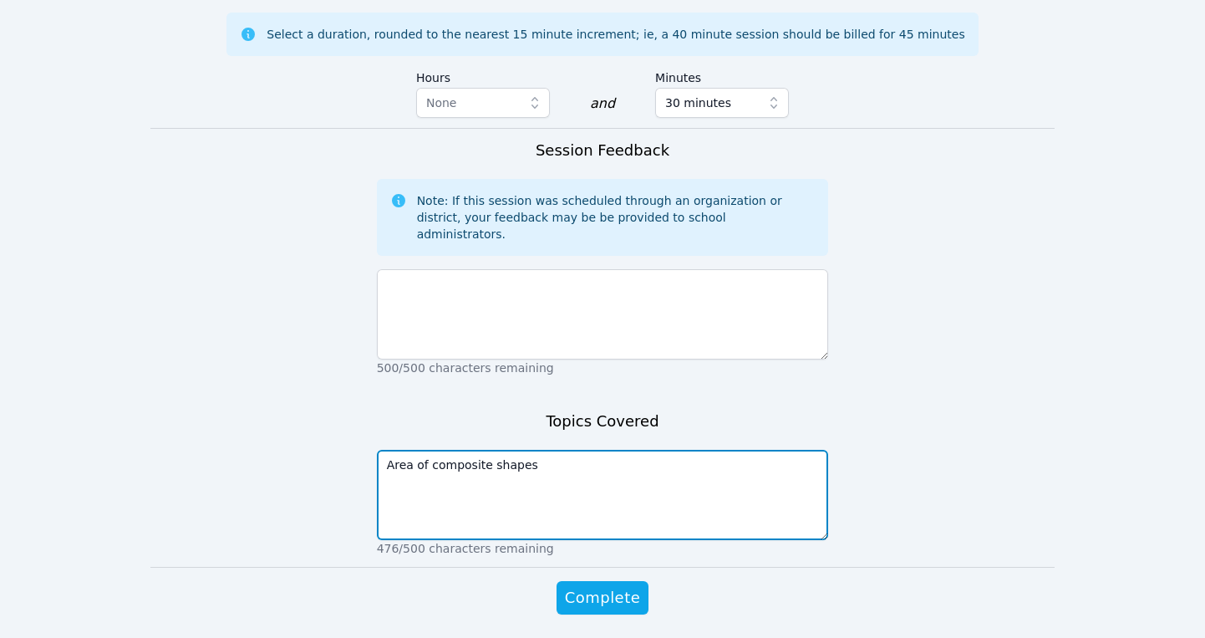
click at [513, 450] on textarea "Area of composite shapes" at bounding box center [603, 495] width 452 height 90
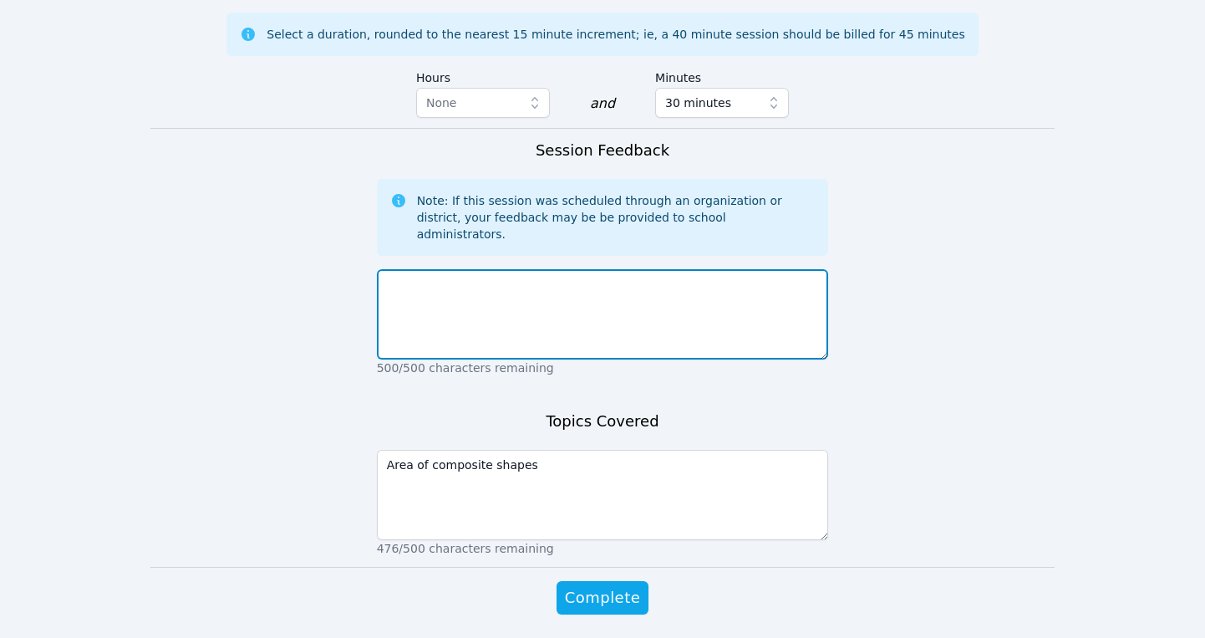
click at [502, 269] on textarea at bounding box center [603, 314] width 452 height 90
click at [740, 269] on textarea "All students participated and were attentive [DATE]. We worked on areas" at bounding box center [603, 314] width 452 height 90
click at [814, 269] on textarea "All students participated and were attentive [DATE]. We worked on finding areas" at bounding box center [603, 314] width 452 height 90
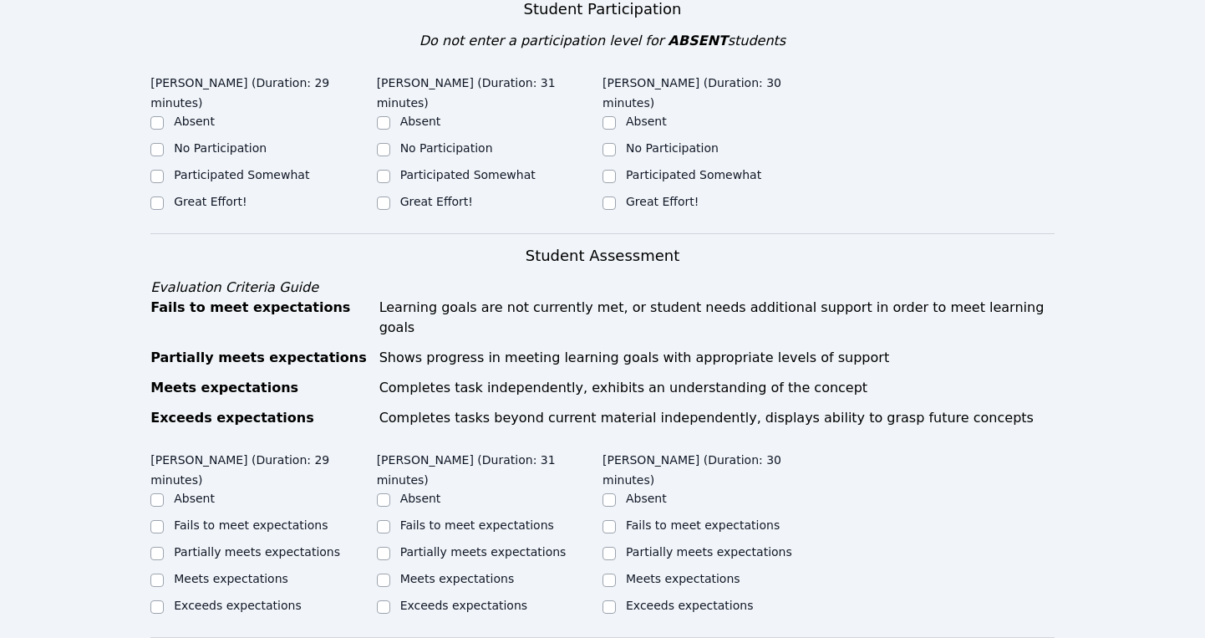
scroll to position [588, 0]
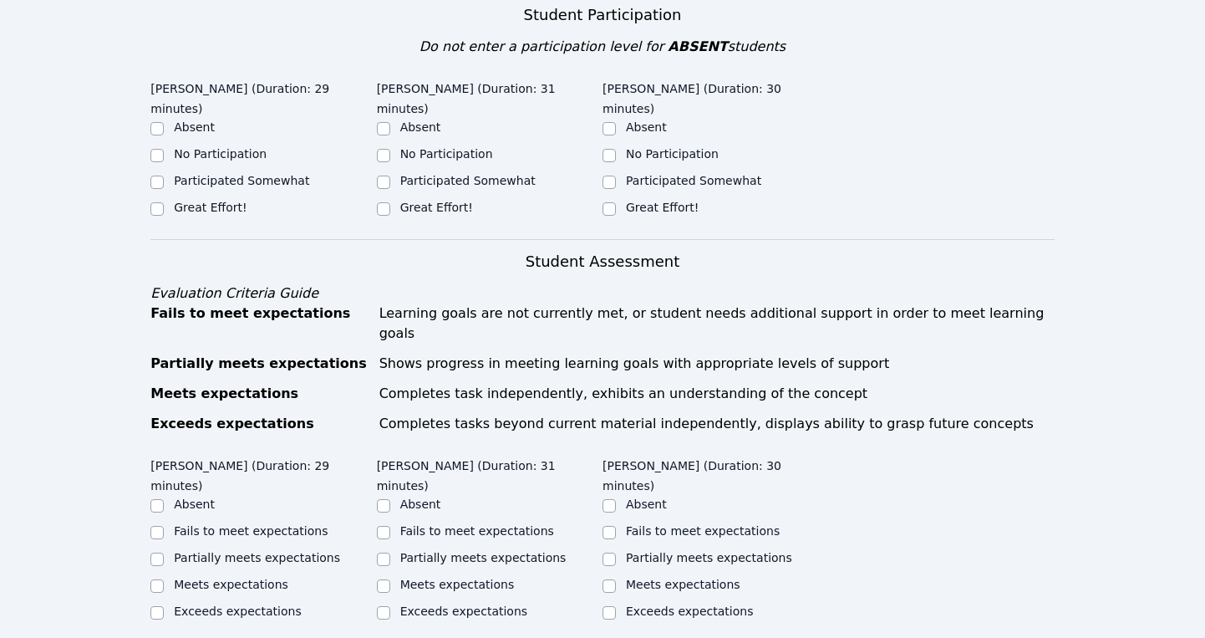
type textarea "All students participated and were attentive [DATE]. We worked on finding areas…"
click at [206, 201] on label "Great Effort!" at bounding box center [210, 207] width 73 height 13
click at [164, 202] on input "Great Effort!" at bounding box center [156, 208] width 13 height 13
checkbox input "true"
click at [457, 201] on label "Great Effort!" at bounding box center [436, 207] width 73 height 13
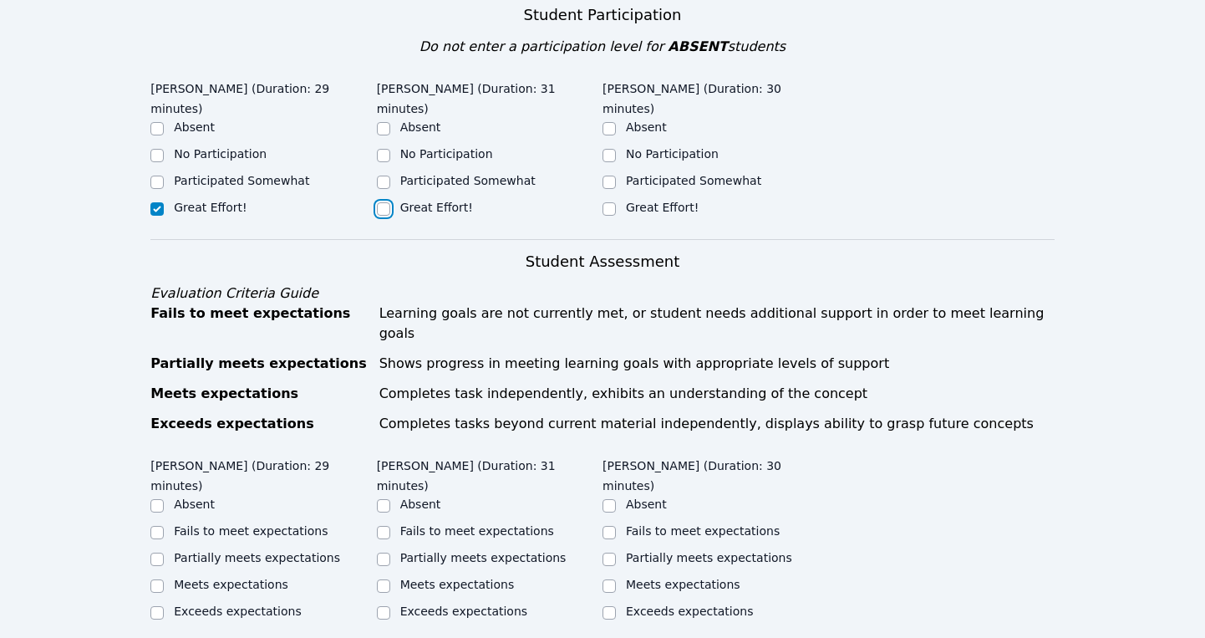
click at [390, 202] on input "Great Effort!" at bounding box center [383, 208] width 13 height 13
checkbox input "true"
click at [659, 201] on label "Great Effort!" at bounding box center [662, 207] width 73 height 13
click at [616, 202] on input "Great Effort!" at bounding box center [609, 208] width 13 height 13
checkbox input "true"
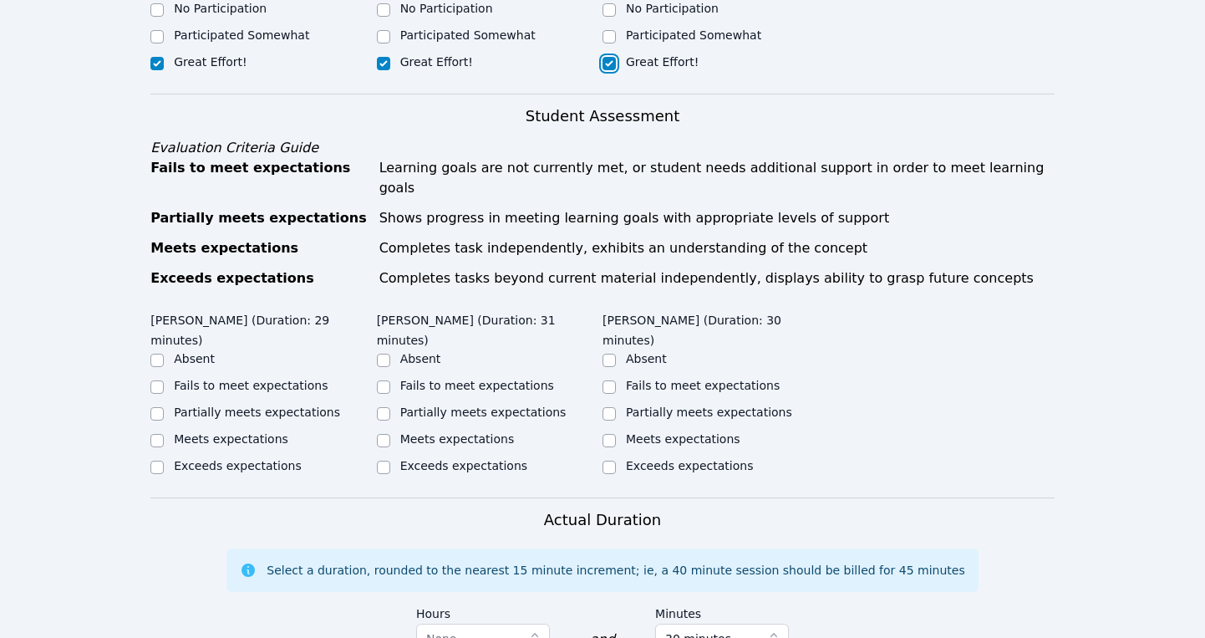
scroll to position [840, 0]
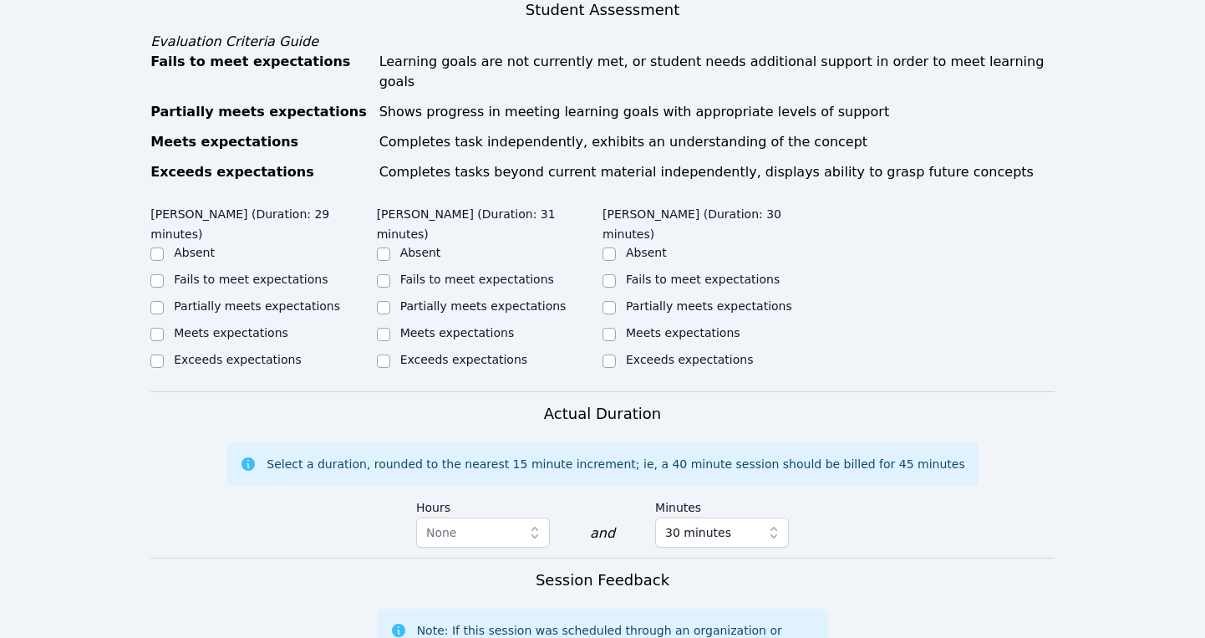
click at [201, 298] on div "Partially meets expectations" at bounding box center [257, 306] width 166 height 17
click at [231, 299] on label "Partially meets expectations" at bounding box center [257, 305] width 166 height 13
click at [164, 301] on input "Partially meets expectations" at bounding box center [156, 307] width 13 height 13
checkbox input "true"
click at [440, 299] on label "Partially meets expectations" at bounding box center [483, 305] width 166 height 13
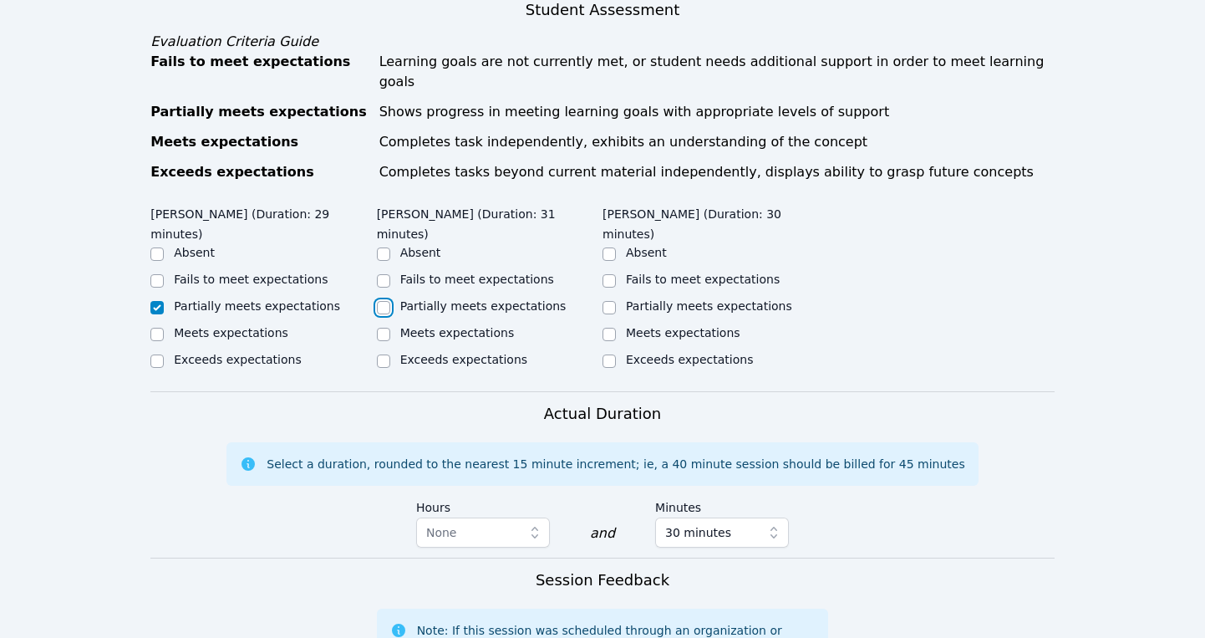
click at [390, 301] on input "Partially meets expectations" at bounding box center [383, 307] width 13 height 13
checkbox input "true"
click at [676, 299] on label "Partially meets expectations" at bounding box center [709, 305] width 166 height 13
click at [616, 301] on input "Partially meets expectations" at bounding box center [609, 307] width 13 height 13
checkbox input "true"
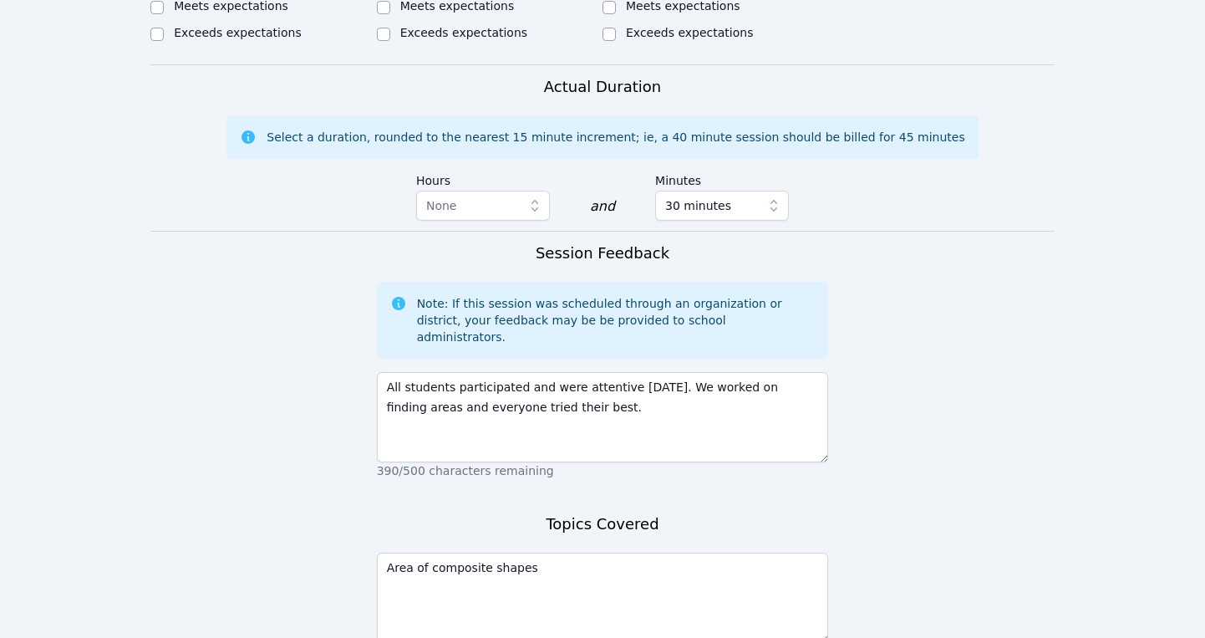
scroll to position [1269, 0]
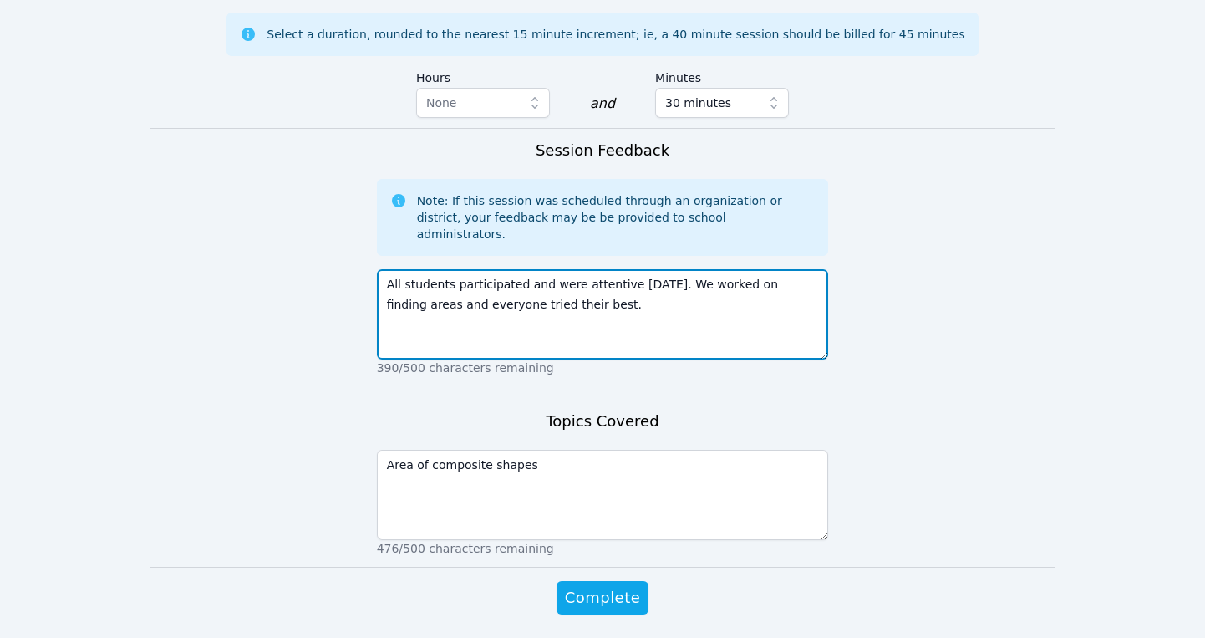
click at [583, 269] on textarea "All students participated and were attentive [DATE]. We worked on finding areas…" at bounding box center [603, 314] width 452 height 90
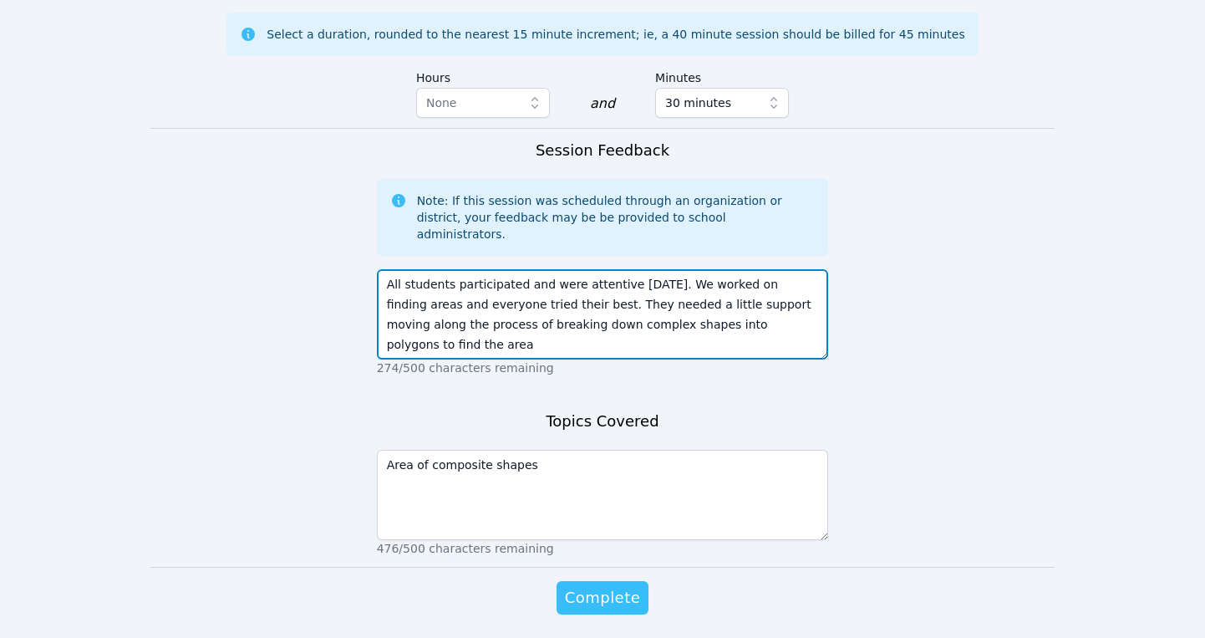
type textarea "All students participated and were attentive [DATE]. We worked on finding areas…"
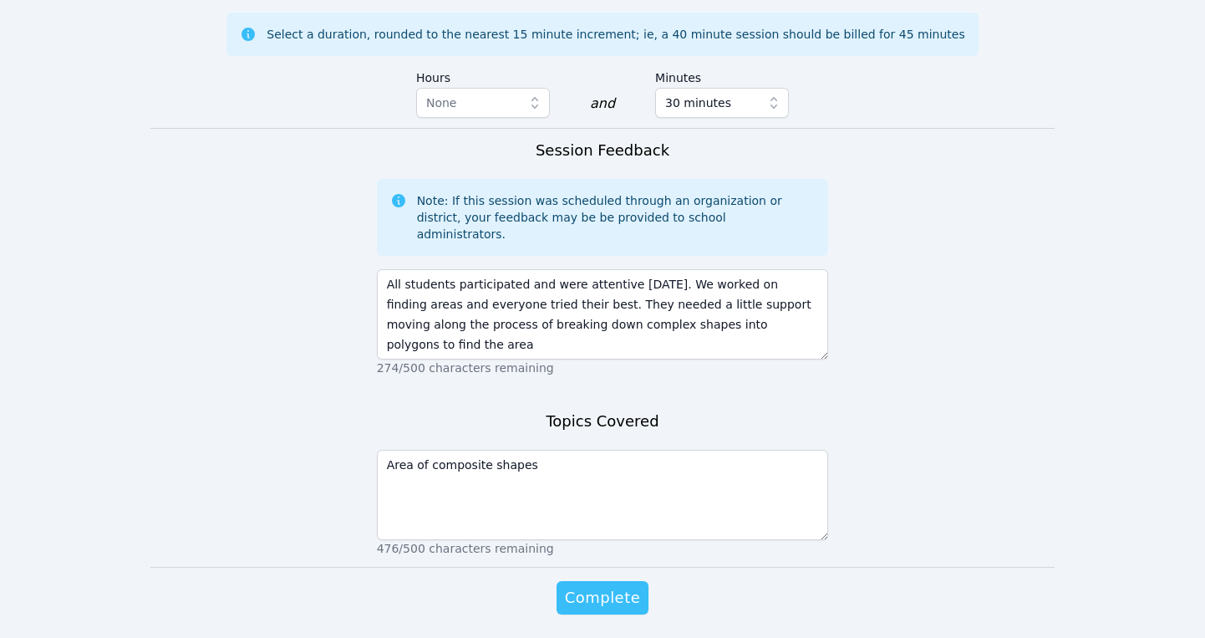
click at [608, 586] on span "Complete" at bounding box center [602, 597] width 75 height 23
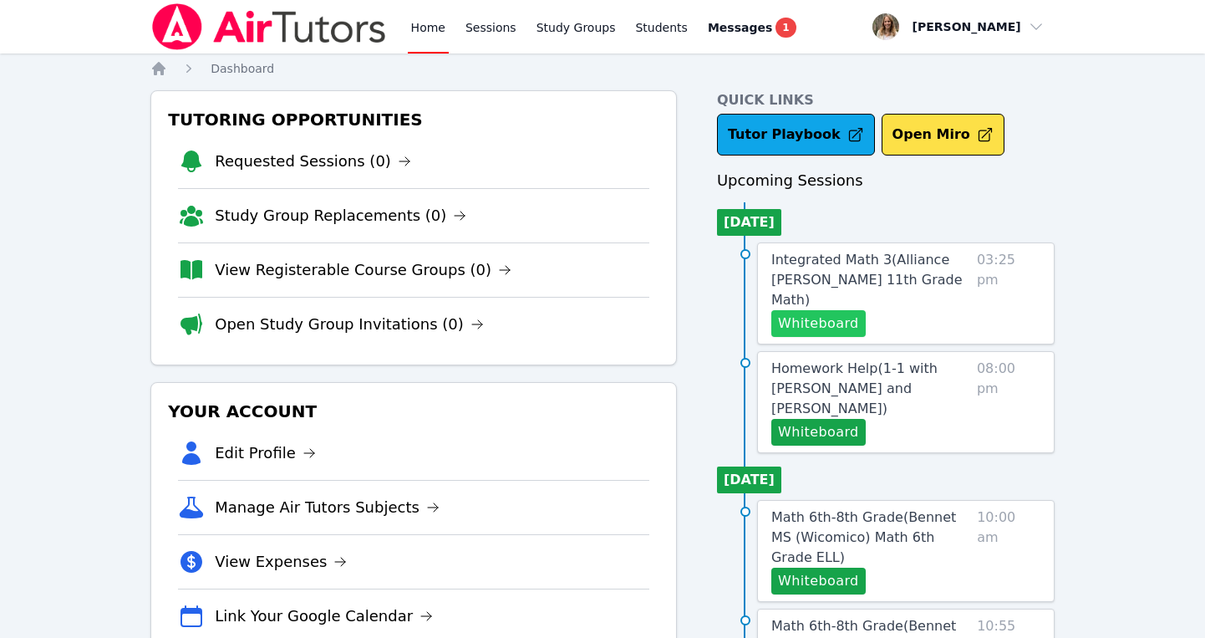
click at [823, 310] on button "Whiteboard" at bounding box center [818, 323] width 94 height 27
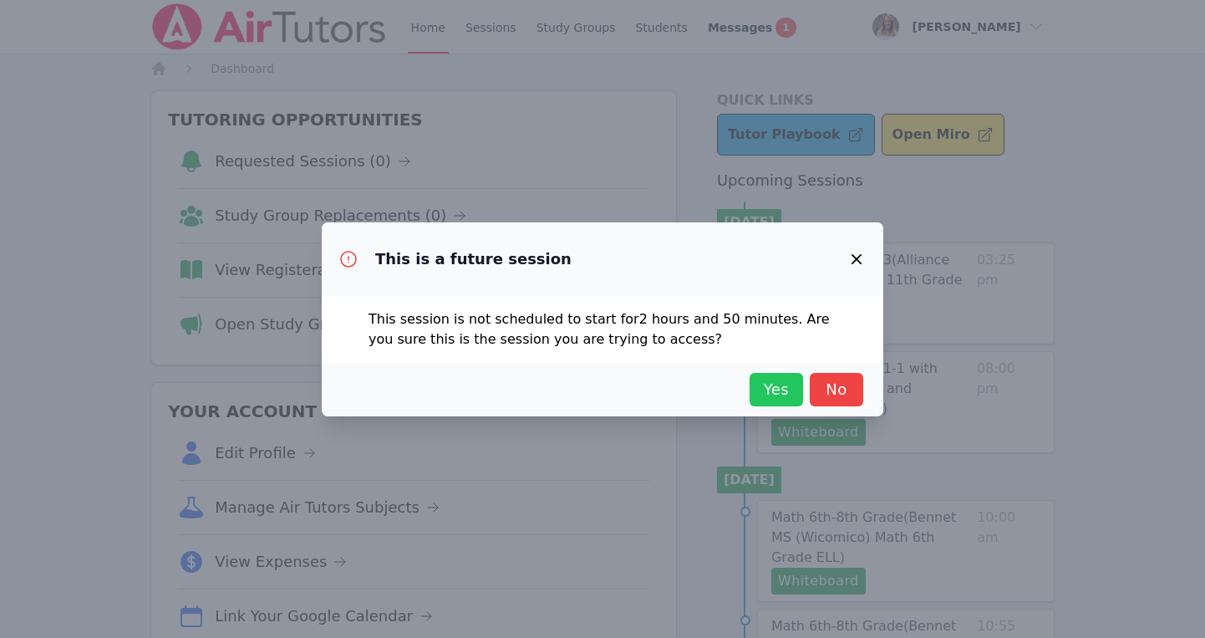
click at [777, 379] on span "Yes" at bounding box center [776, 389] width 37 height 23
